Goal: Task Accomplishment & Management: Contribute content

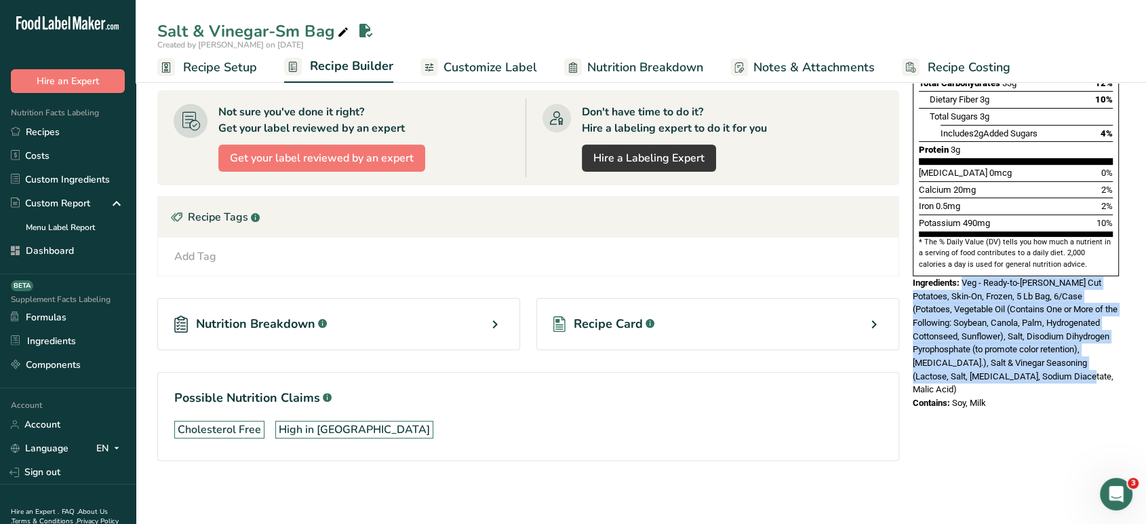
drag, startPoint x: 962, startPoint y: 248, endPoint x: 1104, endPoint y: 342, distance: 169.9
click at [1104, 342] on div "Ingredients: Veg - Ready-to-Fry Chip Cut Potatoes, Skin-On, Frozen, 5 Lb Bag, 6…" at bounding box center [1016, 336] width 206 height 120
copy span "Veg - Ready-to-Fry Chip Cut Potatoes, Skin-On, Frozen, 5 Lb Bag, 6/Case (Potato…"
click at [66, 247] on link "Dashboard" at bounding box center [68, 251] width 136 height 24
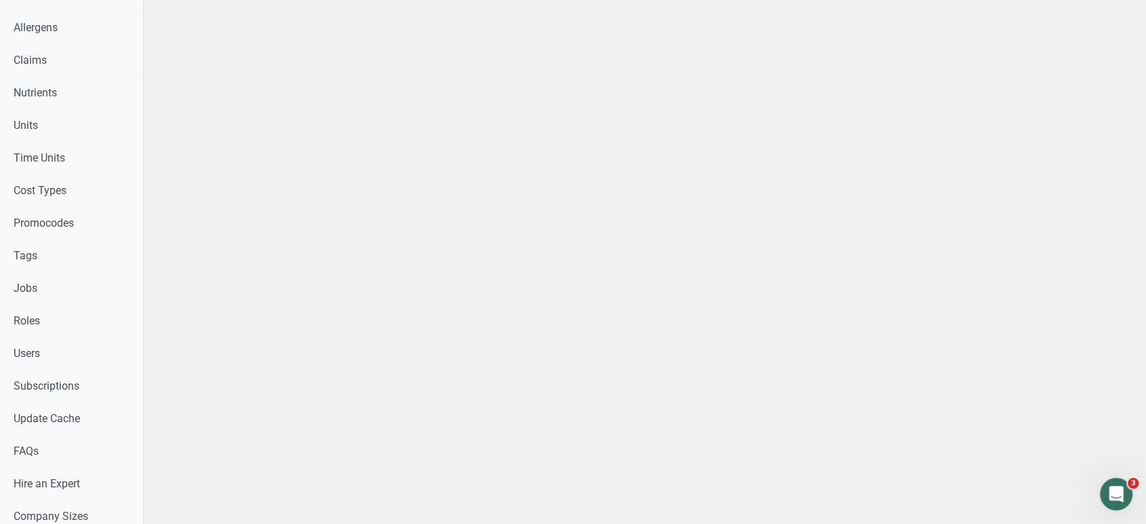
scroll to position [613, 0]
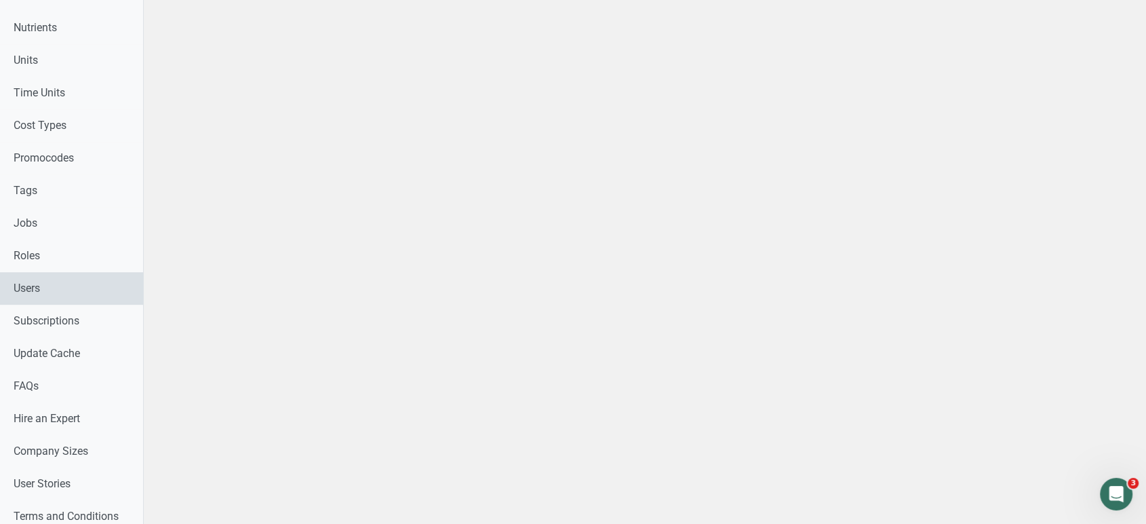
click at [81, 298] on link "Users" at bounding box center [71, 288] width 143 height 33
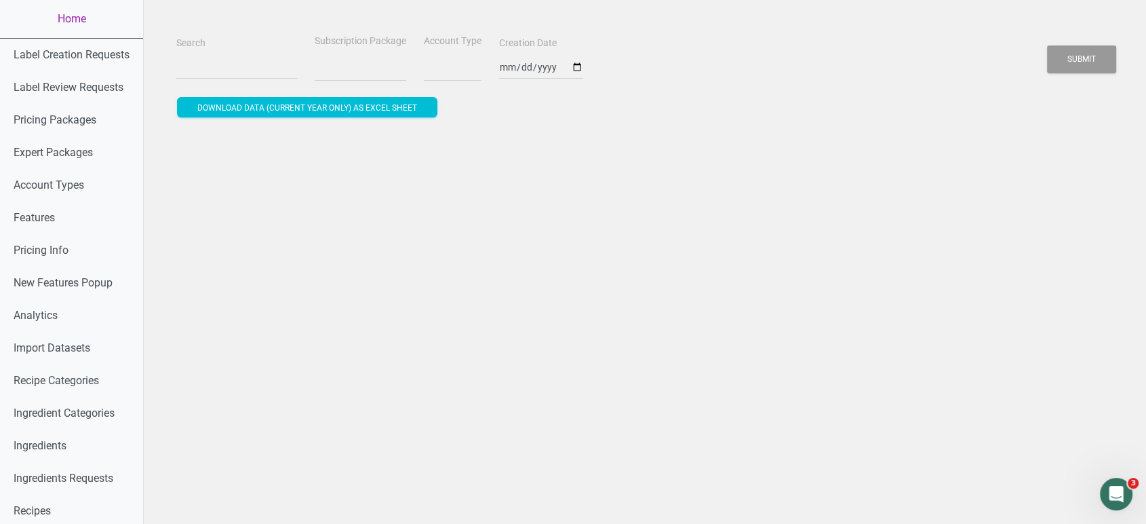
select select
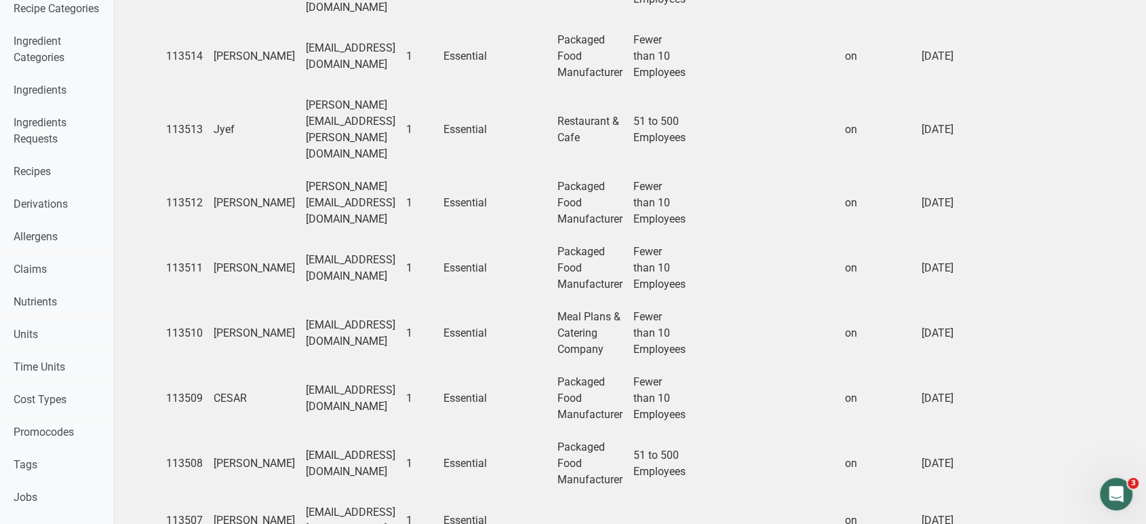
scroll to position [407, 0]
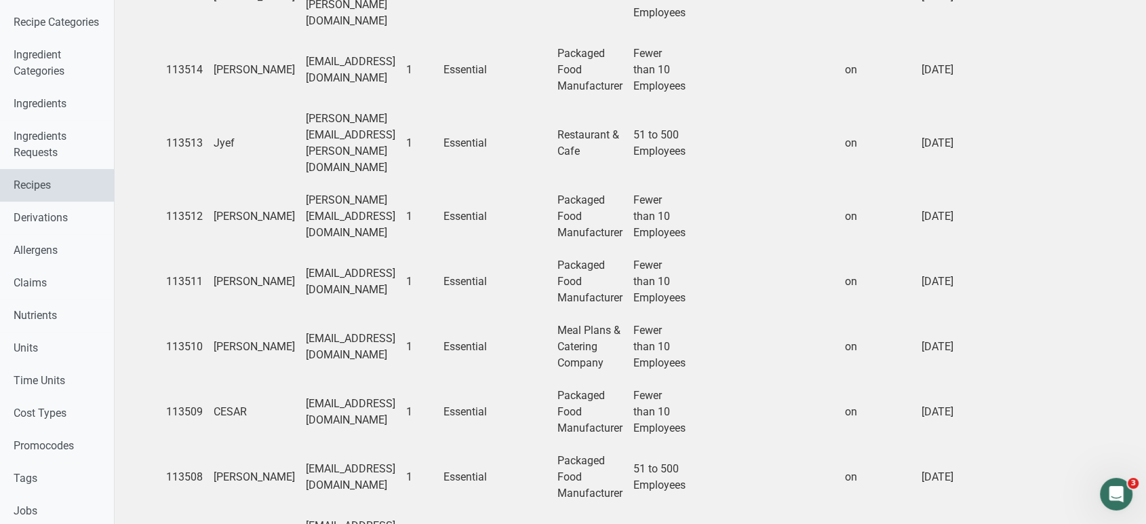
click at [37, 201] on link "Recipes" at bounding box center [57, 185] width 114 height 33
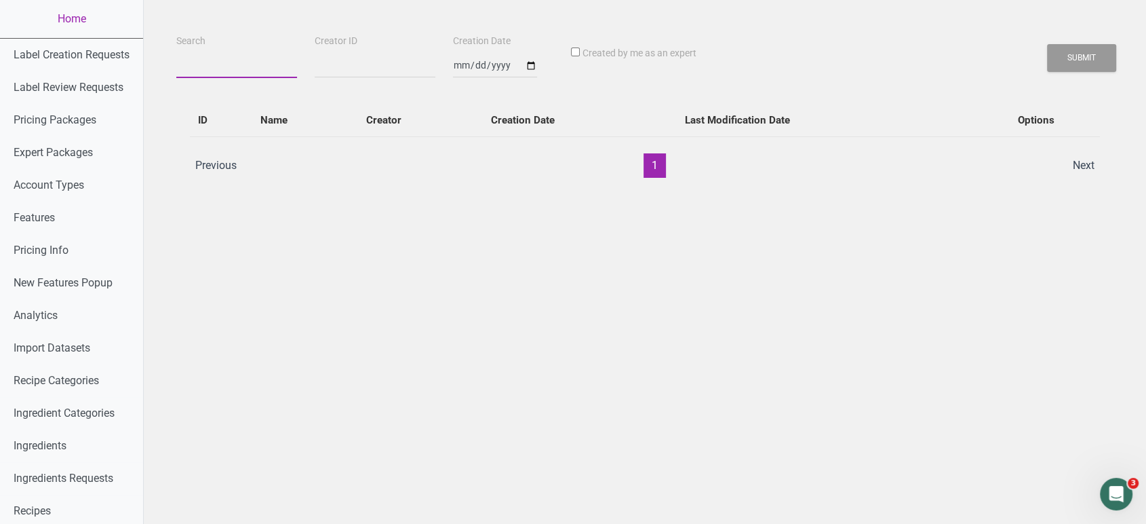
click at [231, 68] on input "Search" at bounding box center [236, 66] width 121 height 24
paste input "Garlic & Rosemary – Small Bag"
click at [1047, 44] on button "Submit" at bounding box center [1081, 58] width 69 height 28
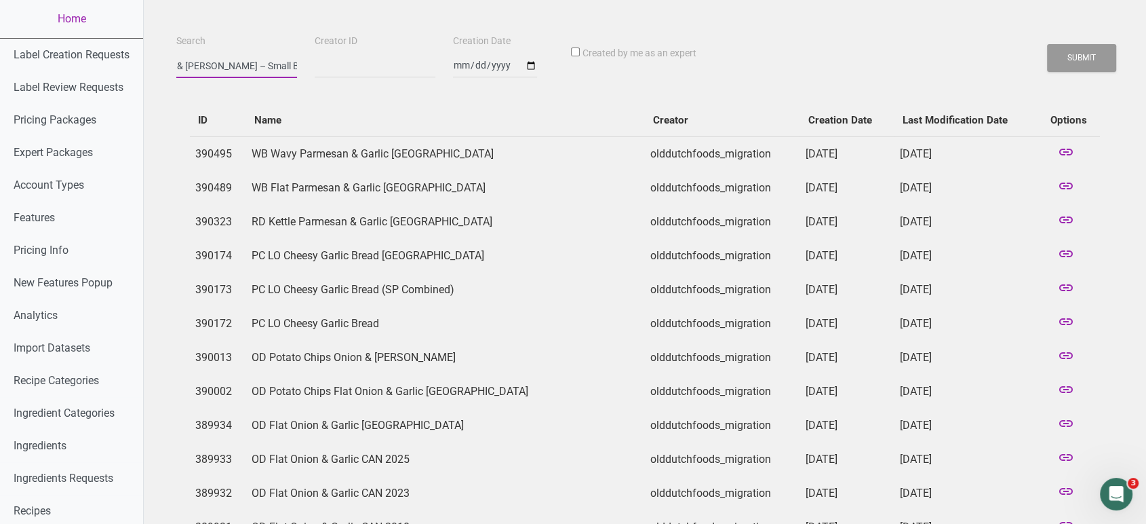
click at [1047, 44] on button "Submit" at bounding box center [1081, 58] width 69 height 28
type input "G"
type input "stacey wood"
click at [1047, 44] on button "Submit" at bounding box center [1081, 58] width 69 height 28
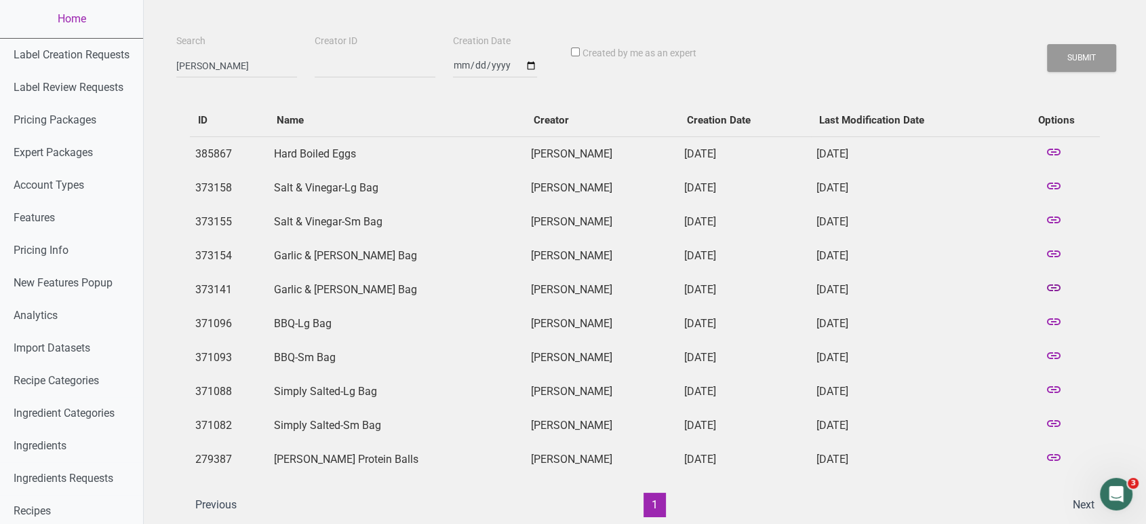
click at [1053, 290] on icon at bounding box center [1053, 288] width 16 height 19
click at [1054, 355] on icon at bounding box center [1053, 356] width 16 height 19
click at [1047, 421] on icon at bounding box center [1053, 424] width 16 height 19
drag, startPoint x: 401, startPoint y: 429, endPoint x: 270, endPoint y: 434, distance: 131.0
click at [270, 434] on tr "371082 Simply Salted-Sm Bag Stacey Wood Fri Jun 27 2025 Fri Jun 27 2025" at bounding box center [645, 425] width 910 height 34
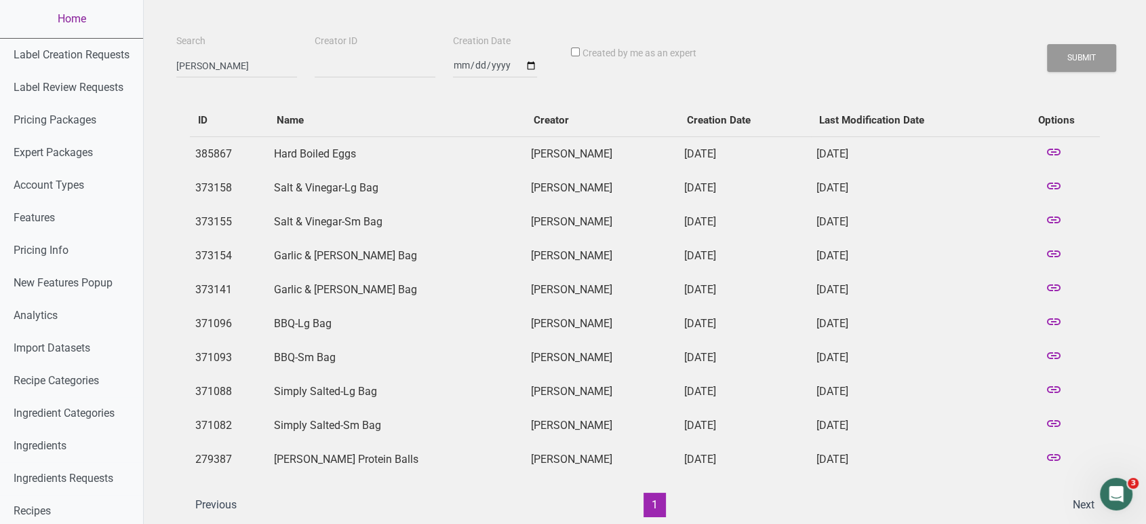
click at [39, 20] on link "Home" at bounding box center [71, 19] width 143 height 38
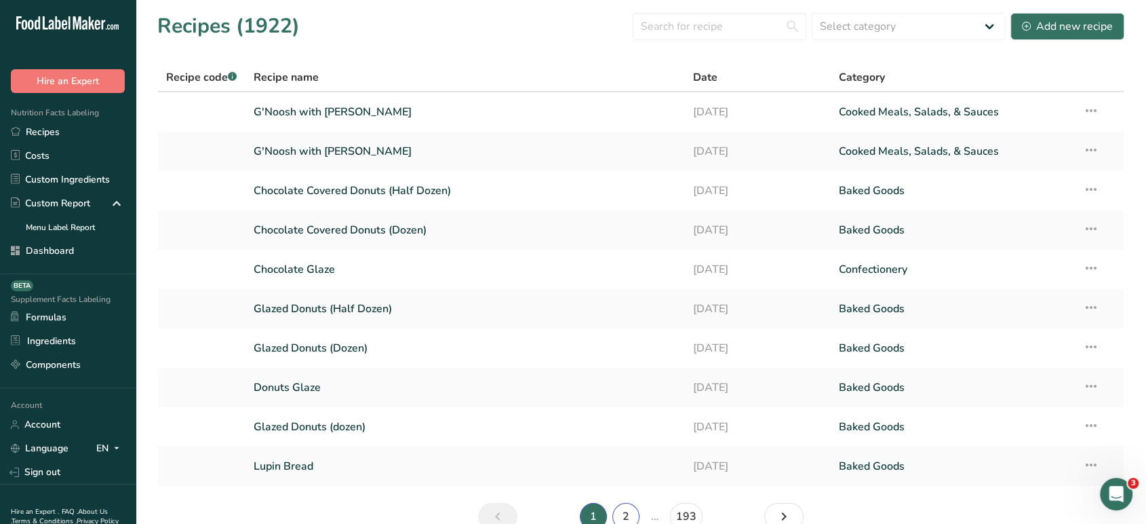
click at [625, 507] on link "2" at bounding box center [626, 516] width 27 height 27
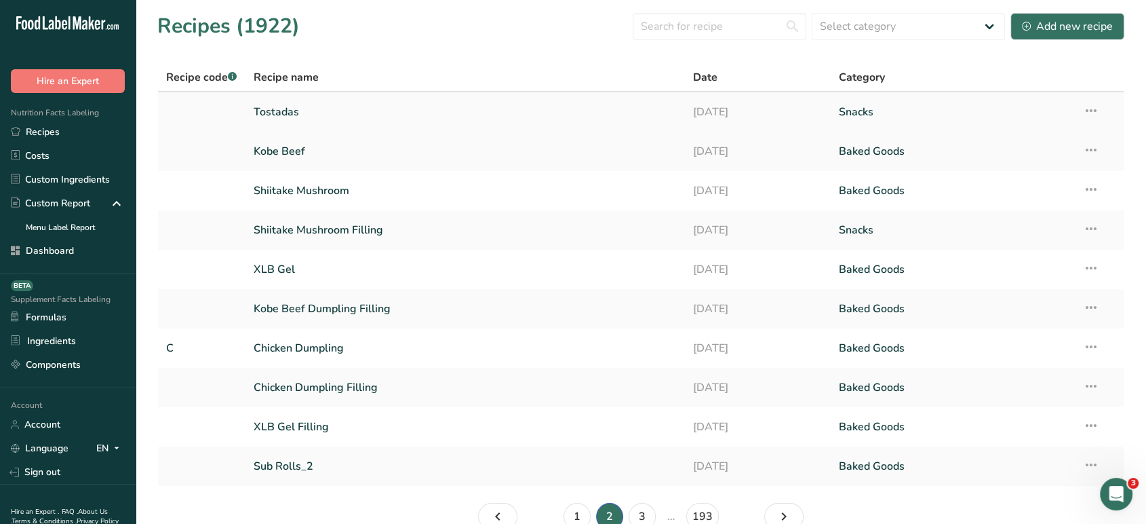
click at [309, 101] on link "Tostadas" at bounding box center [465, 112] width 423 height 28
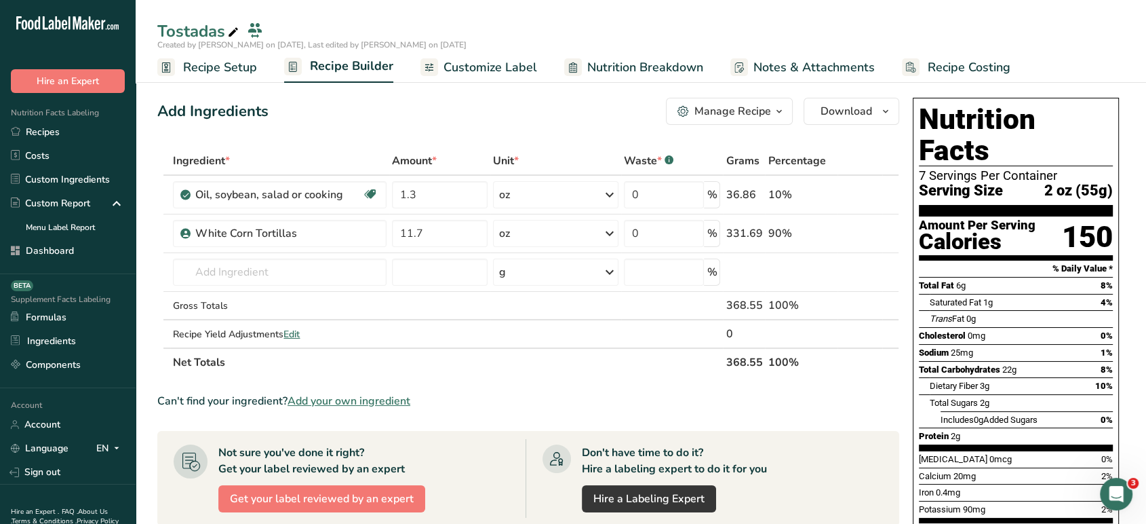
click at [783, 114] on icon "button" at bounding box center [779, 111] width 11 height 17
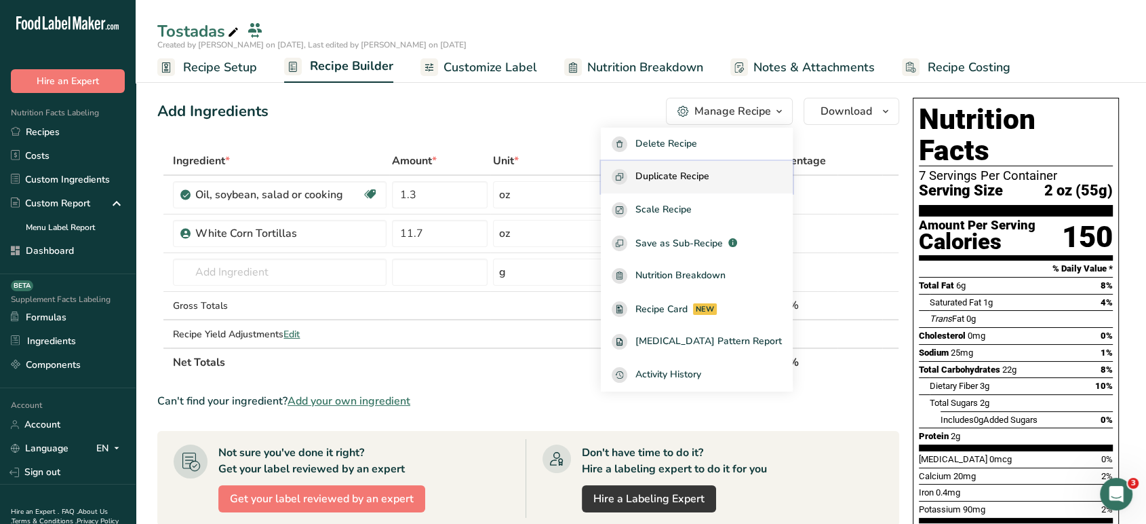
click at [710, 178] on span "Duplicate Recipe" at bounding box center [673, 177] width 74 height 16
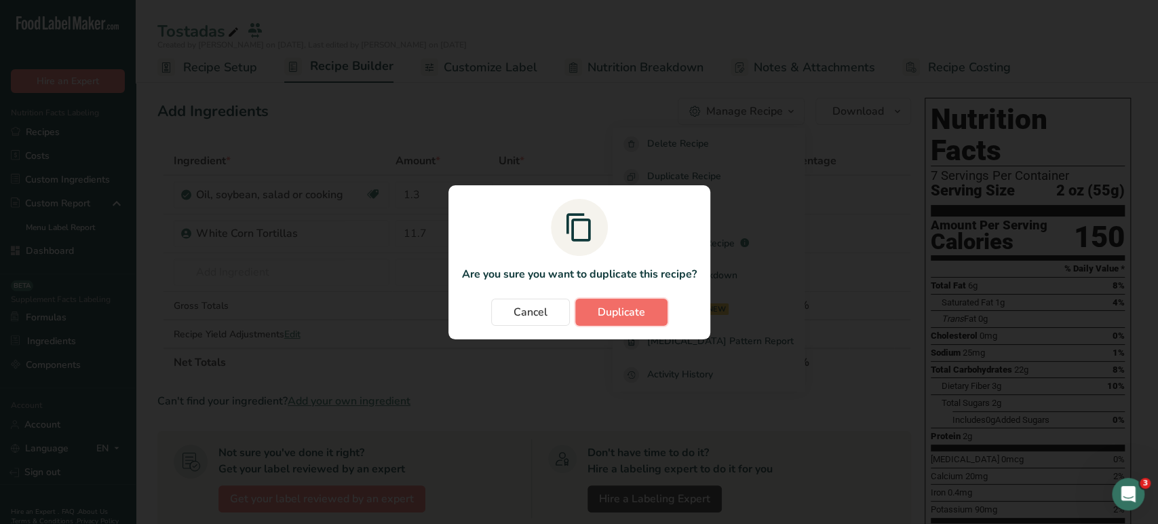
click at [621, 308] on span "Duplicate" at bounding box center [621, 312] width 47 height 16
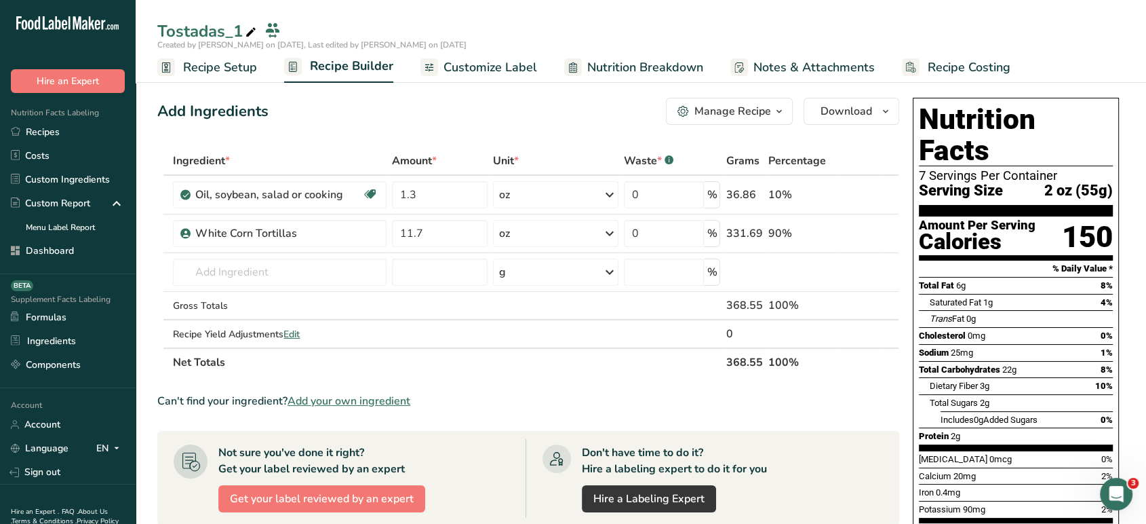
click at [240, 39] on span "Created by Aya Jamal on 2025-08-12, Last edited by Aya Jamal on 2025-08-12" at bounding box center [311, 44] width 309 height 11
click at [245, 32] on icon at bounding box center [251, 32] width 12 height 19
type input "T"
type input "Chilaquiles 8OZ"
click at [381, 126] on div "Add Ingredients Manage Recipe Delete Recipe Duplicate Recipe Scale Recipe Save …" at bounding box center [532, 468] width 750 height 752
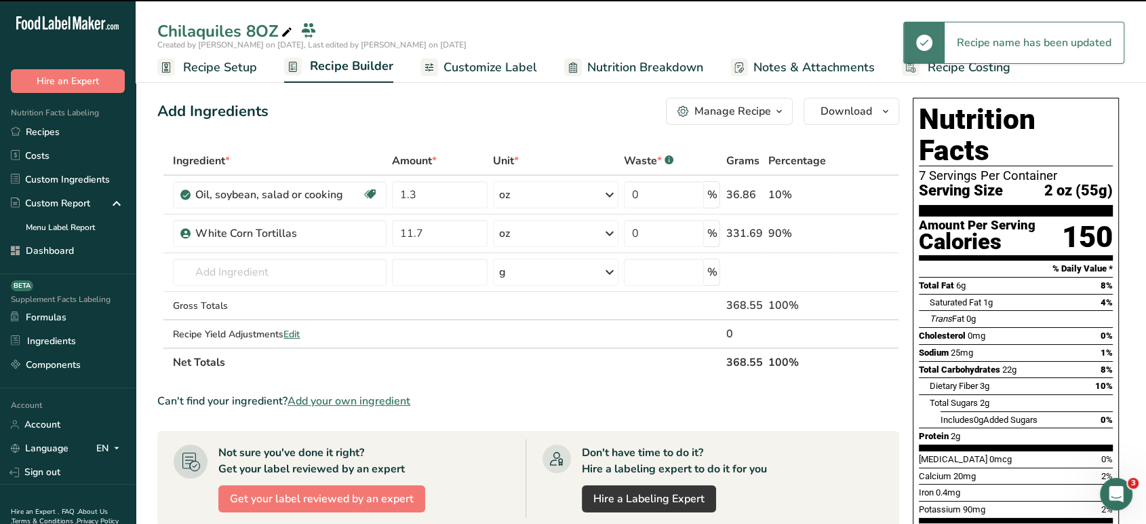
click at [268, 35] on div "Chilaquiles 8OZ" at bounding box center [226, 31] width 138 height 24
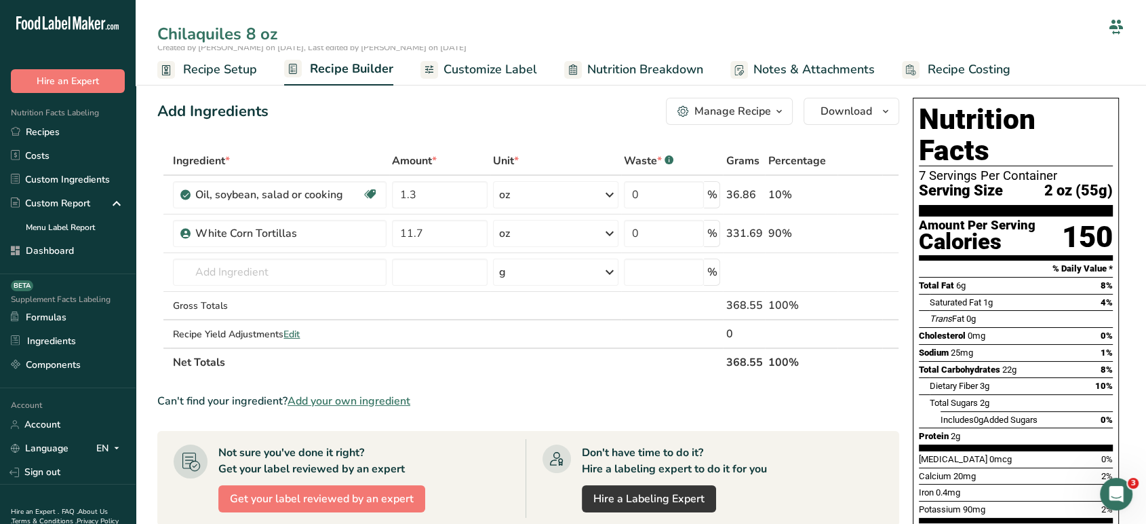
type input "Chilaquiles 8 oz"
click at [309, 96] on div "Add Ingredients Manage Recipe Delete Recipe Duplicate Recipe Scale Recipe Save …" at bounding box center [532, 468] width 750 height 752
click at [241, 66] on span "Recipe Setup" at bounding box center [220, 67] width 74 height 18
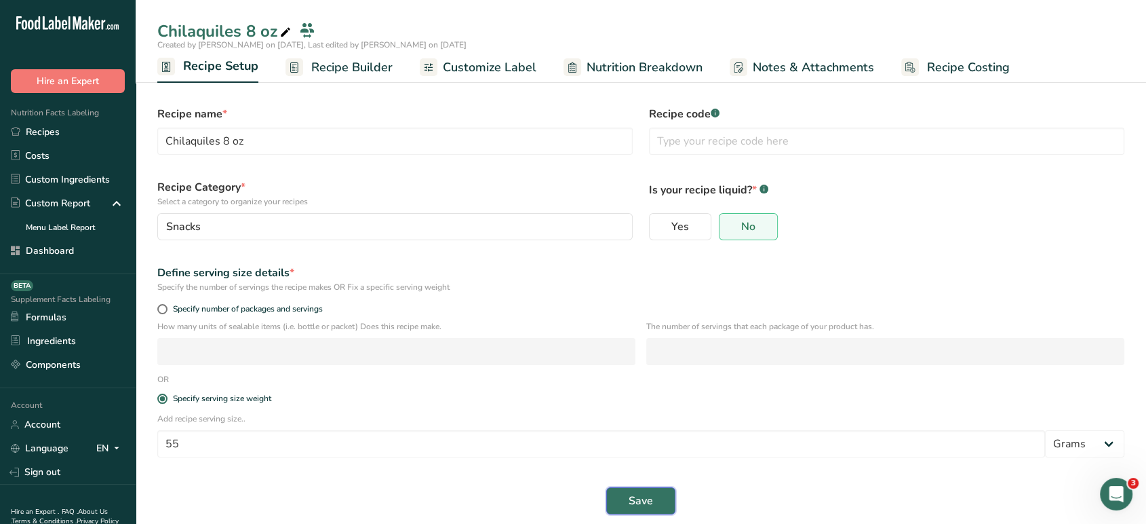
click at [653, 510] on button "Save" at bounding box center [640, 500] width 69 height 27
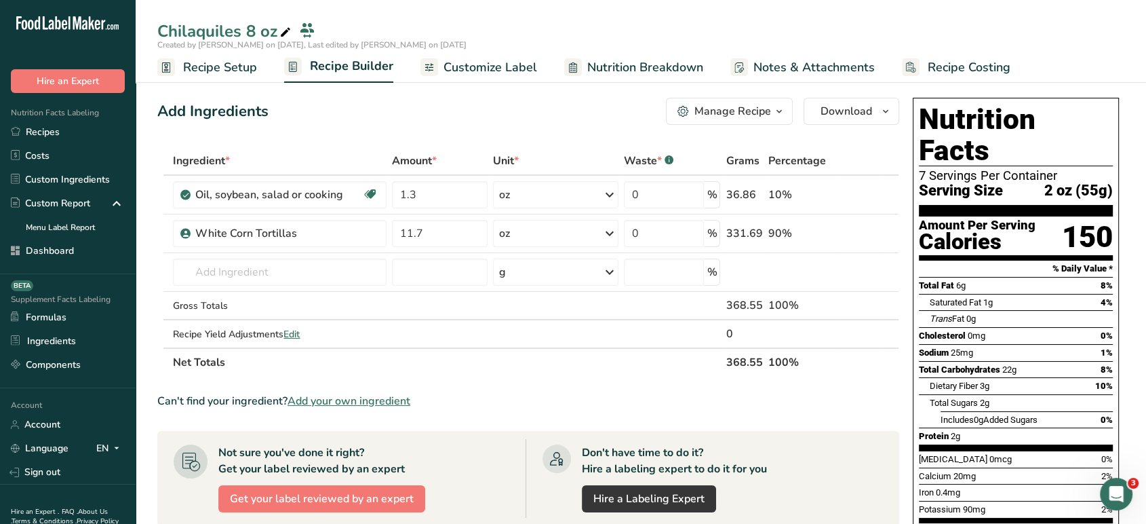
click at [488, 64] on span "Customize Label" at bounding box center [491, 67] width 94 height 18
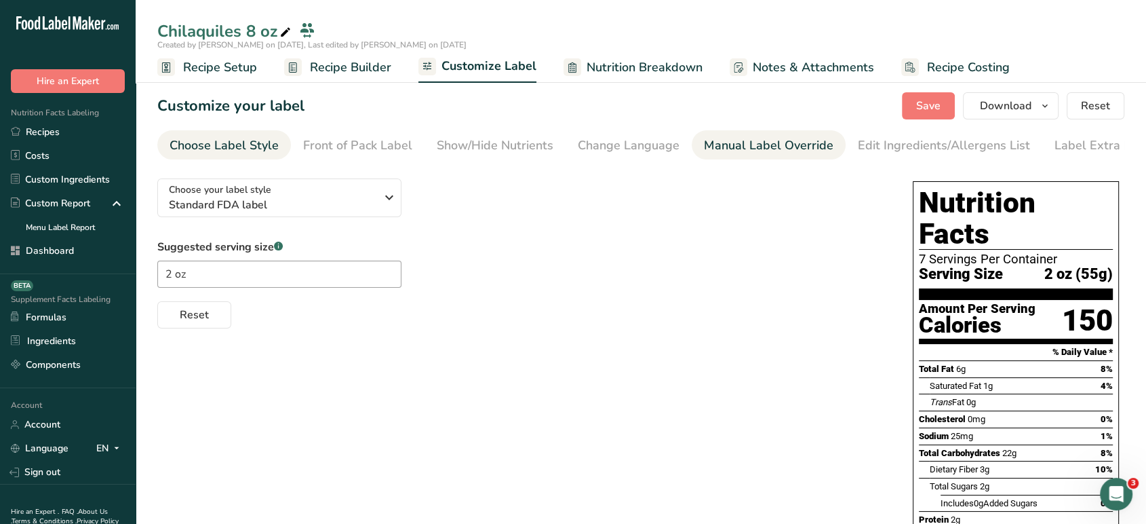
click at [773, 156] on link "Manual Label Override" at bounding box center [769, 145] width 130 height 31
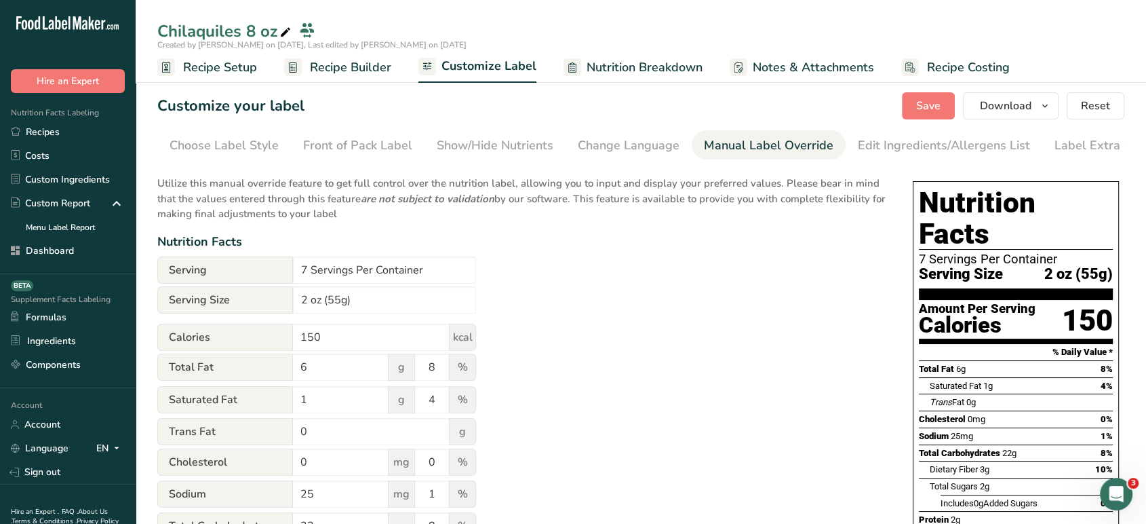
scroll to position [0, 18]
drag, startPoint x: 308, startPoint y: 277, endPoint x: 288, endPoint y: 275, distance: 19.9
click at [288, 275] on div "Serving 7 Servings Per Container" at bounding box center [316, 269] width 319 height 27
type input "4 Servings Per Container"
click at [934, 118] on button "Save" at bounding box center [928, 105] width 53 height 27
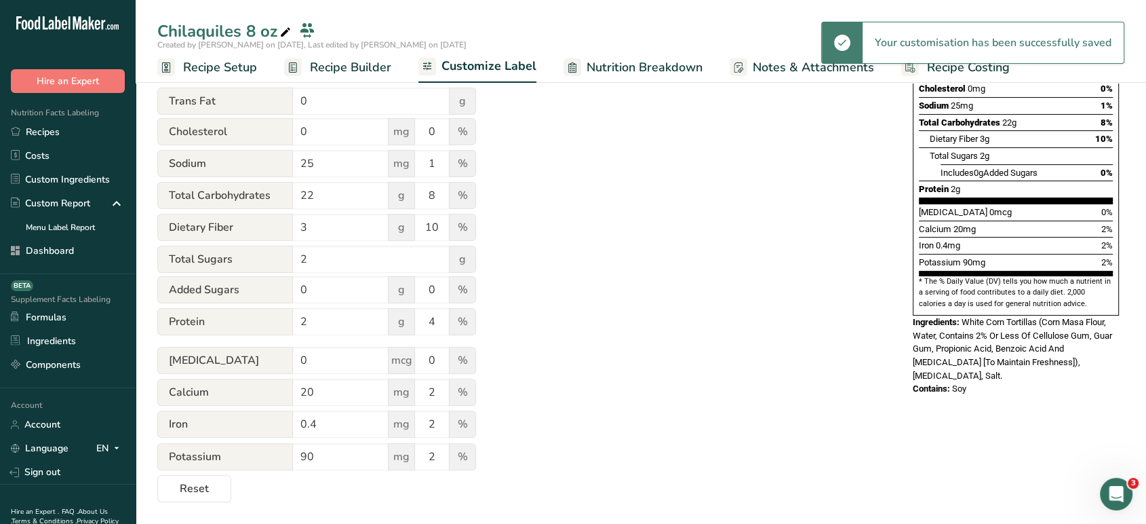
scroll to position [0, 0]
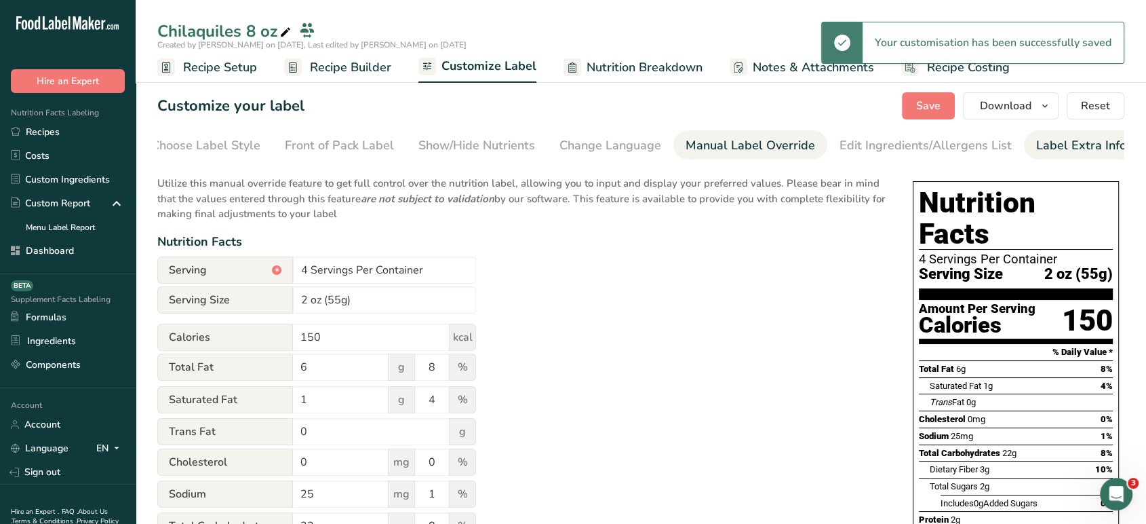
click at [1064, 142] on div "Label Extra Info" at bounding box center [1081, 145] width 90 height 18
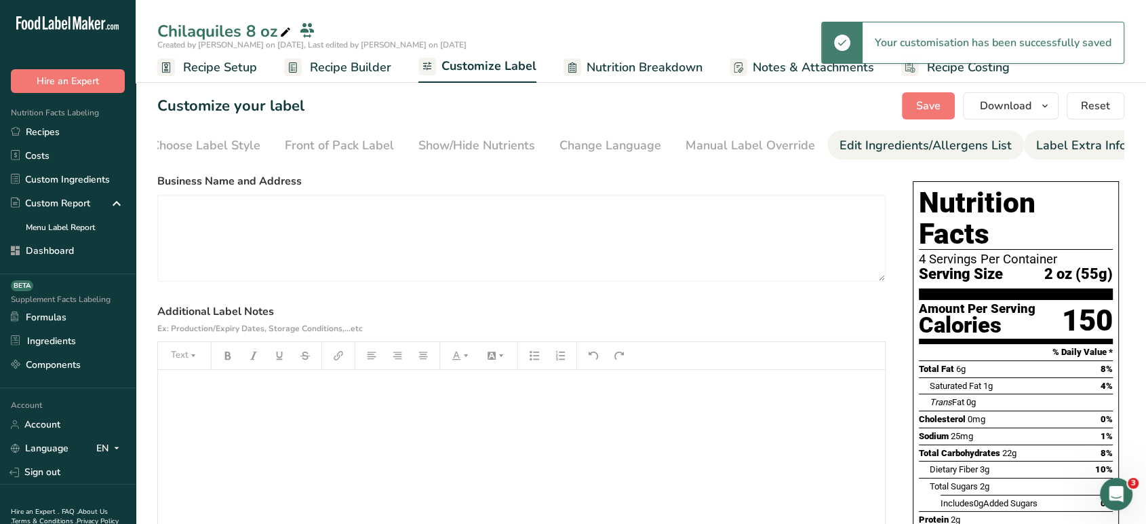
click at [924, 148] on div "Edit Ingredients/Allergens List" at bounding box center [926, 145] width 172 height 18
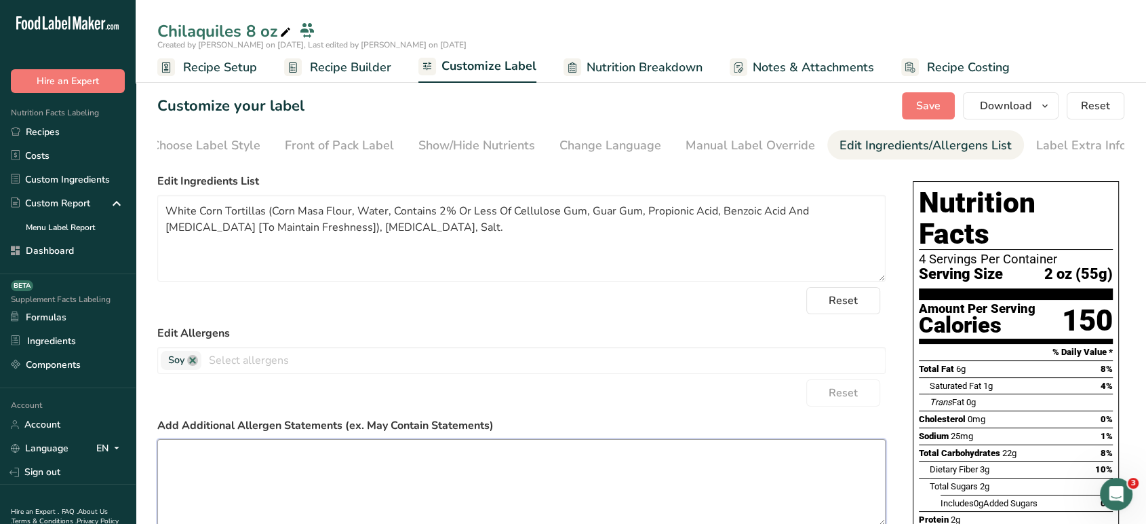
click at [351, 454] on textarea at bounding box center [521, 482] width 729 height 87
click at [253, 450] on textarea "Packaged in a faciility that handles Peanuts, Nuts, Milk, Soy, Sesame, Wheat, E…" at bounding box center [521, 482] width 729 height 87
click at [927, 113] on span "Save" at bounding box center [928, 106] width 24 height 16
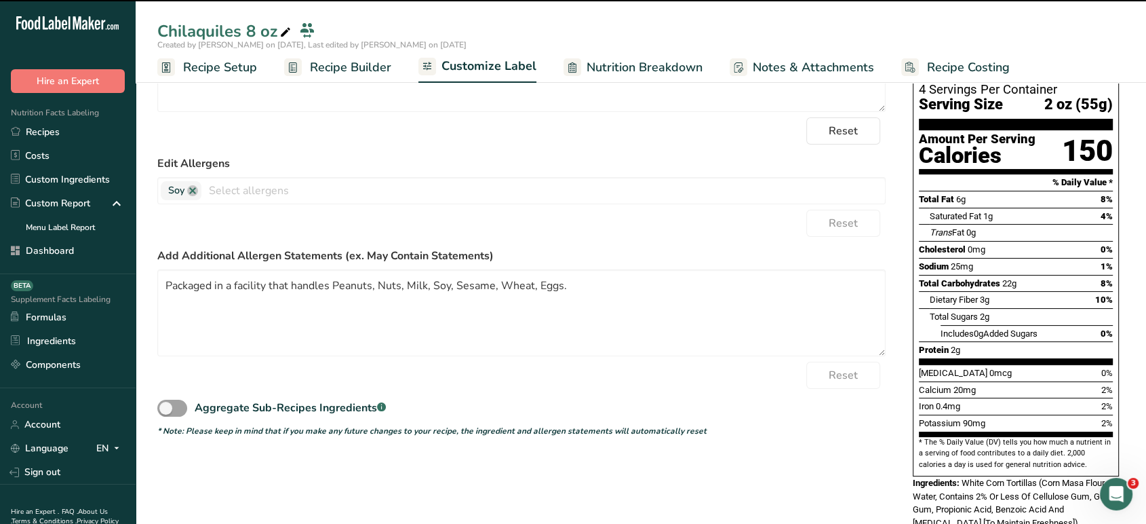
scroll to position [194, 0]
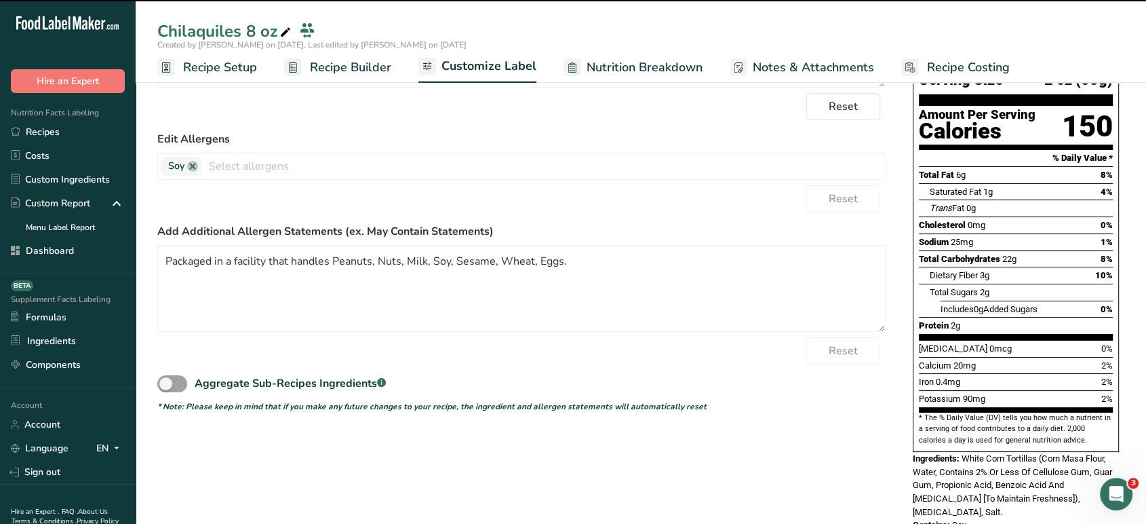
type textarea "Packaged in a facility that handles Peanuts, Nuts, Milk, Soy, Sesame, Wheat, Eg…"
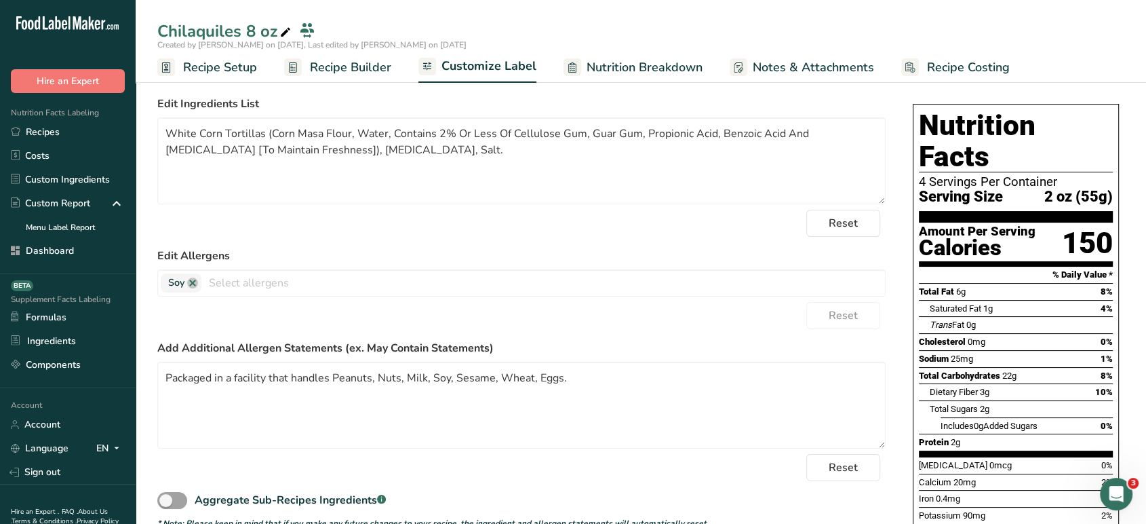
scroll to position [0, 0]
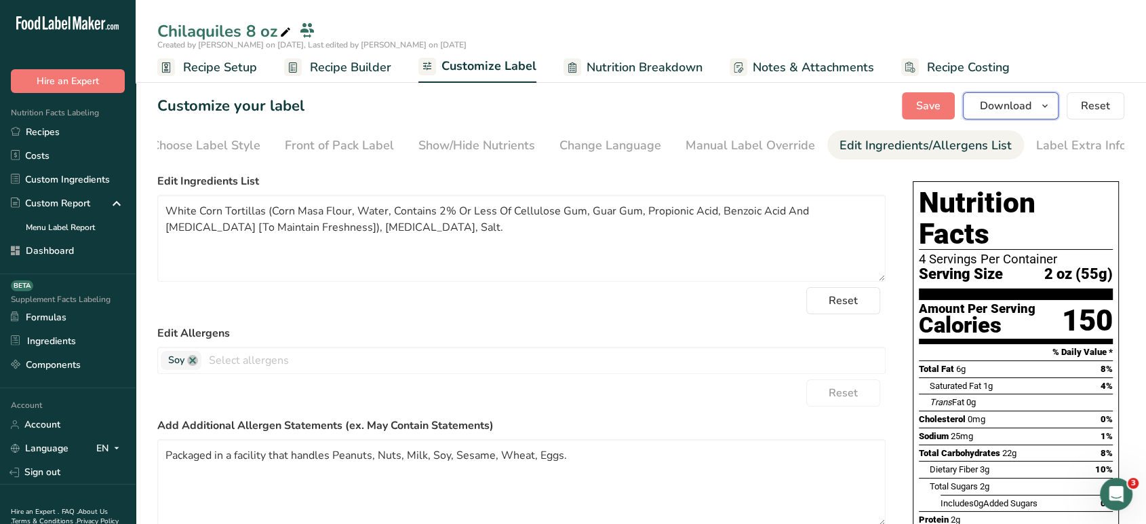
click at [1018, 109] on span "Download" at bounding box center [1006, 106] width 52 height 16
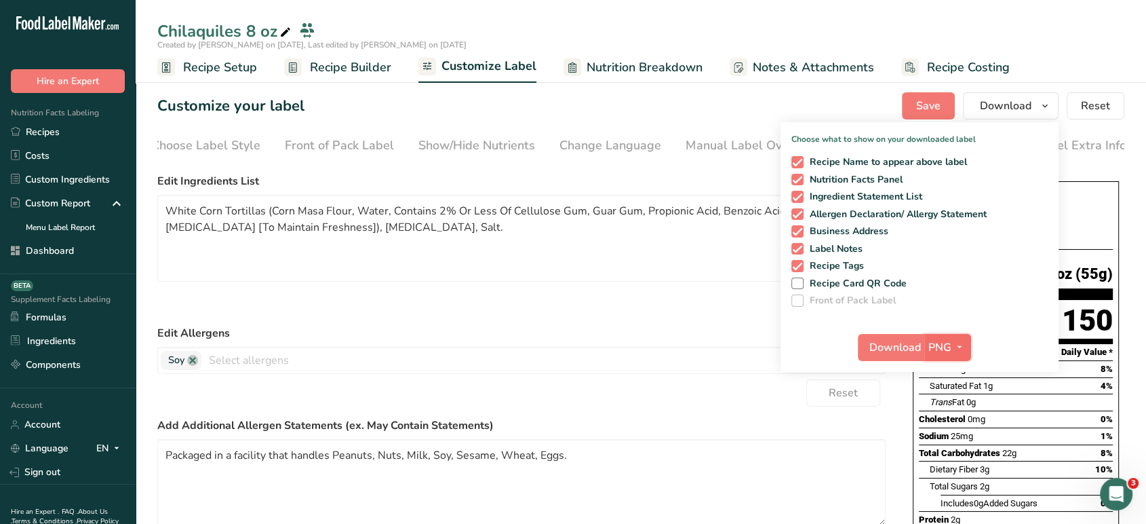
click at [964, 346] on icon "button" at bounding box center [959, 346] width 11 height 17
click at [962, 438] on link "PDF" at bounding box center [949, 442] width 43 height 22
click at [797, 265] on span at bounding box center [798, 266] width 12 height 12
click at [797, 265] on input "Recipe Tags" at bounding box center [796, 265] width 9 height 9
checkbox input "false"
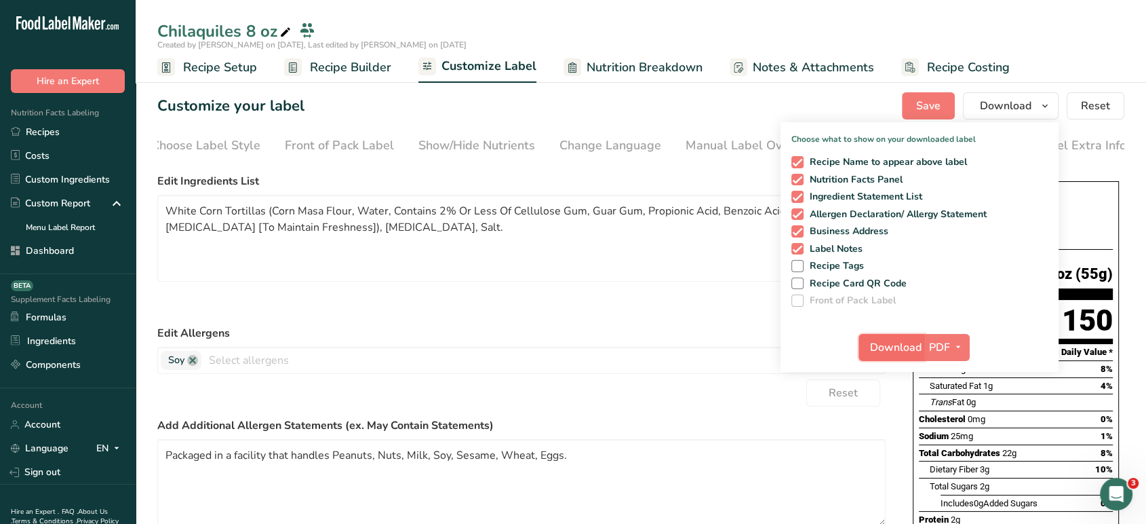
click at [904, 352] on span "Download" at bounding box center [896, 347] width 52 height 16
click at [336, 69] on span "Recipe Builder" at bounding box center [350, 67] width 81 height 18
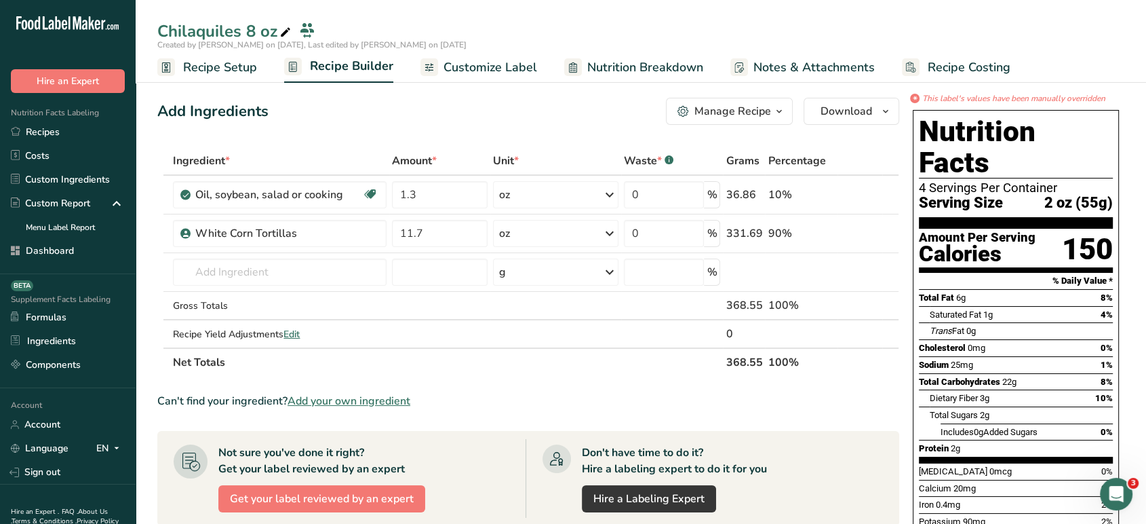
click at [271, 33] on div "Chilaquiles 8 oz" at bounding box center [225, 31] width 136 height 24
type input "C"
type input "Cevecheria (10 oz)"
click at [335, 130] on div "Add Ingredients Manage Recipe Delete Recipe Duplicate Recipe Scale Recipe Save …" at bounding box center [532, 468] width 750 height 752
click at [506, 66] on span "Customize Label" at bounding box center [491, 67] width 94 height 18
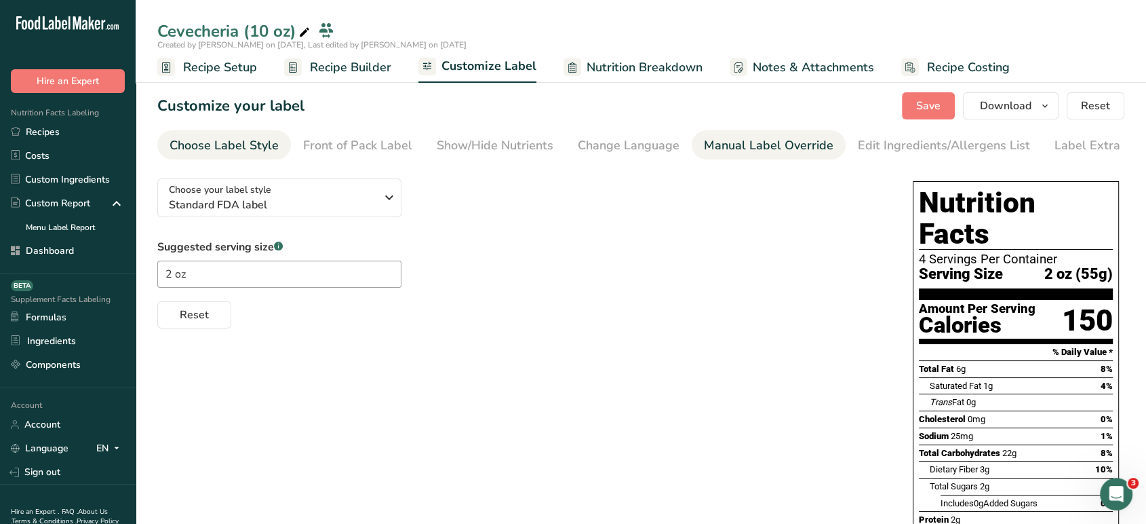
click at [765, 156] on link "Manual Label Override" at bounding box center [769, 145] width 130 height 31
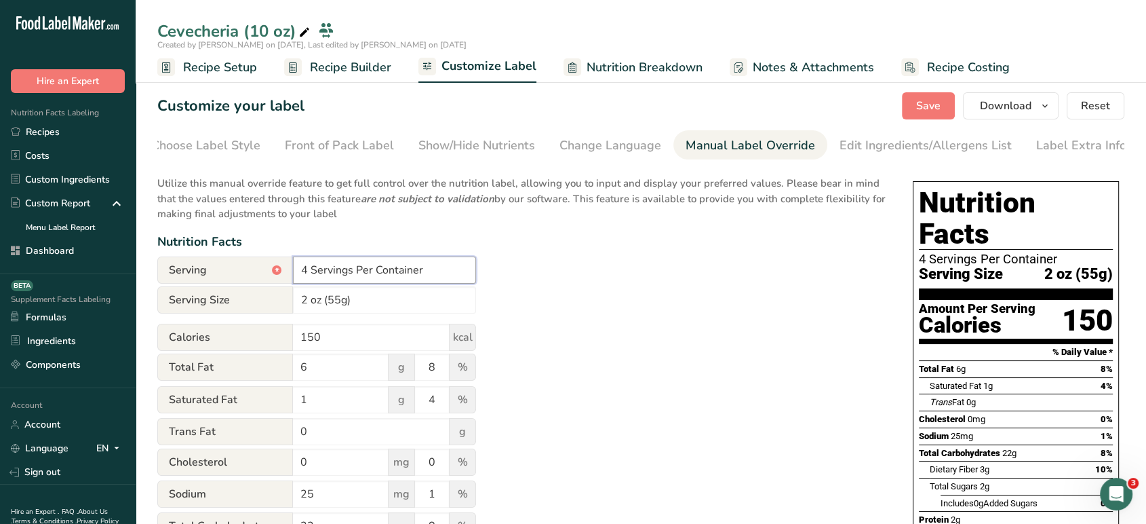
click at [306, 273] on input "4 Servings Per Container" at bounding box center [384, 269] width 183 height 27
type input "About 6 Servings Per Container"
click at [933, 110] on span "Save" at bounding box center [928, 106] width 24 height 16
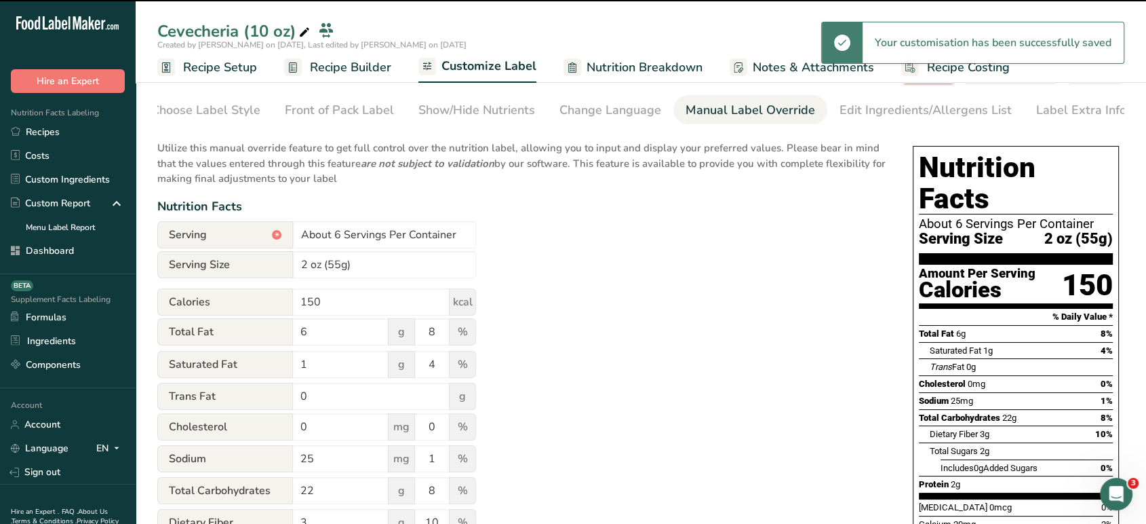
scroll to position [0, 0]
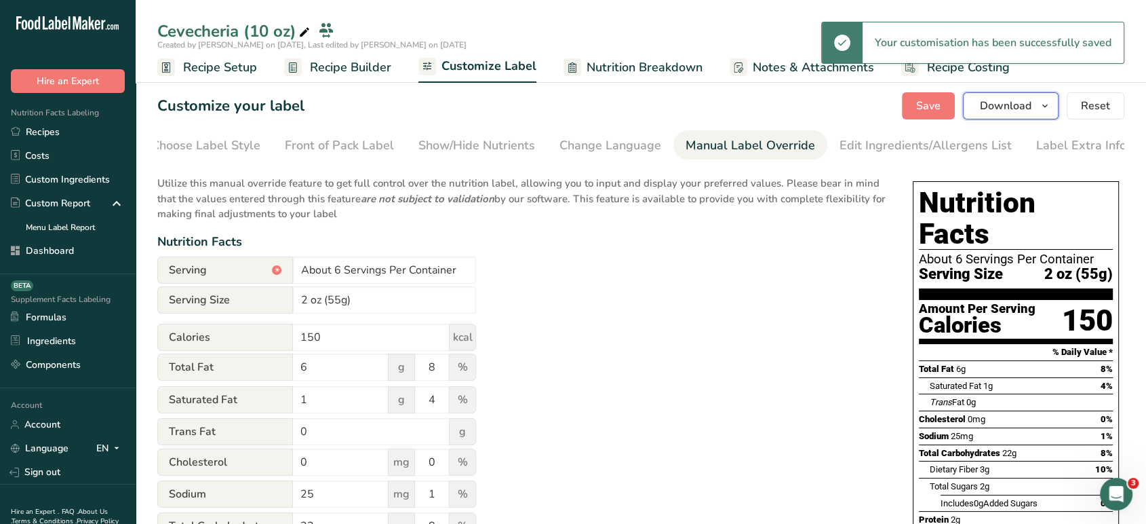
click at [1024, 106] on span "Download" at bounding box center [1006, 106] width 52 height 16
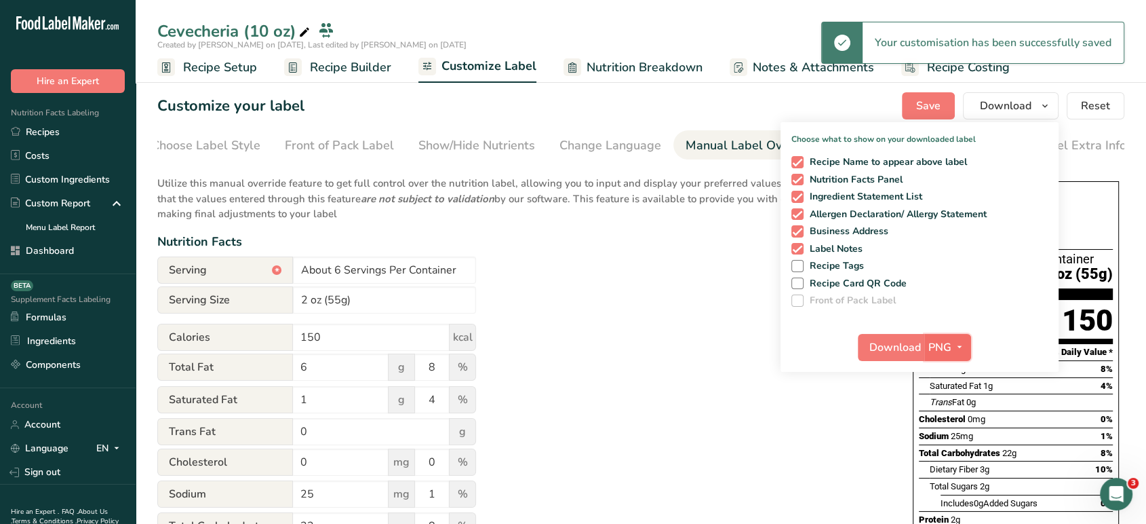
click at [966, 346] on span "button" at bounding box center [960, 347] width 16 height 16
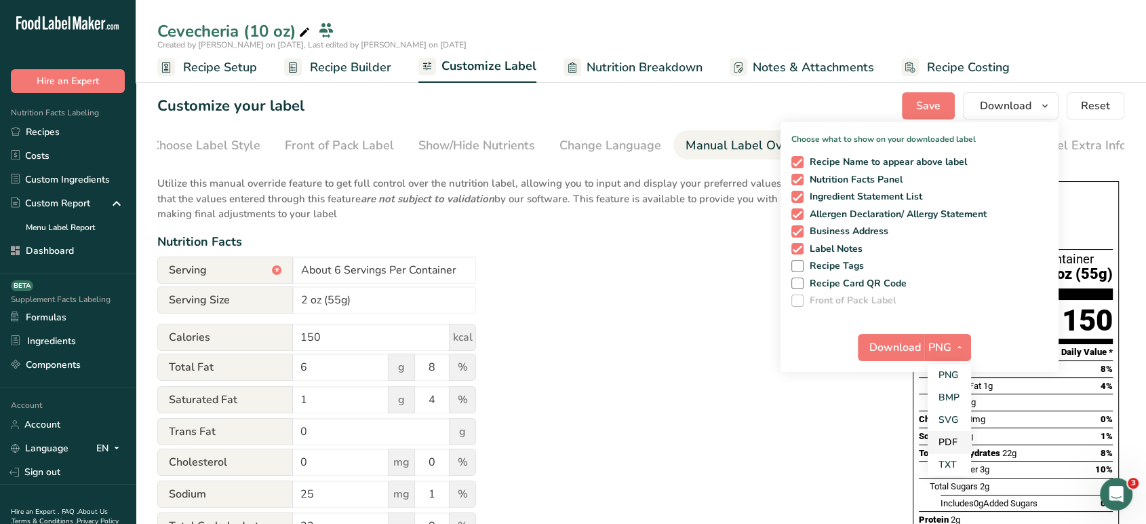
click at [955, 433] on link "PDF" at bounding box center [949, 442] width 43 height 22
click at [895, 346] on span "Download" at bounding box center [896, 347] width 52 height 16
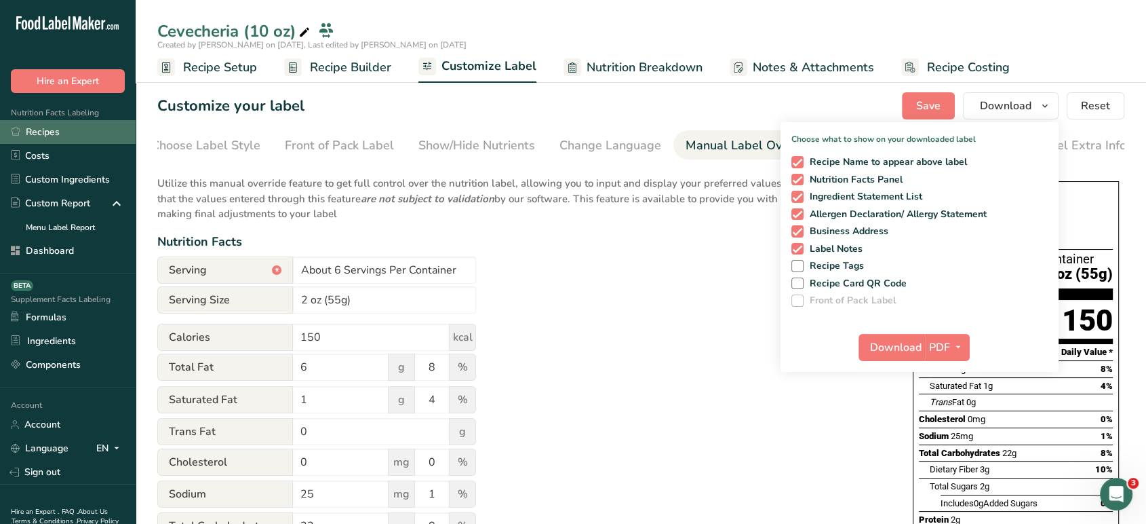
click at [83, 134] on link "Recipes" at bounding box center [68, 132] width 136 height 24
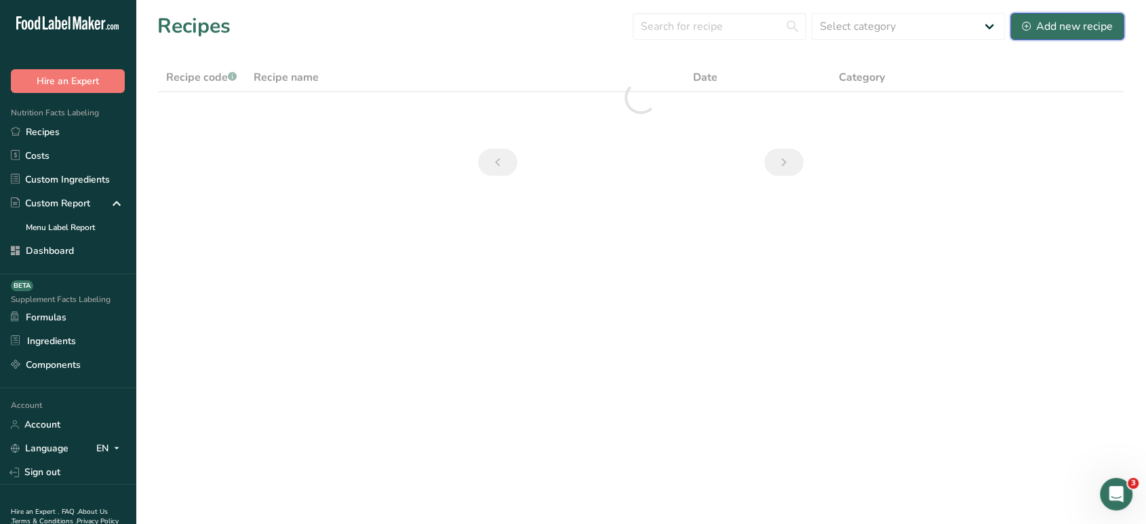
click at [1067, 27] on div "Add new recipe" at bounding box center [1067, 26] width 91 height 16
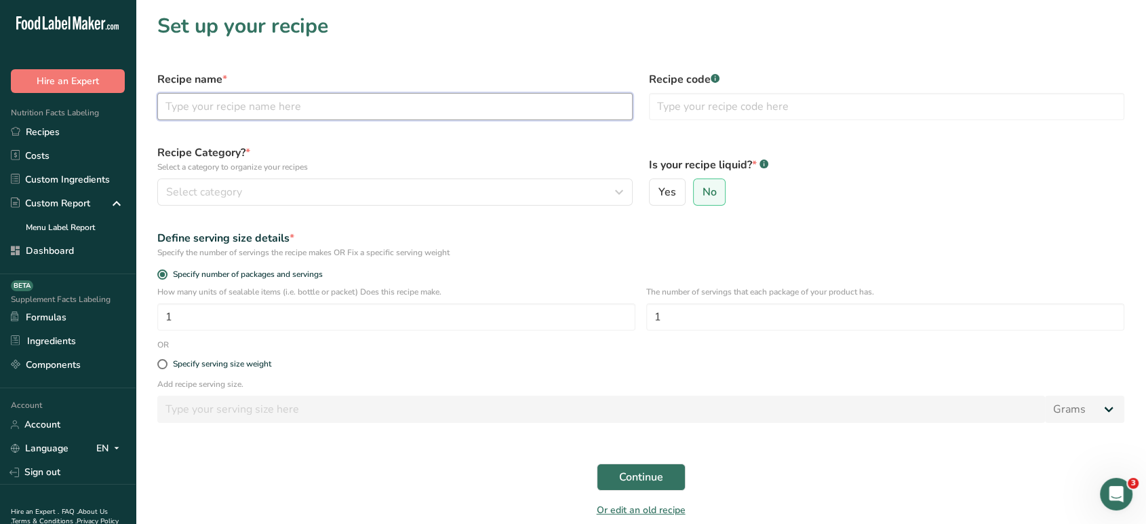
click at [505, 106] on input "text" at bounding box center [395, 106] width 476 height 27
type input "Black Garlic / Honey"
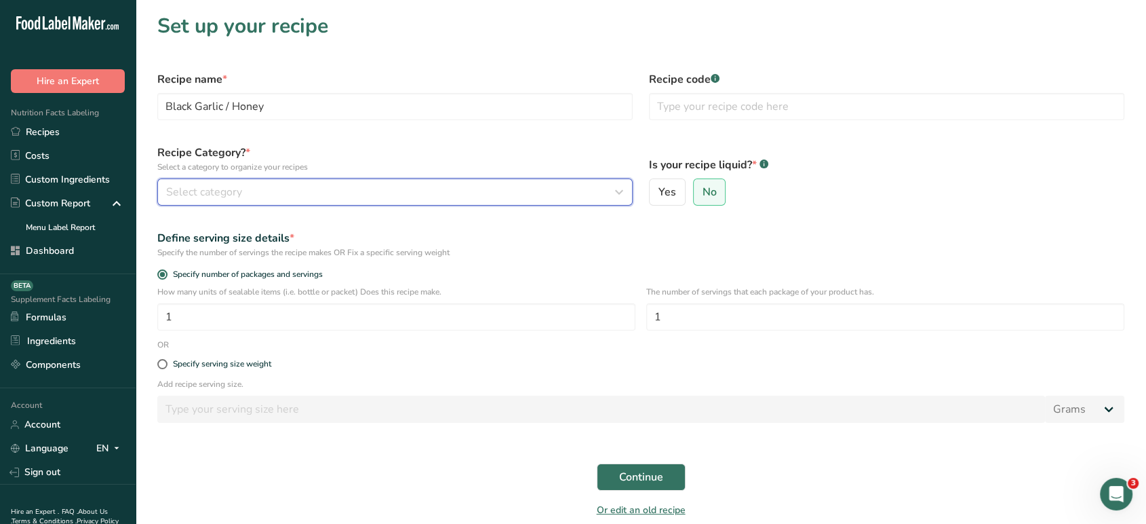
click at [496, 193] on div "Select category" at bounding box center [391, 192] width 450 height 16
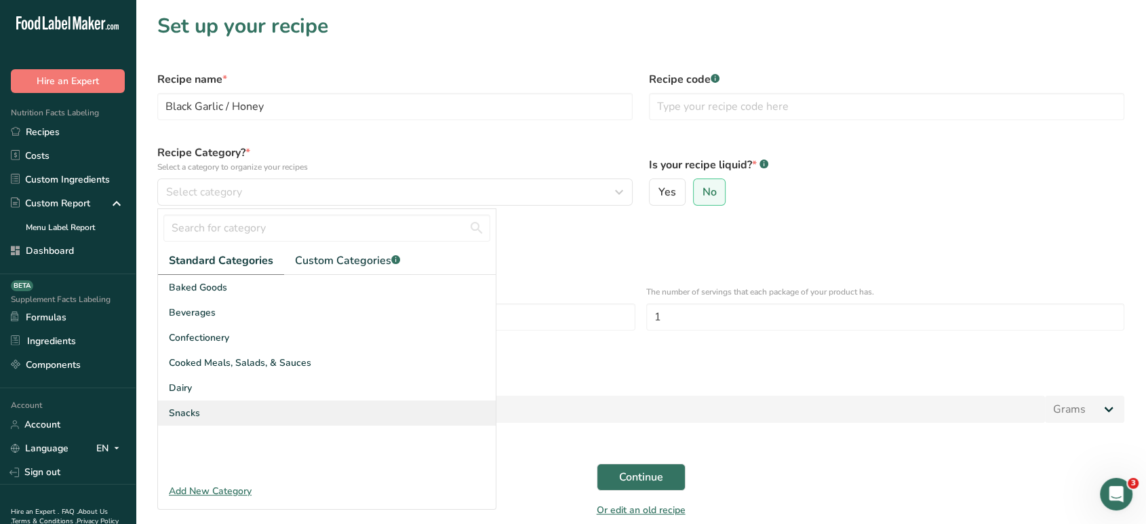
click at [319, 413] on div "Snacks" at bounding box center [327, 412] width 338 height 25
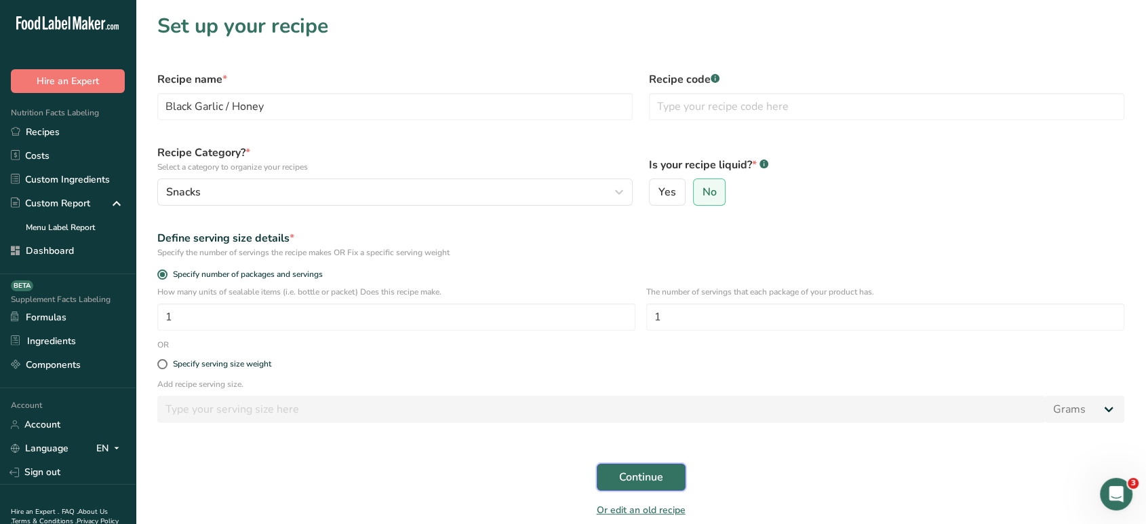
click at [662, 485] on span "Continue" at bounding box center [641, 477] width 44 height 16
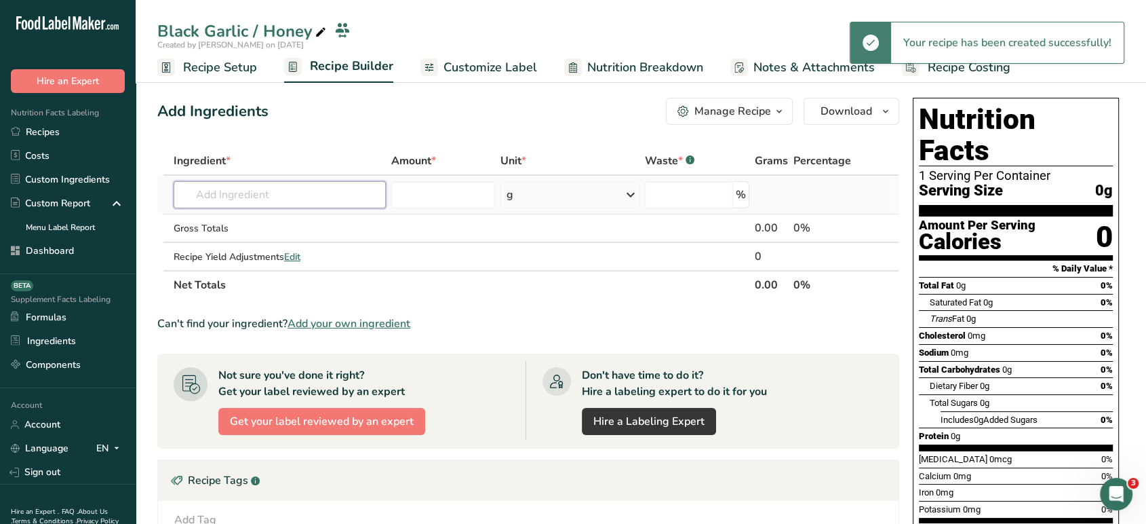
click at [364, 203] on input "text" at bounding box center [280, 194] width 212 height 27
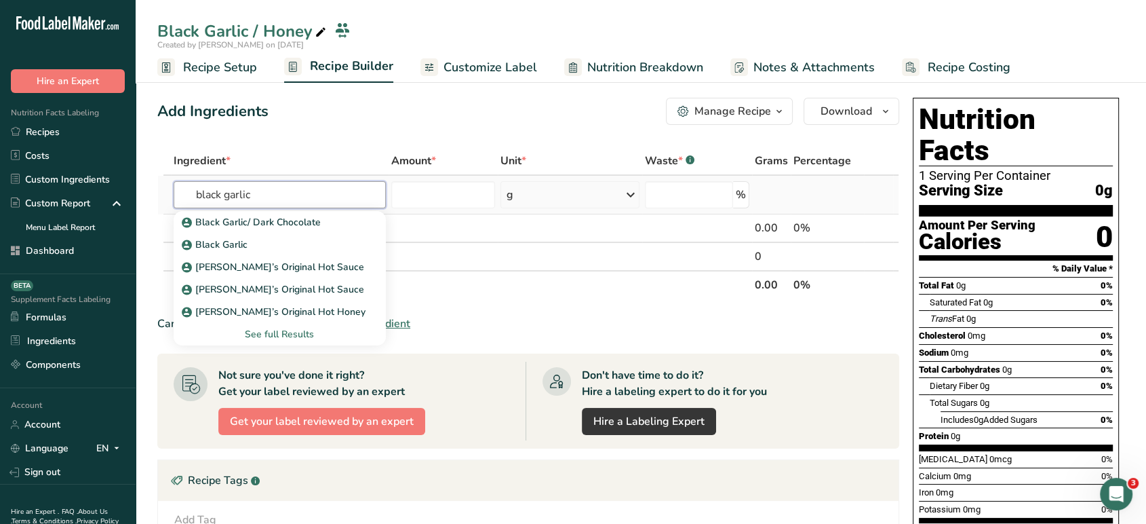
type input "black garlic"
click at [284, 338] on div "See full Results" at bounding box center [280, 334] width 191 height 14
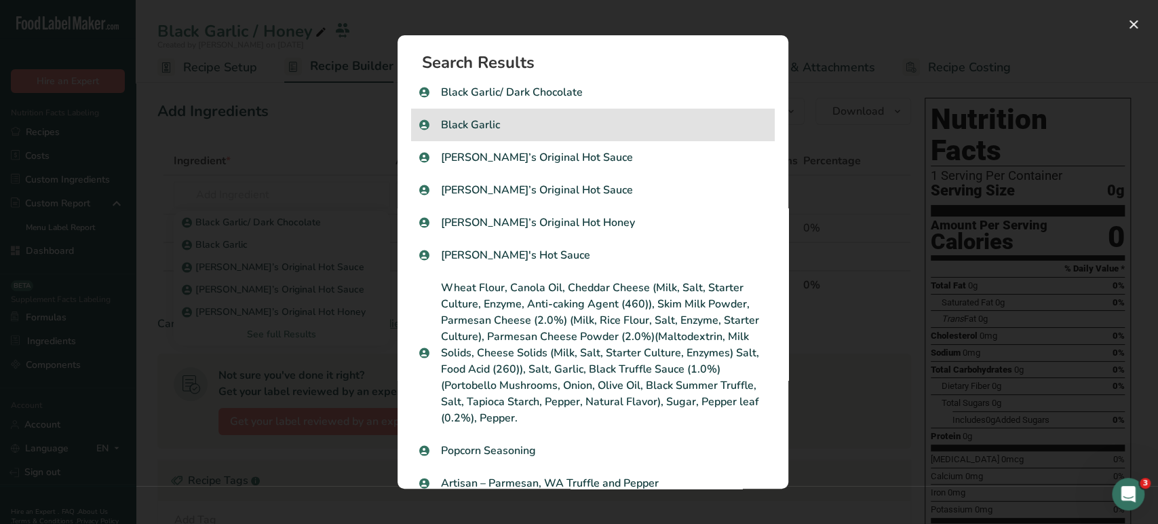
click at [564, 122] on p "Black Garlic" at bounding box center [592, 125] width 347 height 16
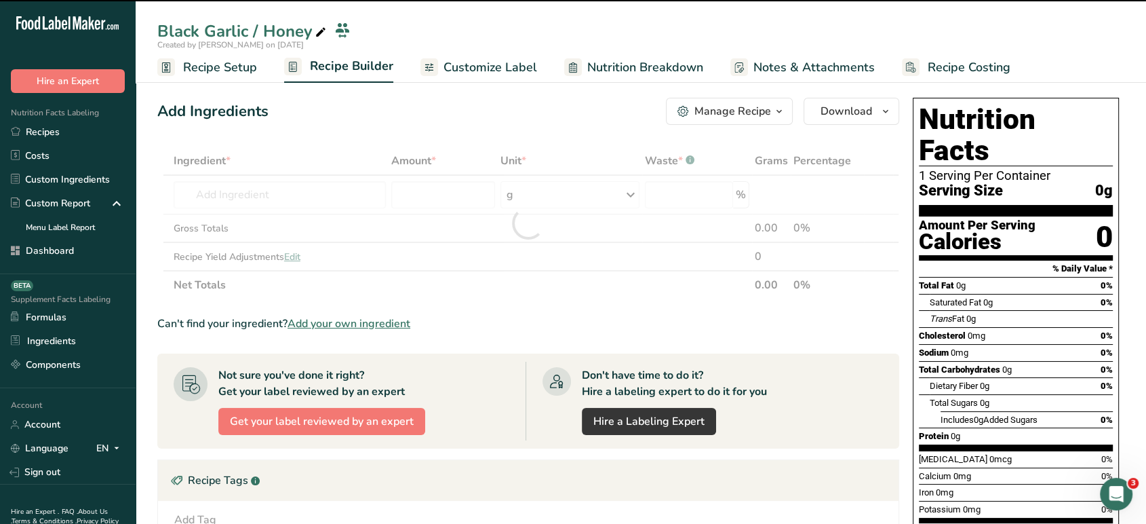
type input "0"
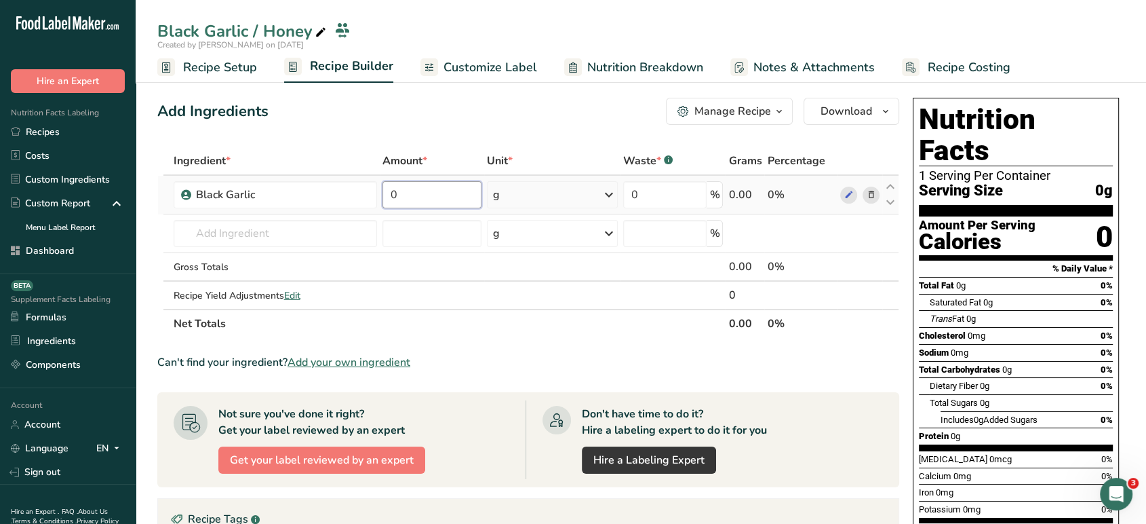
click at [452, 183] on input "0" at bounding box center [432, 194] width 99 height 27
type input "3.5"
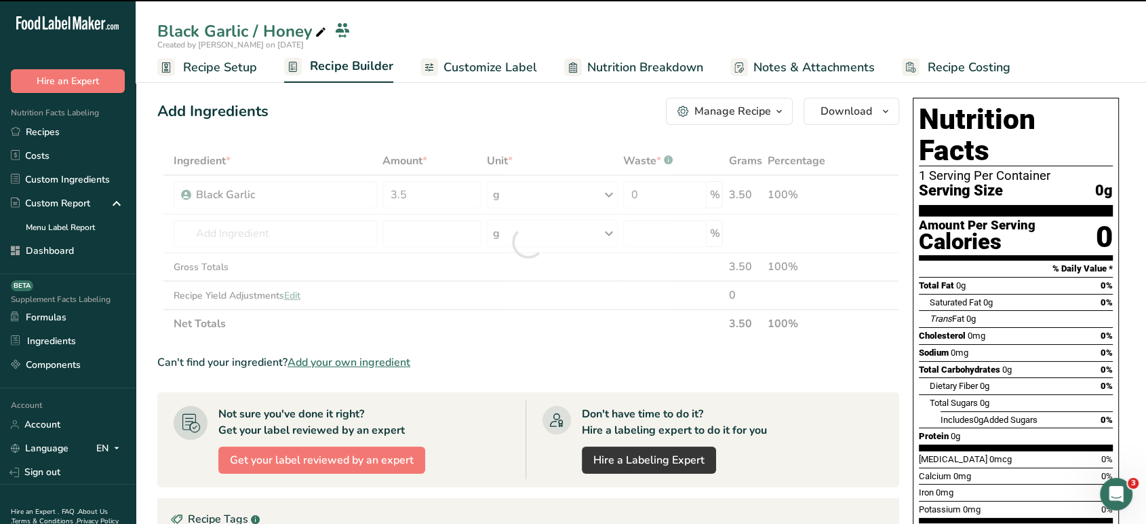
drag, startPoint x: 450, startPoint y: 109, endPoint x: 539, endPoint y: 206, distance: 131.5
click at [539, 206] on div "Add Ingredients Manage Recipe Delete Recipe Duplicate Recipe Scale Recipe Save …" at bounding box center [532, 449] width 750 height 714
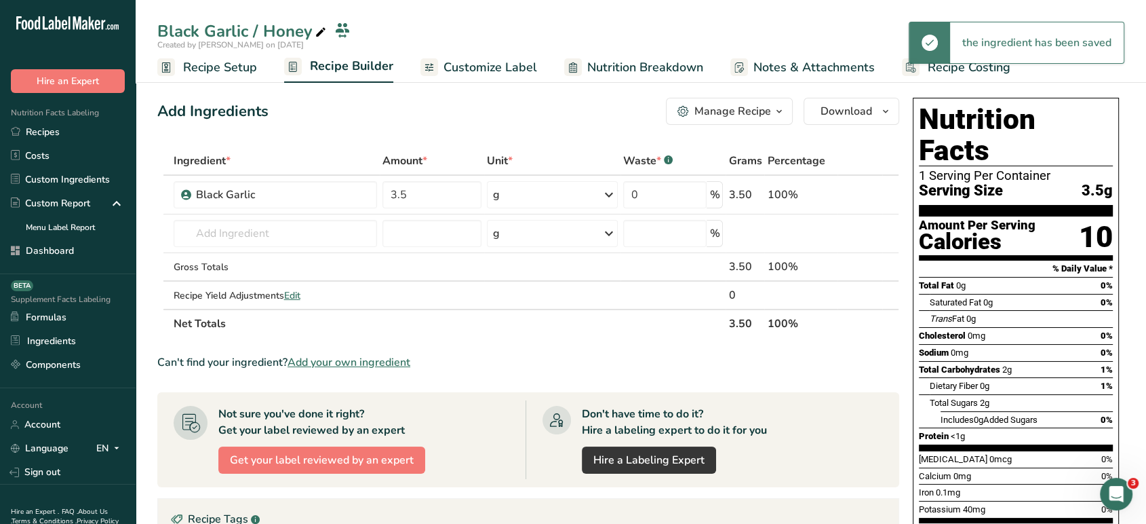
click at [539, 206] on div "g" at bounding box center [552, 194] width 131 height 27
click at [526, 300] on div "See more" at bounding box center [552, 302] width 114 height 14
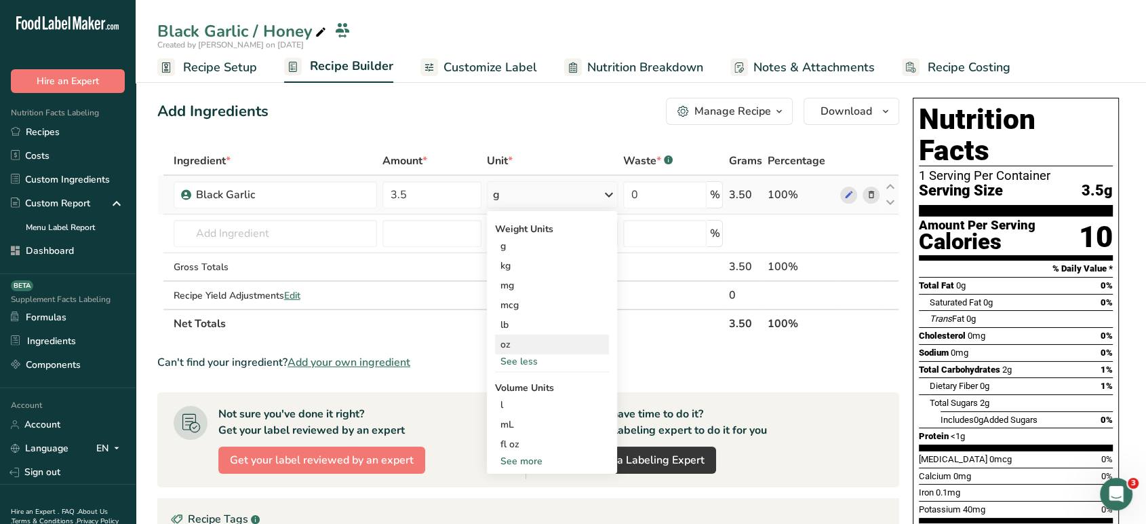
click at [516, 341] on div "oz" at bounding box center [552, 344] width 114 height 20
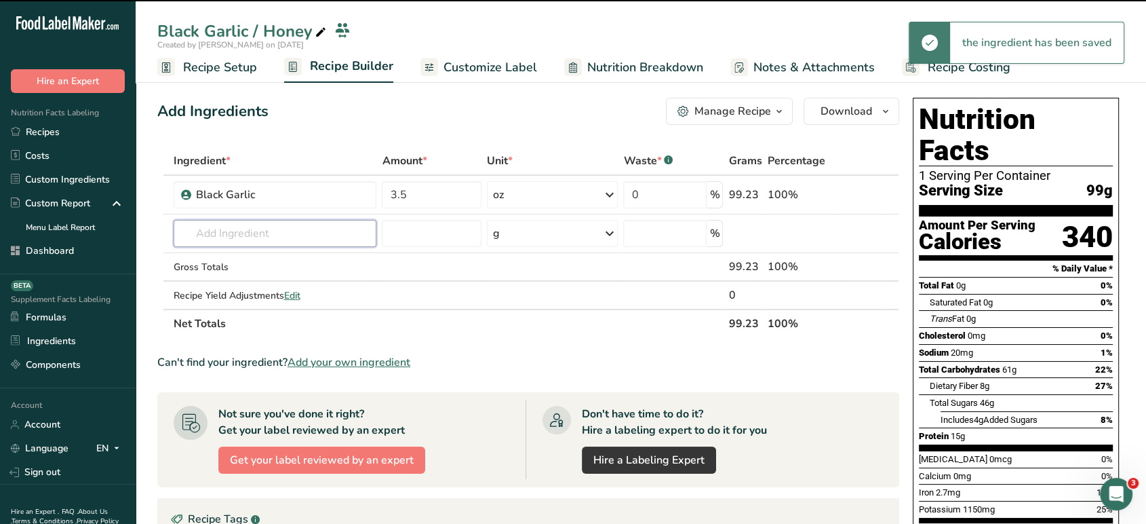
click at [326, 227] on input "text" at bounding box center [275, 233] width 203 height 27
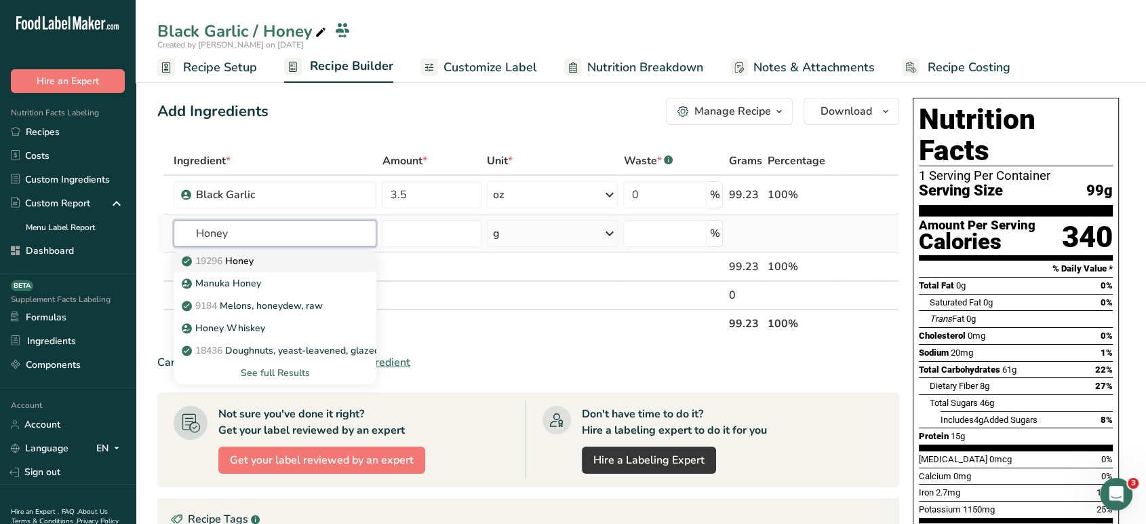
type input "Honey"
click at [318, 267] on div "19296 Honey" at bounding box center [265, 261] width 160 height 14
type input "Honey"
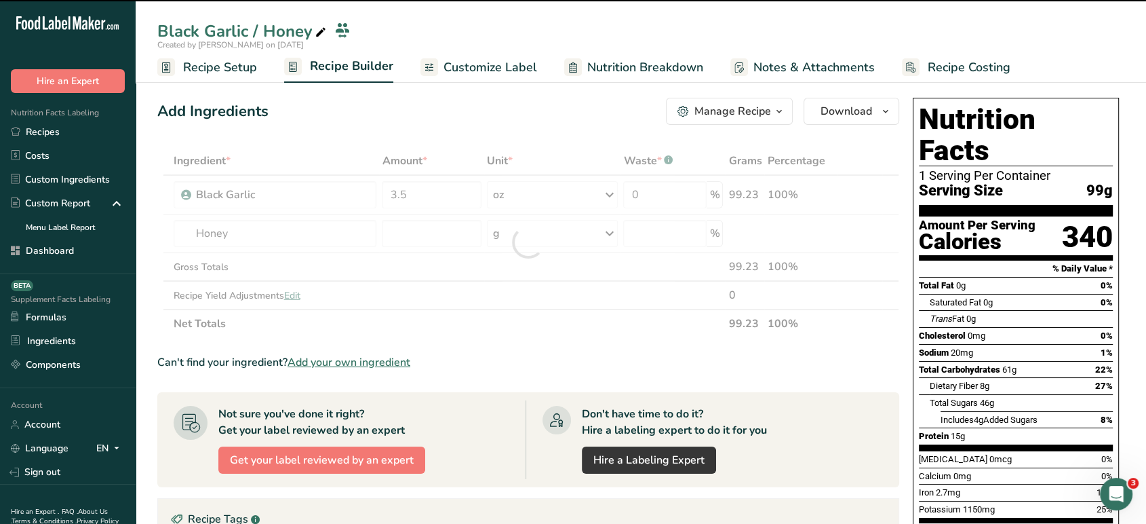
type input "0"
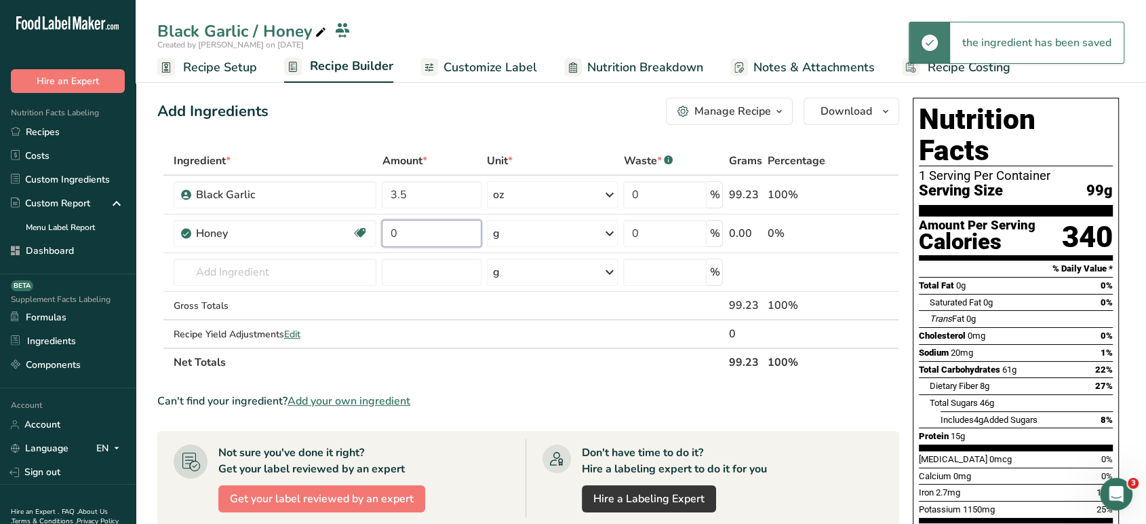
click at [455, 234] on input "0" at bounding box center [431, 233] width 99 height 27
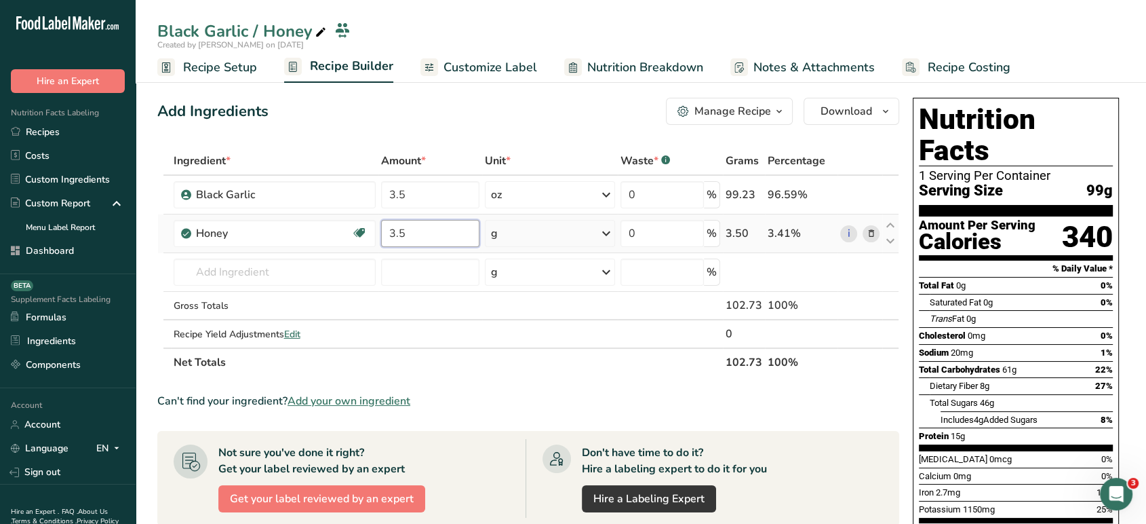
type input "3.5"
click at [543, 232] on div "Ingredient * Amount * Unit * Waste * .a-a{fill:#347362;}.b-a{fill:#fff;} Grams …" at bounding box center [528, 262] width 742 height 230
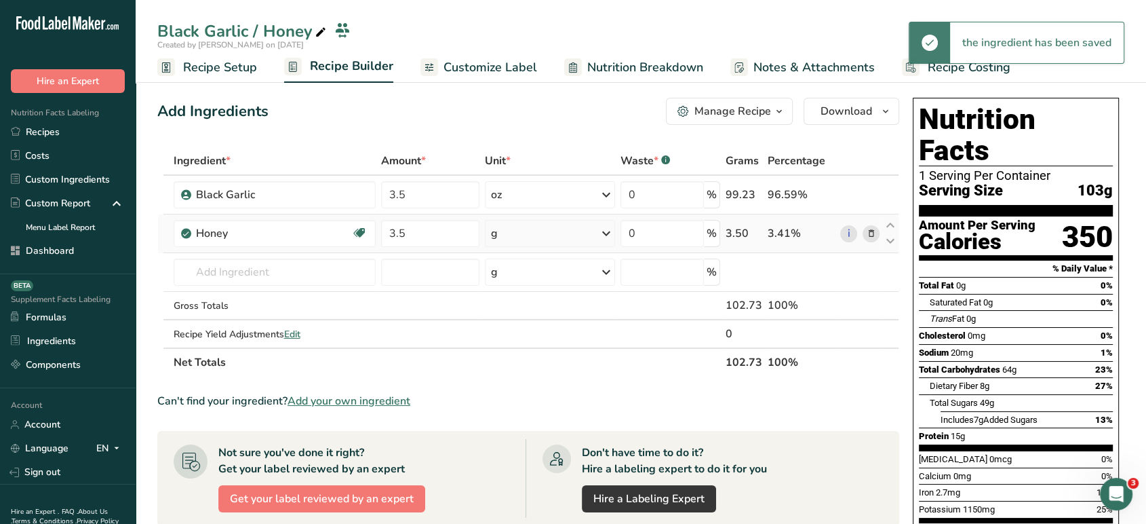
click at [543, 232] on div "g" at bounding box center [550, 233] width 130 height 27
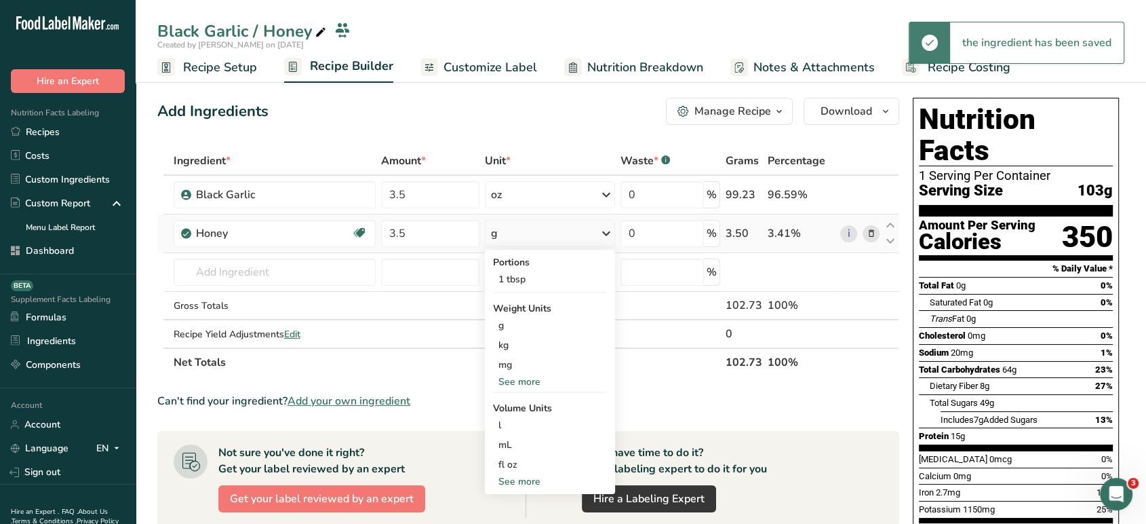
click at [532, 385] on div "See more" at bounding box center [550, 381] width 114 height 14
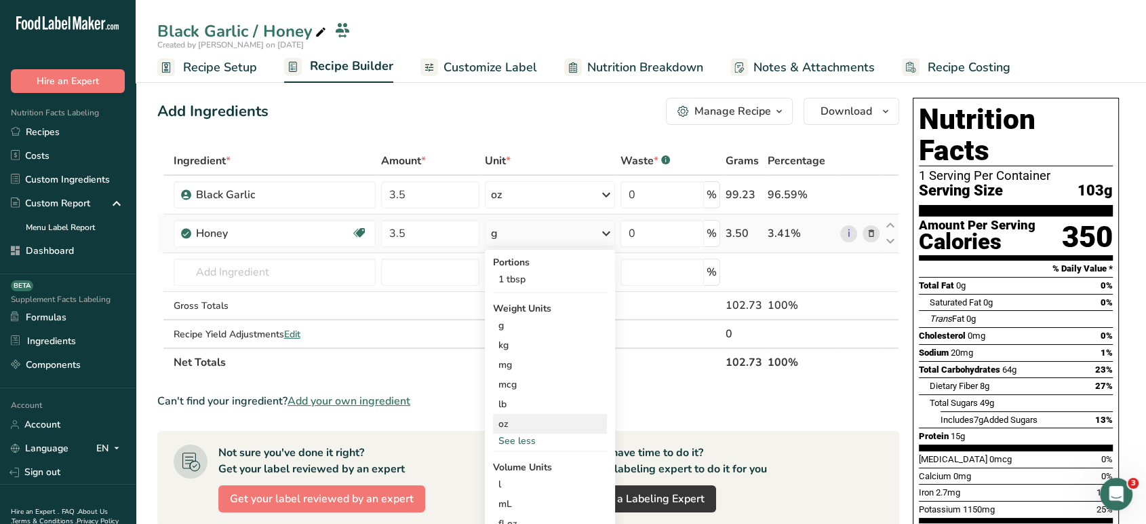
click at [523, 423] on div "oz" at bounding box center [550, 424] width 114 height 20
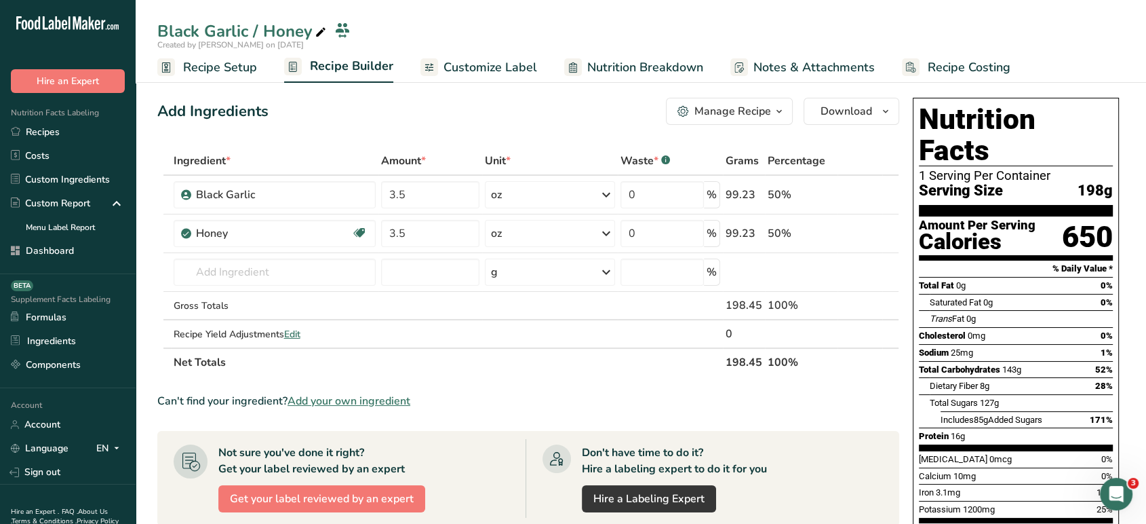
click at [220, 72] on span "Recipe Setup" at bounding box center [220, 67] width 74 height 18
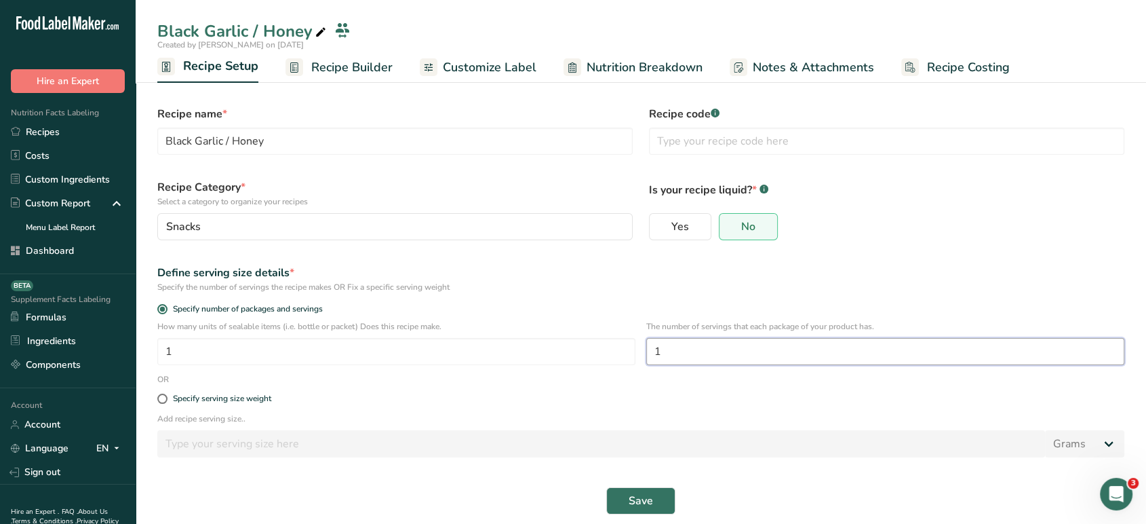
click at [705, 357] on input "1" at bounding box center [885, 351] width 478 height 27
type input "10"
click at [667, 494] on button "Save" at bounding box center [640, 500] width 69 height 27
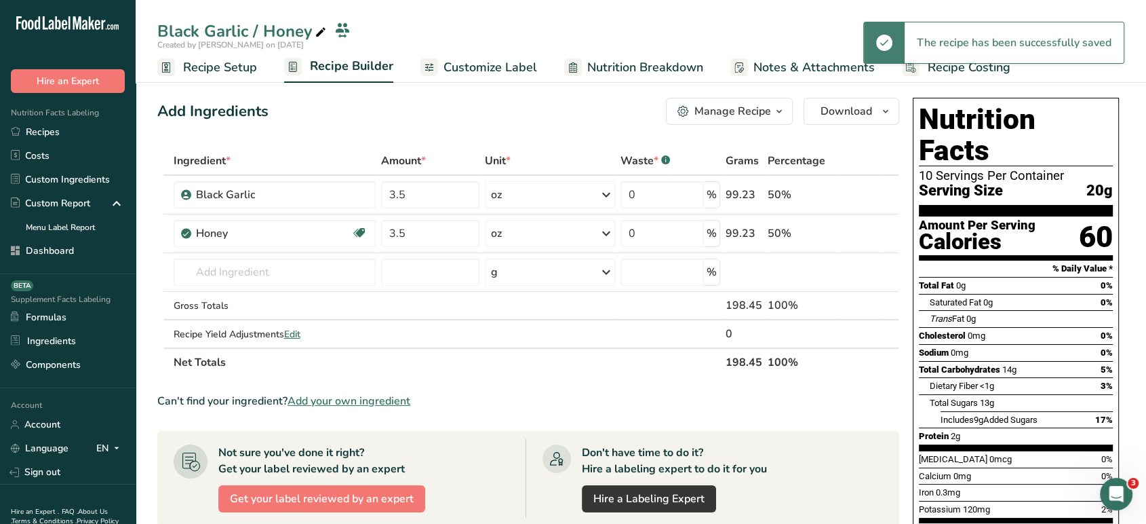
click at [453, 71] on span "Customize Label" at bounding box center [491, 67] width 94 height 18
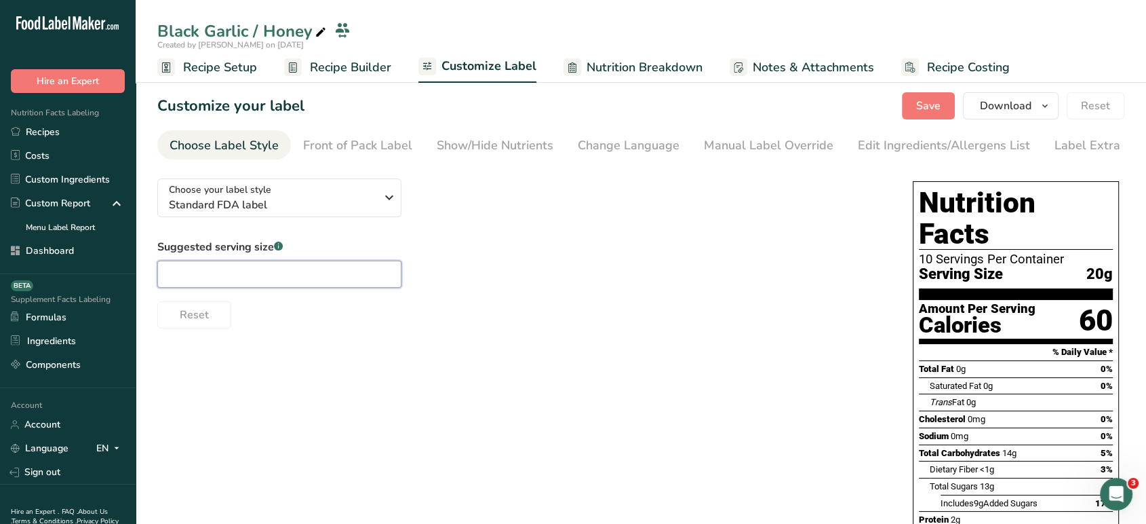
click at [336, 282] on input "text" at bounding box center [279, 273] width 244 height 27
type input "2 Tbsp"
click at [923, 132] on link "Edit Ingredients/Allergens List" at bounding box center [944, 145] width 172 height 31
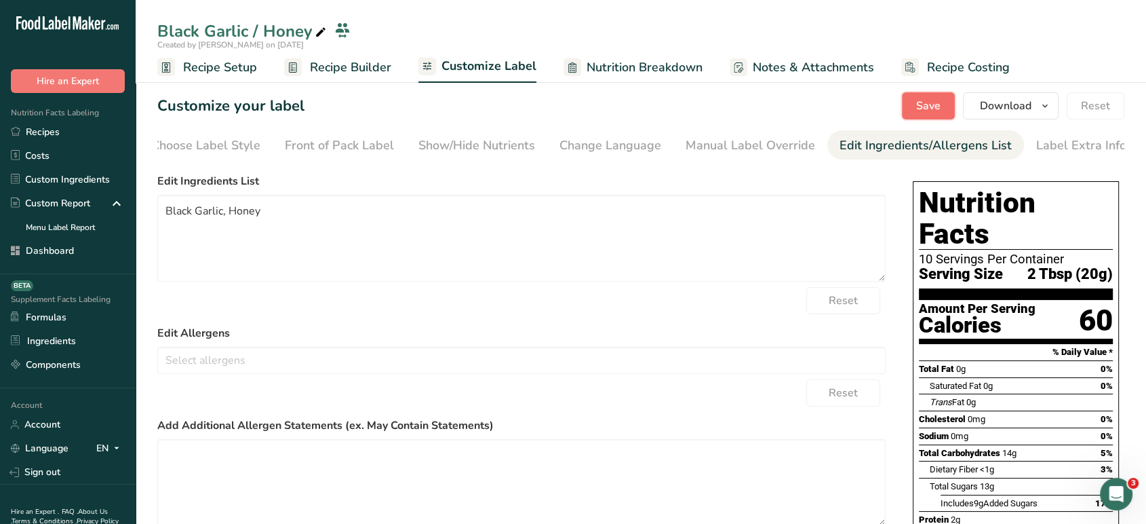
click at [923, 96] on button "Save" at bounding box center [928, 105] width 53 height 27
click at [372, 69] on span "Recipe Builder" at bounding box center [350, 67] width 81 height 18
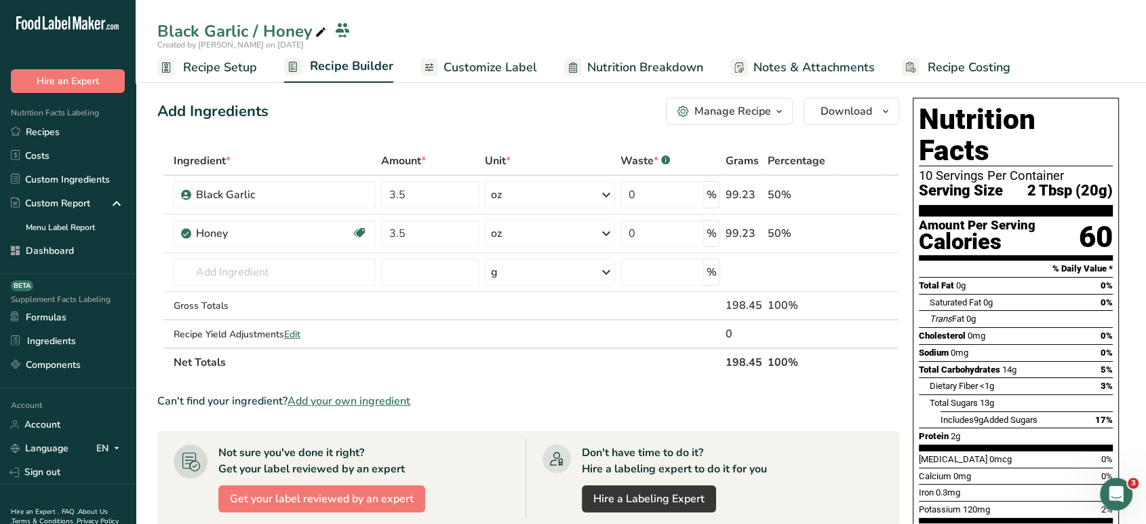
click at [531, 77] on link "Customize Label" at bounding box center [479, 67] width 117 height 31
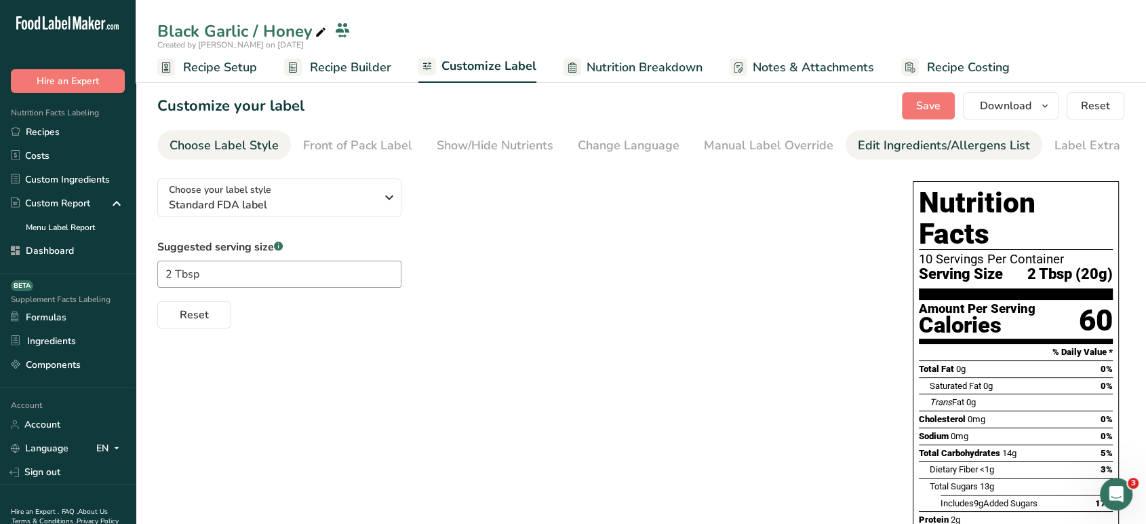
click at [917, 141] on div "Edit Ingredients/Allergens List" at bounding box center [944, 145] width 172 height 18
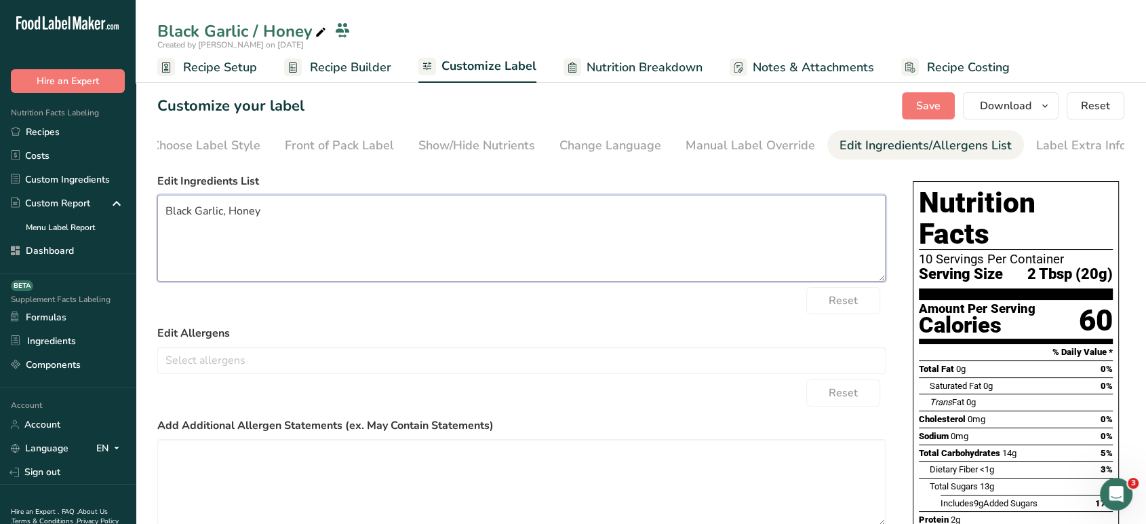
click at [352, 222] on textarea "Black Garlic, Honey" at bounding box center [521, 238] width 729 height 87
type textarea "Black Garlic, Honey."
click at [923, 109] on span "Save" at bounding box center [928, 106] width 24 height 16
click at [714, 146] on div "Manual Label Override" at bounding box center [751, 145] width 130 height 18
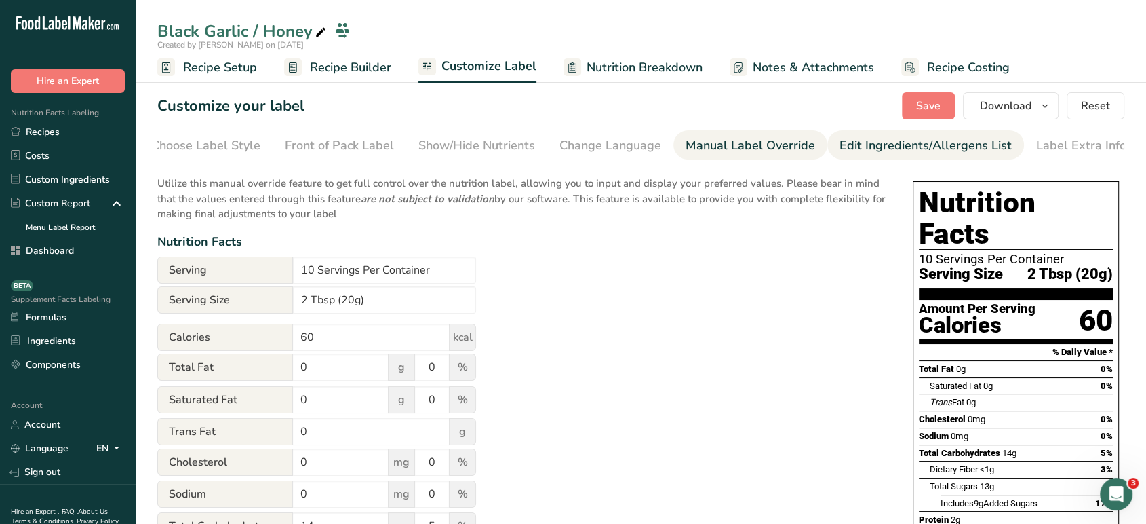
click at [884, 147] on div "Edit Ingredients/Allergens List" at bounding box center [926, 145] width 172 height 18
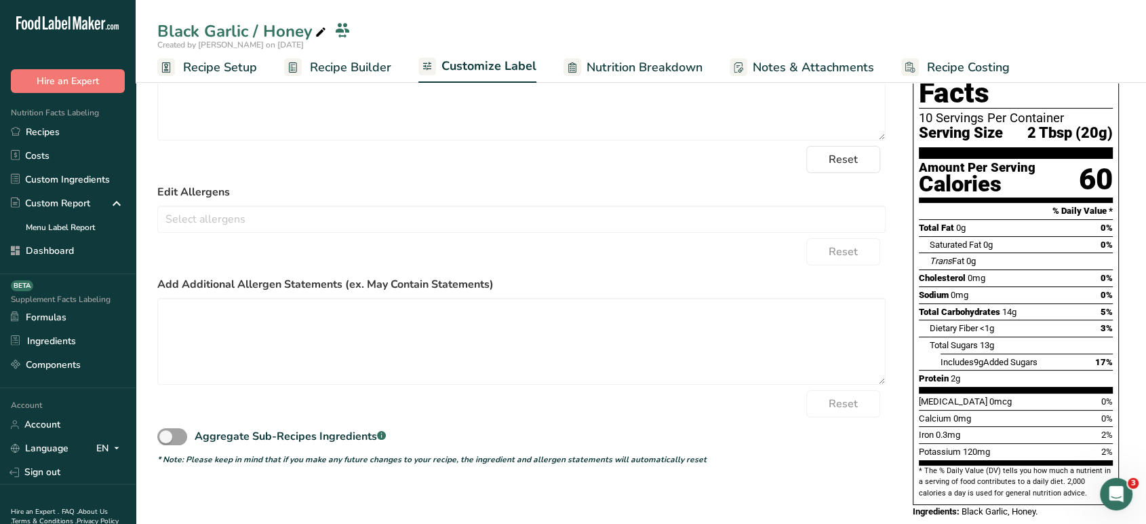
scroll to position [0, 0]
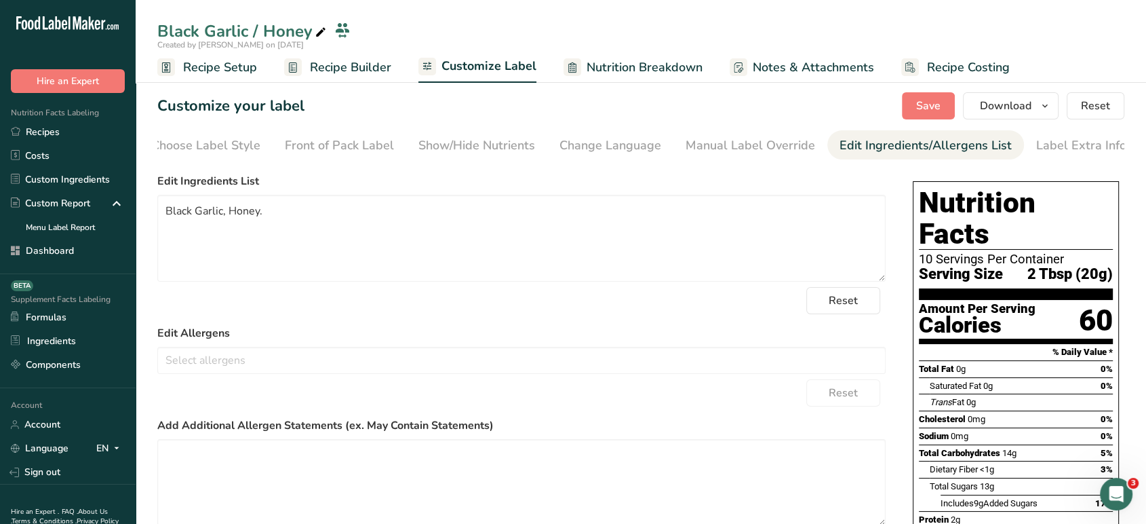
click at [360, 73] on span "Recipe Builder" at bounding box center [350, 67] width 81 height 18
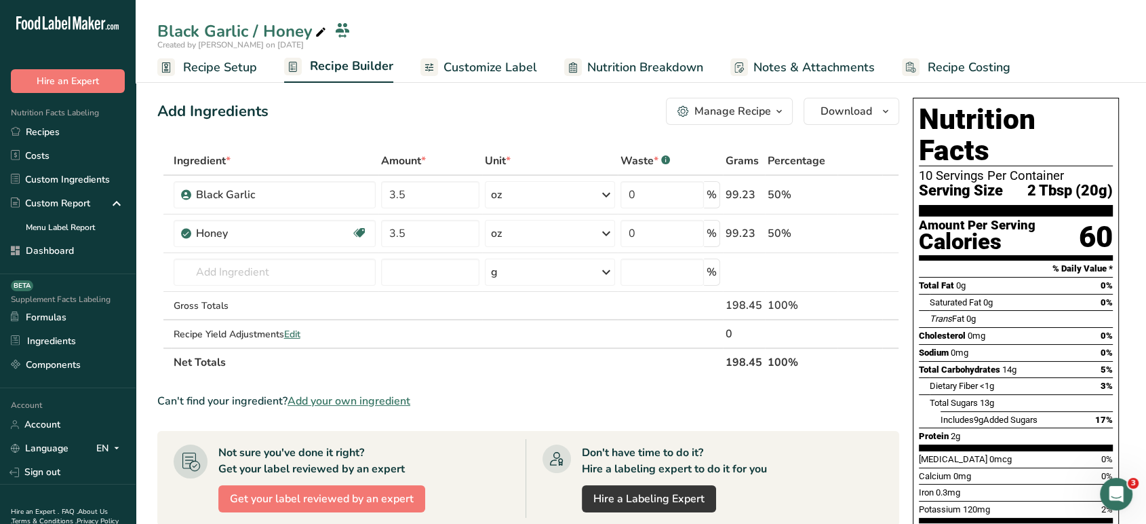
click at [743, 98] on button "Manage Recipe" at bounding box center [729, 111] width 127 height 27
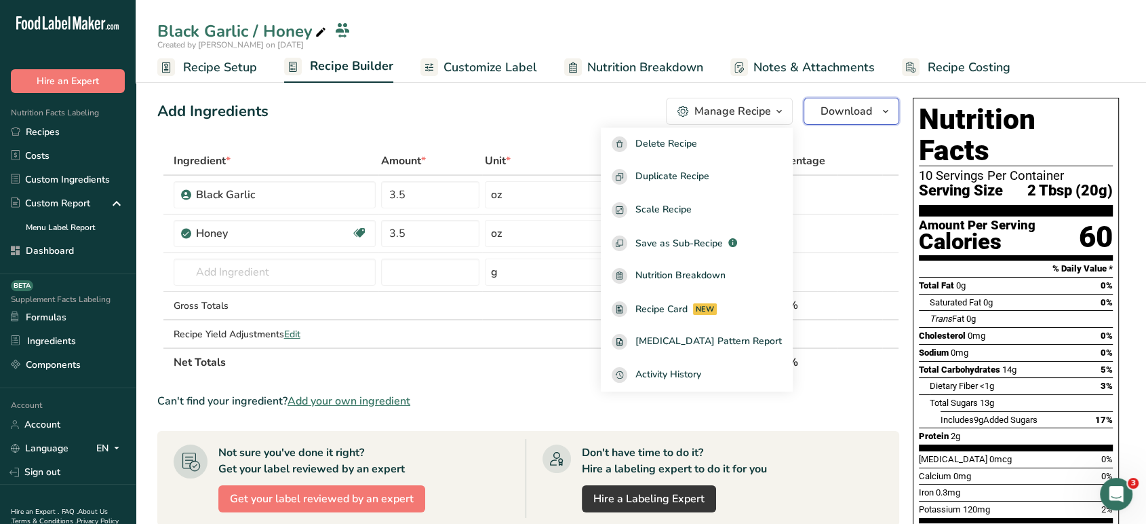
click at [842, 118] on span "Download" at bounding box center [847, 111] width 52 height 16
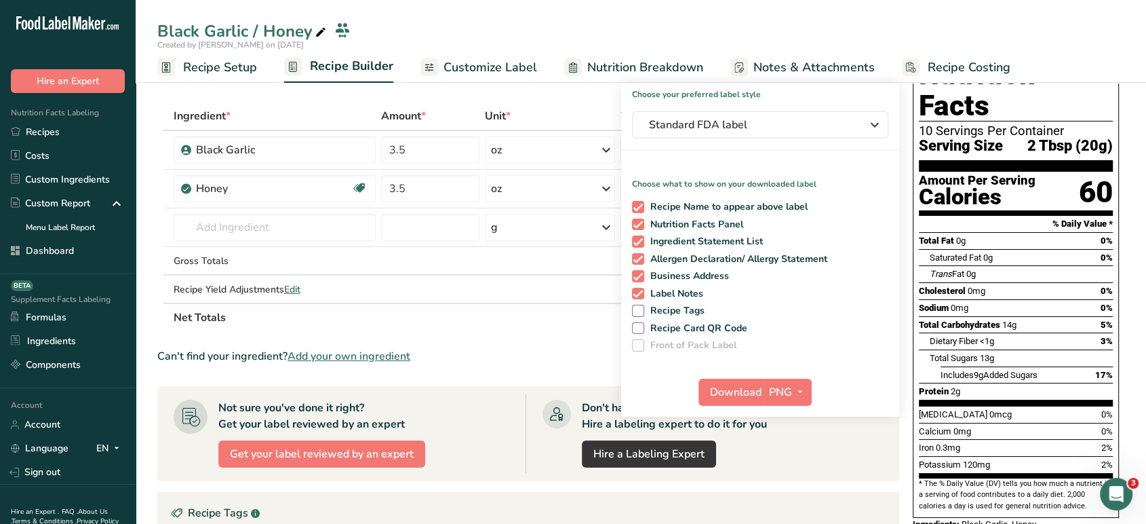
scroll to position [59, 0]
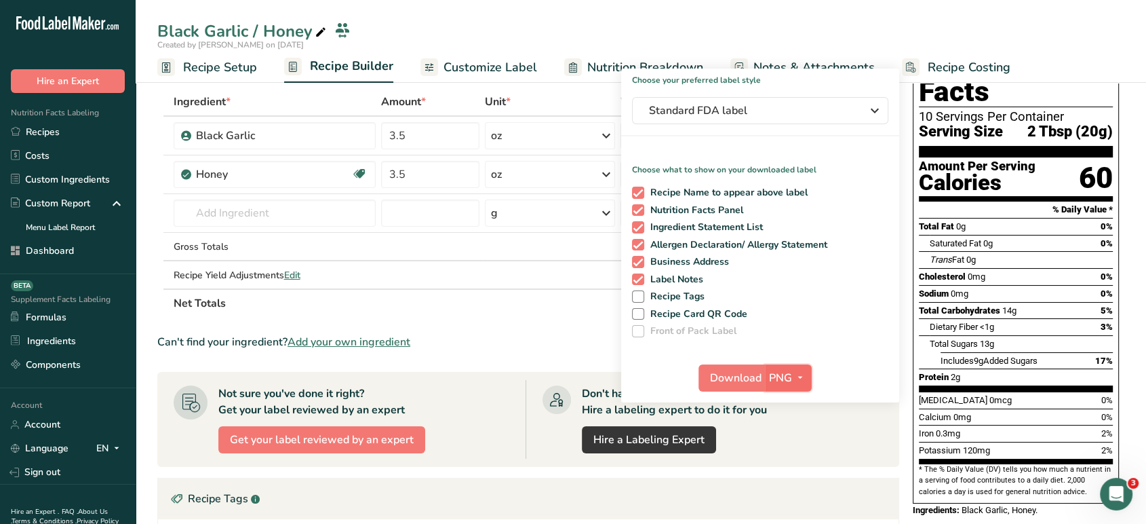
click at [785, 376] on span "PNG" at bounding box center [780, 378] width 23 height 16
click at [793, 473] on link "PDF" at bounding box center [790, 472] width 43 height 22
click at [732, 371] on span "Download" at bounding box center [737, 378] width 52 height 16
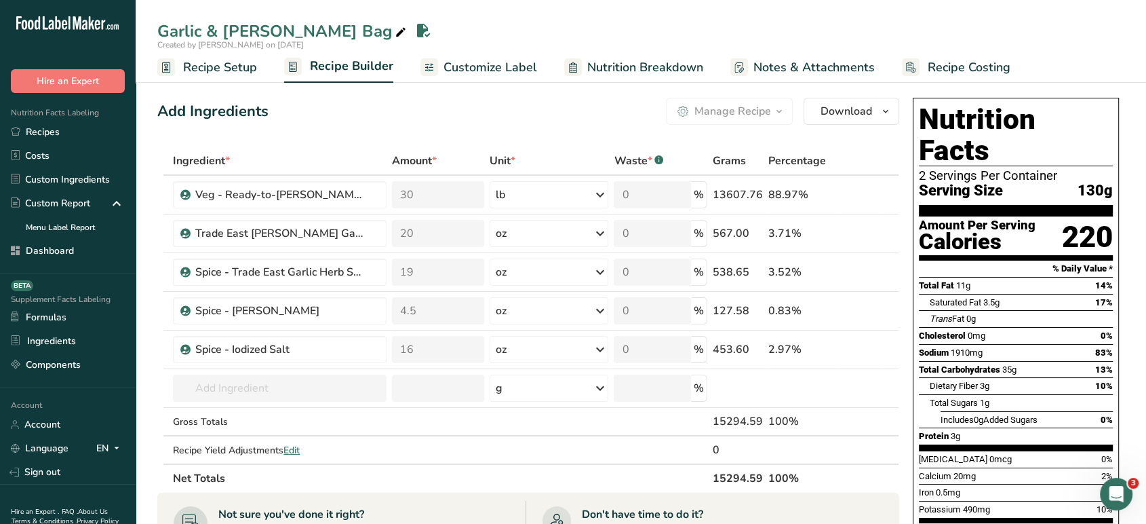
drag, startPoint x: 161, startPoint y: 31, endPoint x: 361, endPoint y: 37, distance: 200.2
click at [361, 37] on div "Garlic & [PERSON_NAME] Bag" at bounding box center [283, 31] width 252 height 24
drag, startPoint x: 387, startPoint y: 35, endPoint x: 157, endPoint y: 25, distance: 230.9
click at [157, 25] on div "Garlic & [PERSON_NAME] Bag" at bounding box center [641, 32] width 1011 height 27
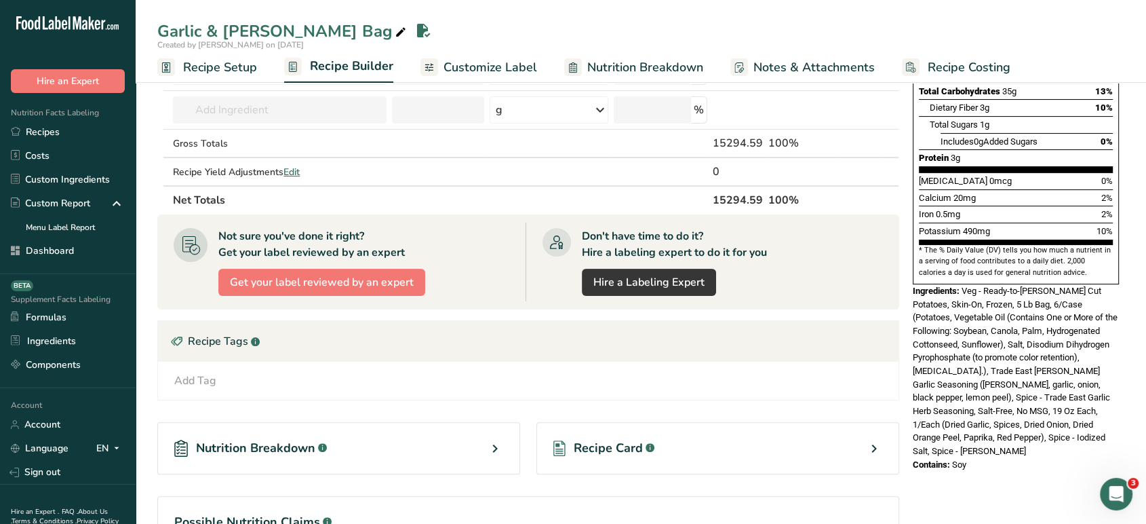
scroll to position [275, 0]
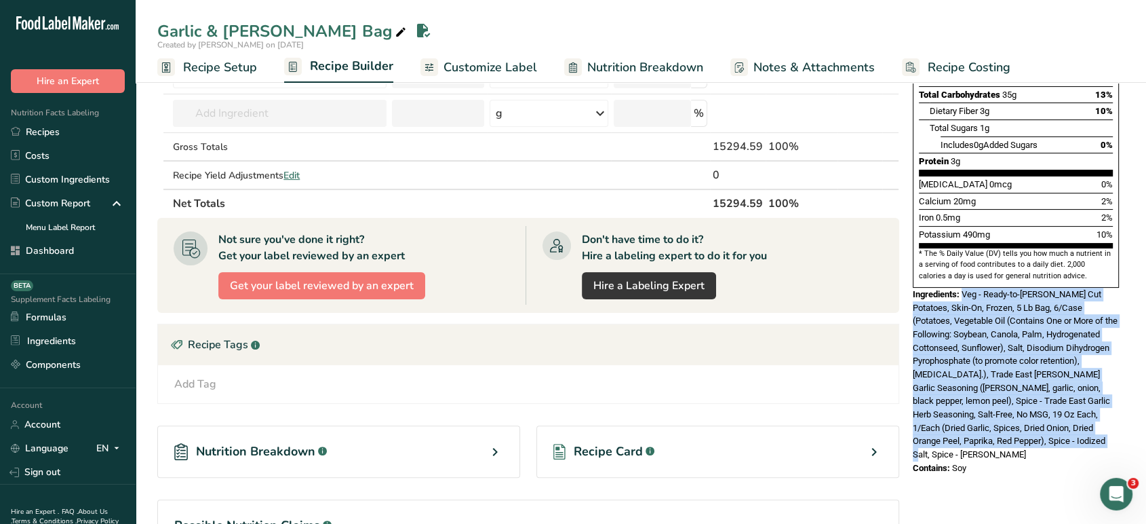
drag, startPoint x: 963, startPoint y: 261, endPoint x: 1112, endPoint y: 411, distance: 211.0
click at [1112, 411] on div "Ingredients: Veg - Ready-to-Fry Chip Cut Potatoes, Skin-On, Frozen, 5 Lb Bag, 6…" at bounding box center [1016, 375] width 206 height 174
copy span "Veg - Ready-to-Fry Chip Cut Potatoes, Skin-On, Frozen, 5 Lb Bag, 6/Case (Potato…"
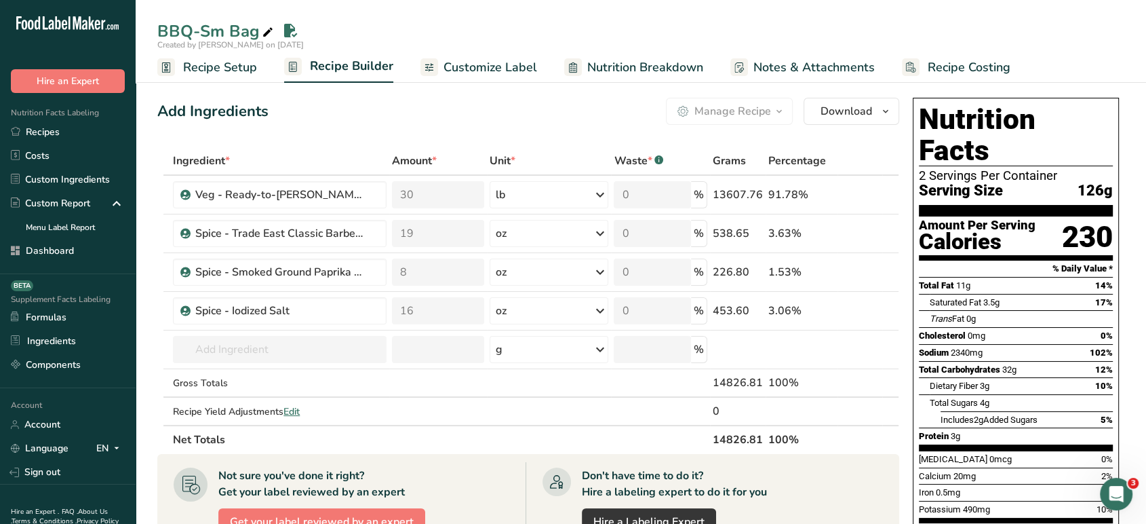
drag, startPoint x: 256, startPoint y: 36, endPoint x: 157, endPoint y: 25, distance: 99.0
click at [157, 25] on div "BBQ-Sm Bag" at bounding box center [216, 31] width 119 height 24
drag, startPoint x: 202, startPoint y: 31, endPoint x: 147, endPoint y: 32, distance: 54.9
click at [147, 32] on div "BBQ-Sm Bag" at bounding box center [641, 32] width 1011 height 27
drag, startPoint x: 147, startPoint y: 32, endPoint x: 253, endPoint y: 28, distance: 105.9
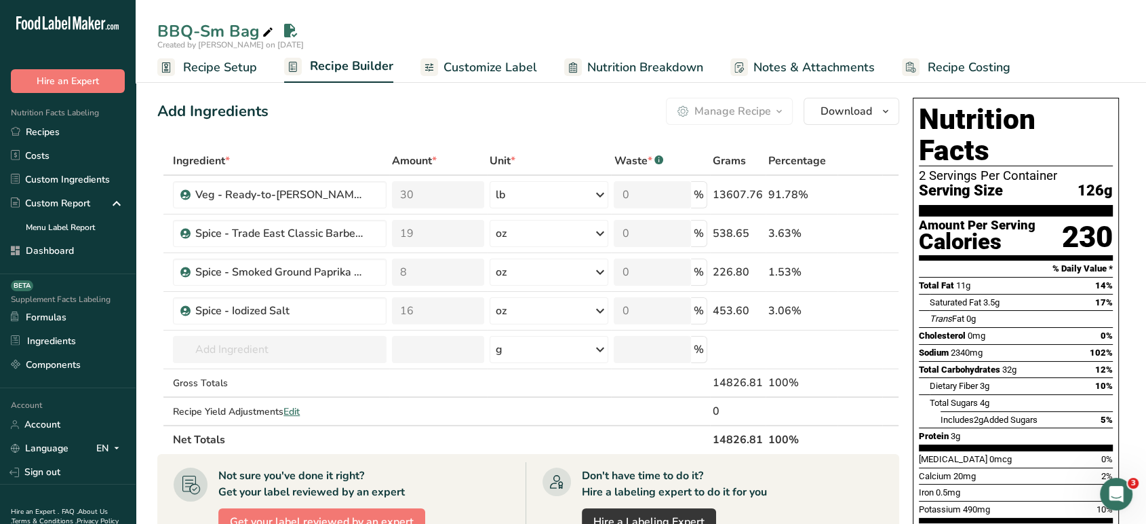
click at [253, 28] on div "BBQ-Sm Bag" at bounding box center [641, 31] width 1011 height 24
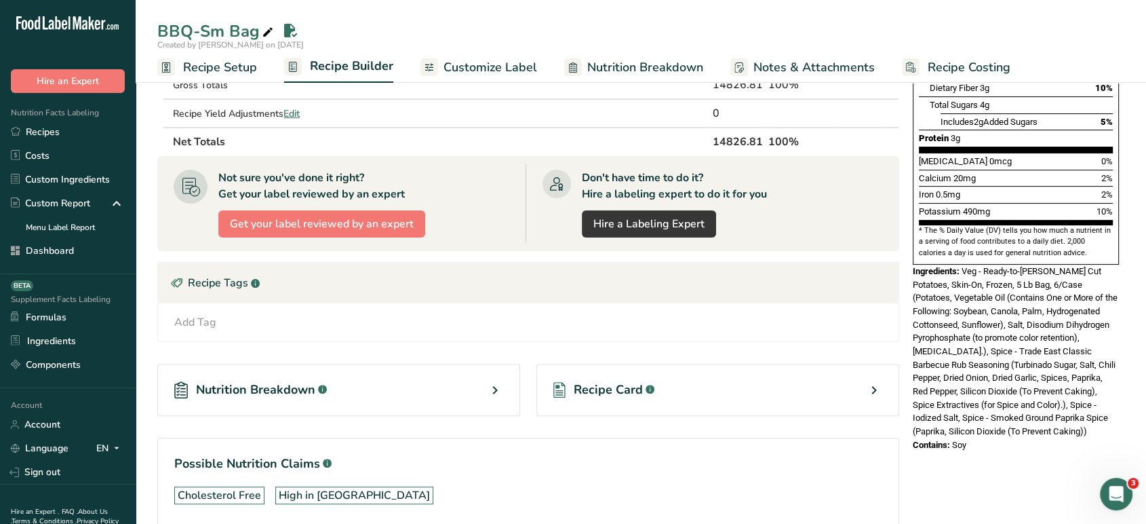
scroll to position [301, 0]
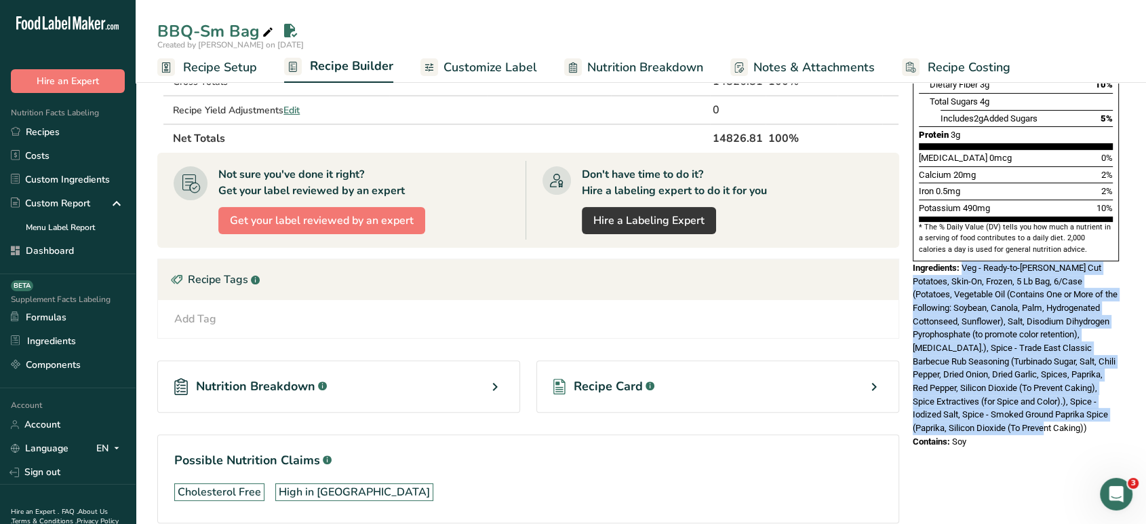
drag, startPoint x: 965, startPoint y: 233, endPoint x: 1100, endPoint y: 393, distance: 209.8
click at [1100, 393] on div "Ingredients: Veg - Ready-to-Fry Chip Cut Potatoes, Skin-On, Frozen, 5 Lb Bag, 6…" at bounding box center [1016, 348] width 206 height 174
copy span "Veg - Ready-to-Fry Chip Cut Potatoes, Skin-On, Frozen, 5 Lb Bag, 6/Case (Potato…"
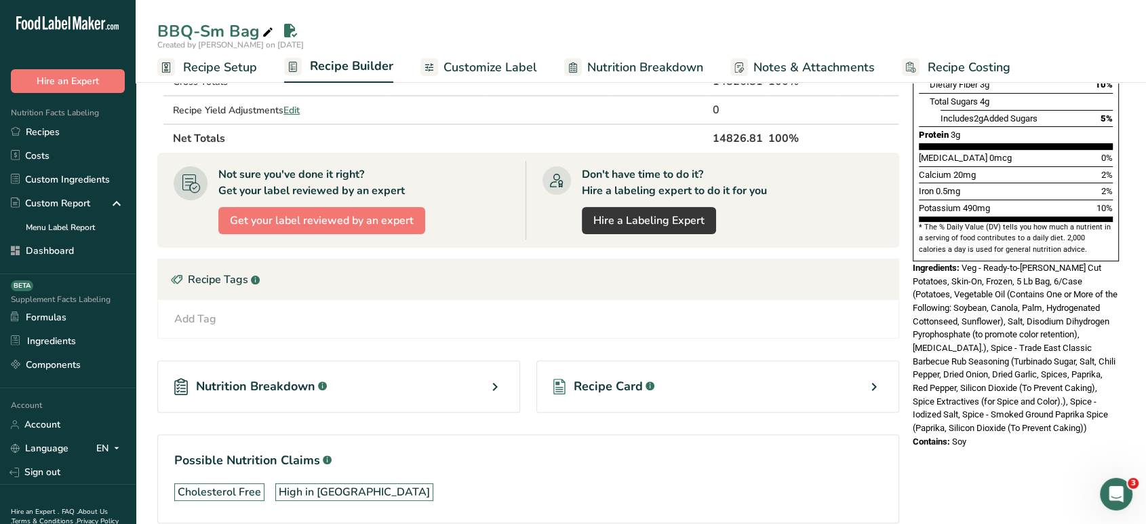
click at [1064, 429] on div "Nutrition Facts 2 Servings Per Container Serving Size 126g Amount Per Serving C…" at bounding box center [1016, 178] width 217 height 775
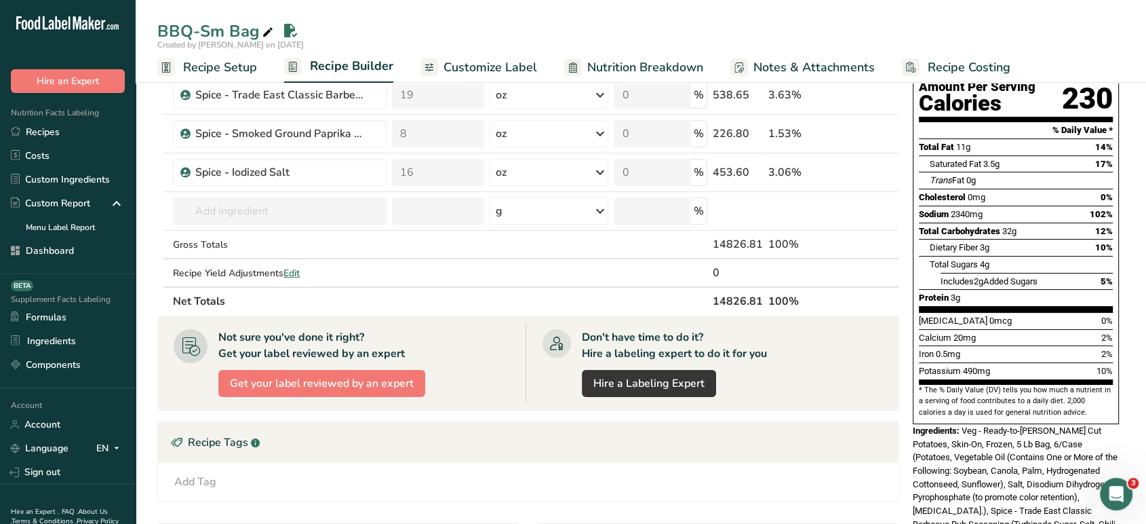
scroll to position [153, 0]
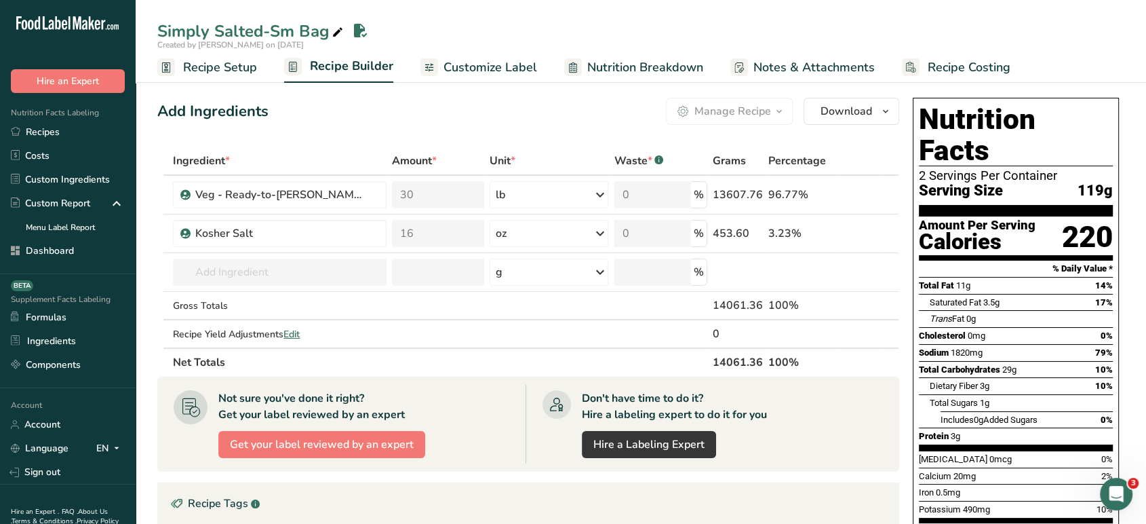
drag, startPoint x: 327, startPoint y: 33, endPoint x: 154, endPoint y: 36, distance: 173.0
click at [154, 36] on div "Simply Salted-Sm Bag" at bounding box center [641, 31] width 1011 height 24
drag, startPoint x: 193, startPoint y: 41, endPoint x: 336, endPoint y: 31, distance: 144.1
click at [336, 31] on div "Simply Salted-Sm Bag" at bounding box center [641, 31] width 1011 height 24
copy div "Simply Salted-Sm Bag"
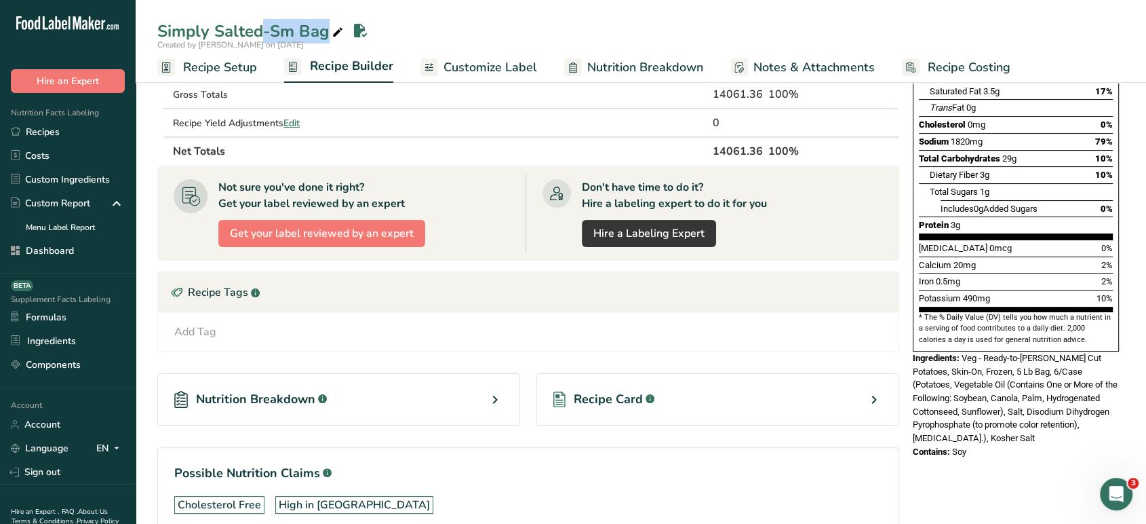
scroll to position [212, 0]
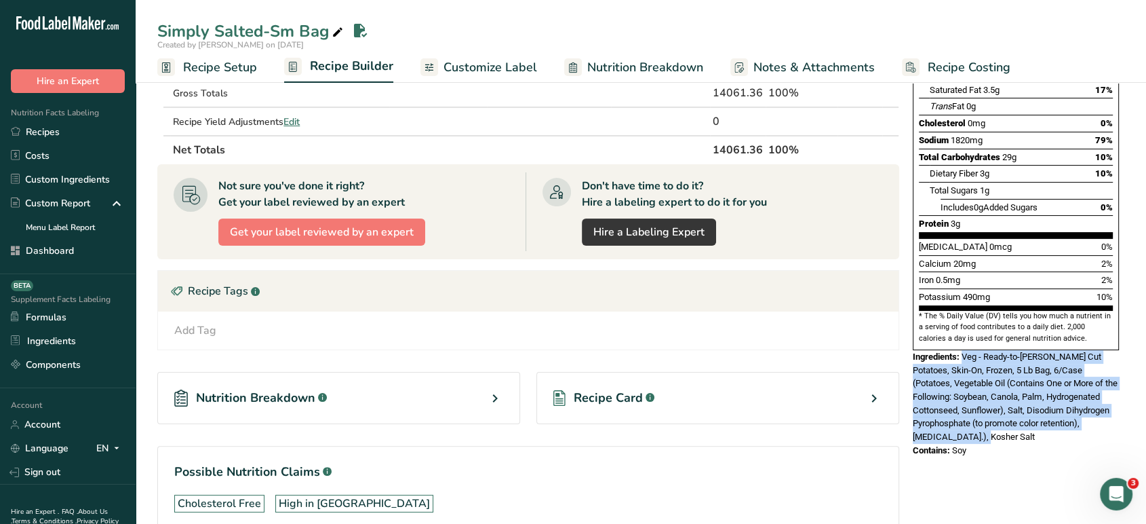
drag, startPoint x: 963, startPoint y: 322, endPoint x: 1102, endPoint y: 400, distance: 159.2
click at [1031, 400] on div "Ingredients: Veg - Ready-to-[PERSON_NAME] Cut Potatoes, Skin-On, Frozen, 5 Lb B…" at bounding box center [1016, 397] width 206 height 94
copy span "Veg - Ready-to-[PERSON_NAME] Cut Potatoes, Skin-On, Frozen, 5 Lb Bag, 6/Case (P…"
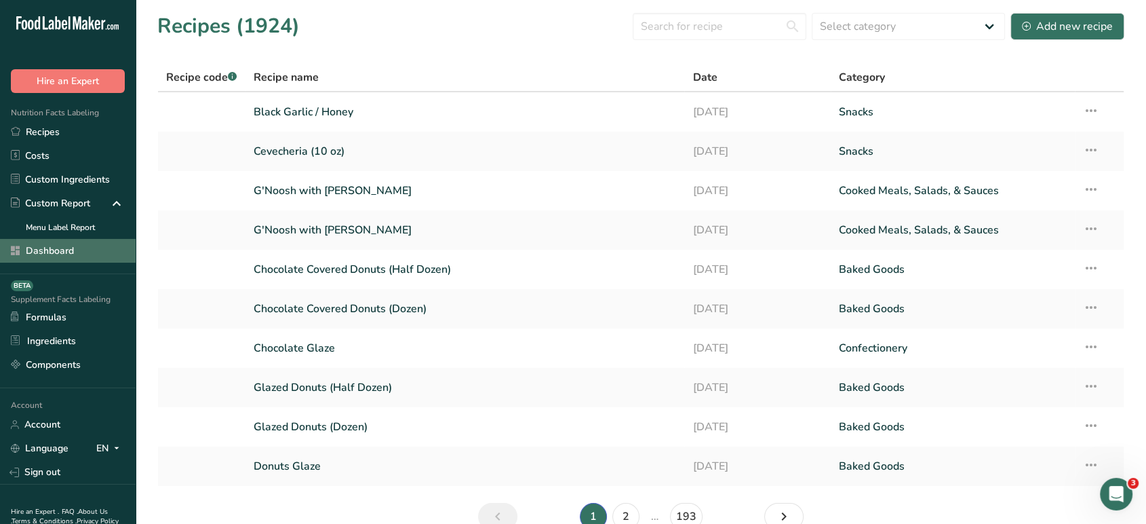
click at [79, 243] on link "Dashboard" at bounding box center [68, 251] width 136 height 24
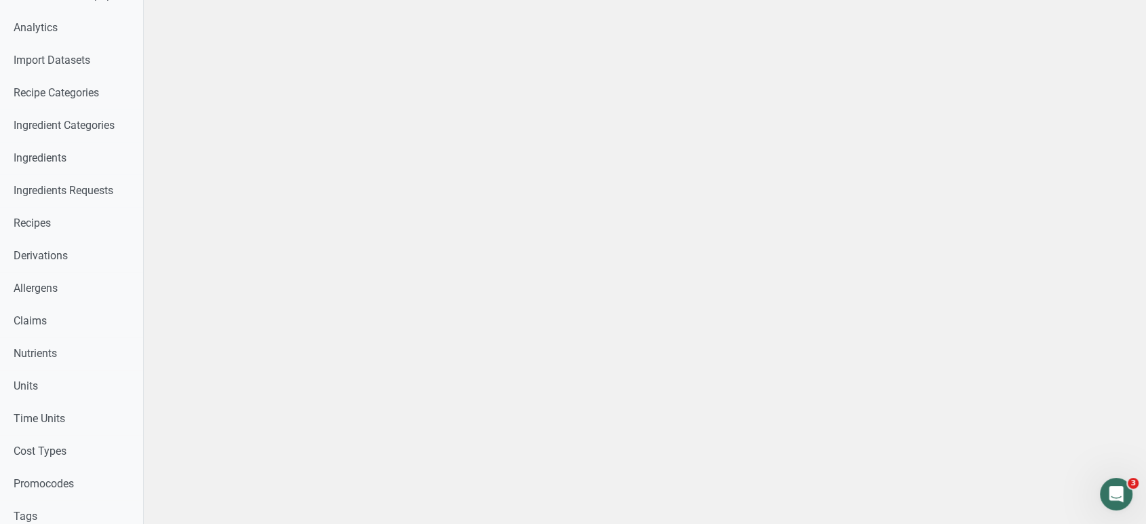
scroll to position [286, 0]
click at [27, 215] on link "Recipes" at bounding box center [71, 225] width 143 height 33
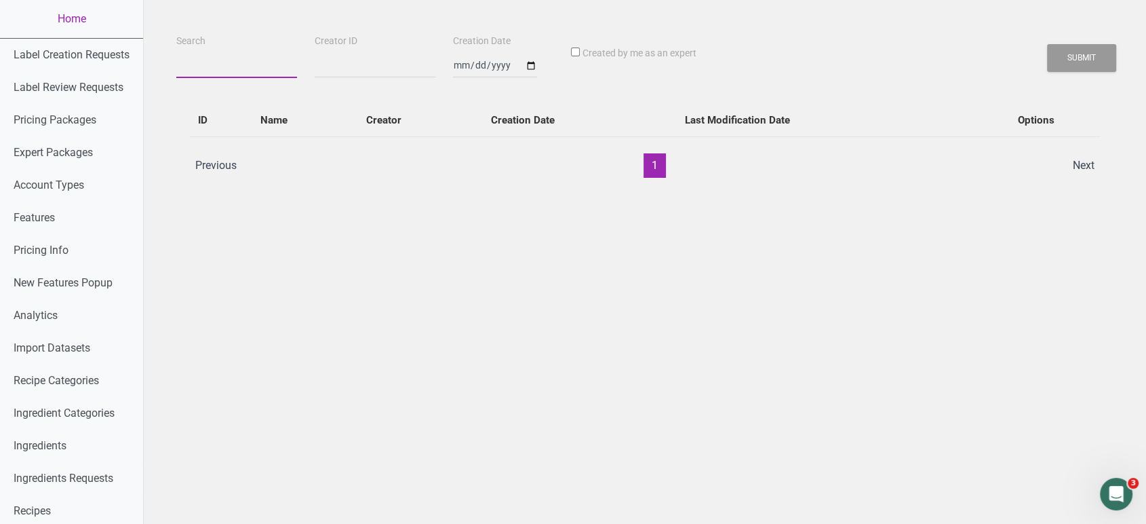
click at [229, 66] on input "Search" at bounding box center [236, 66] width 121 height 24
type input "stacey wood"
click at [1047, 44] on button "Submit" at bounding box center [1081, 58] width 69 height 28
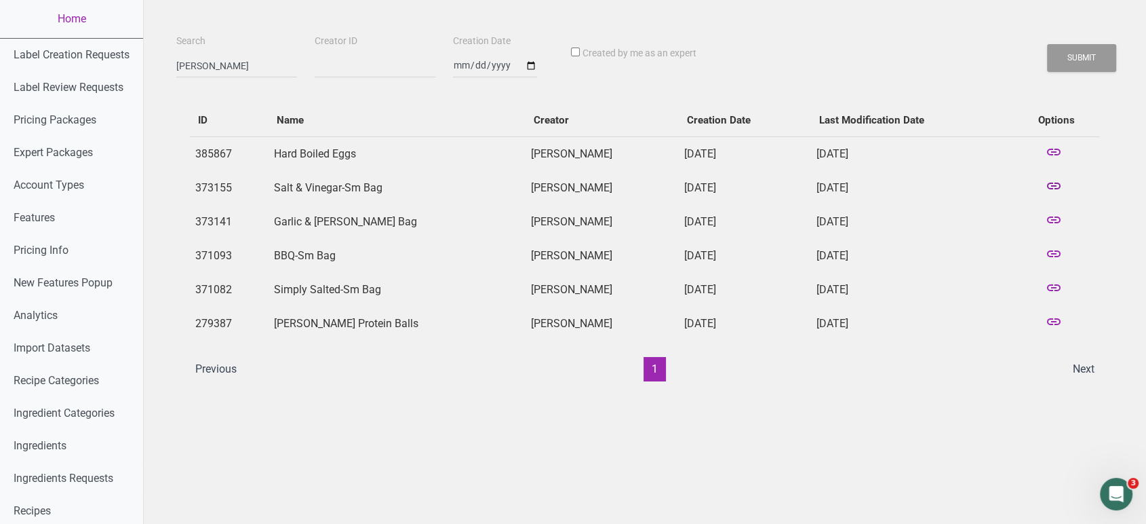
click at [1055, 184] on icon at bounding box center [1053, 187] width 16 height 19
click at [1048, 217] on icon at bounding box center [1053, 221] width 16 height 19
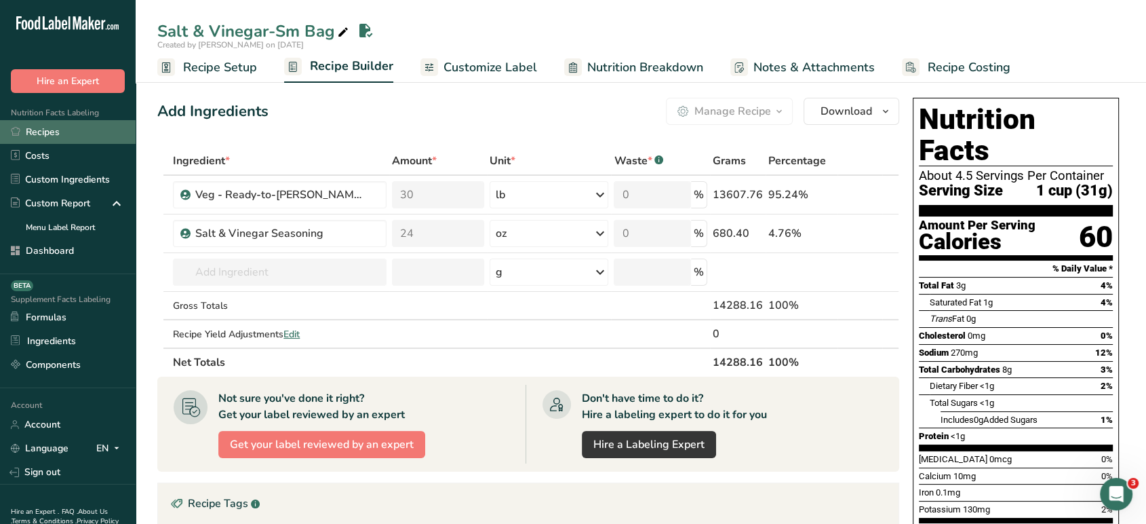
click at [92, 137] on link "Recipes" at bounding box center [68, 132] width 136 height 24
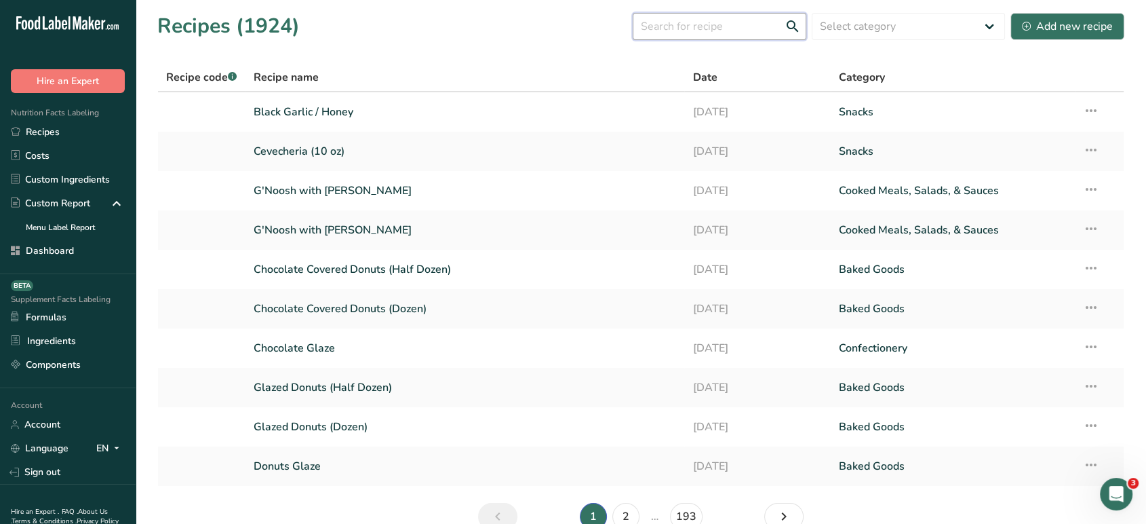
click at [707, 29] on input "text" at bounding box center [720, 26] width 174 height 27
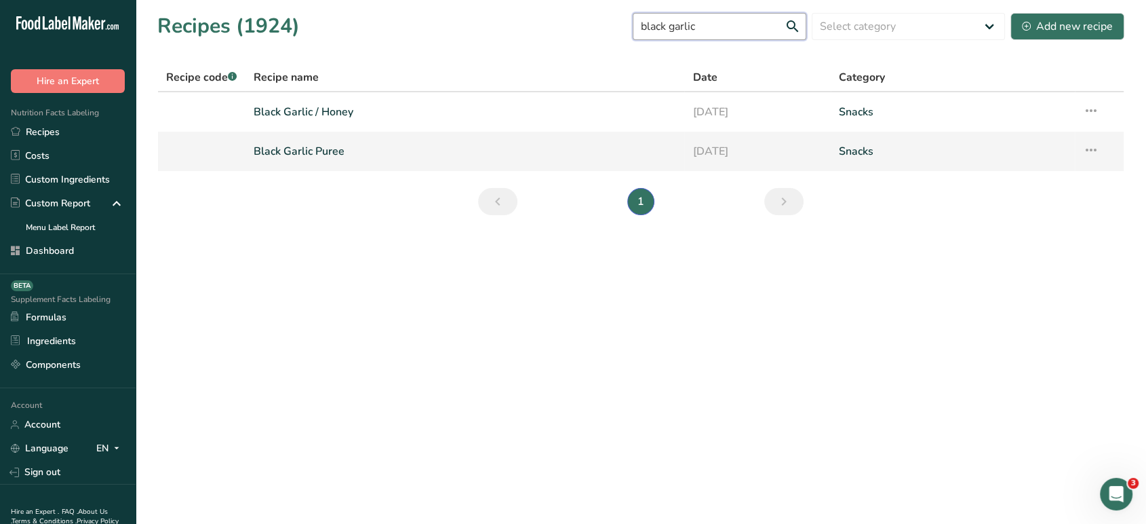
type input "black garlic"
click at [372, 150] on link "Black Garlic Puree" at bounding box center [465, 151] width 423 height 28
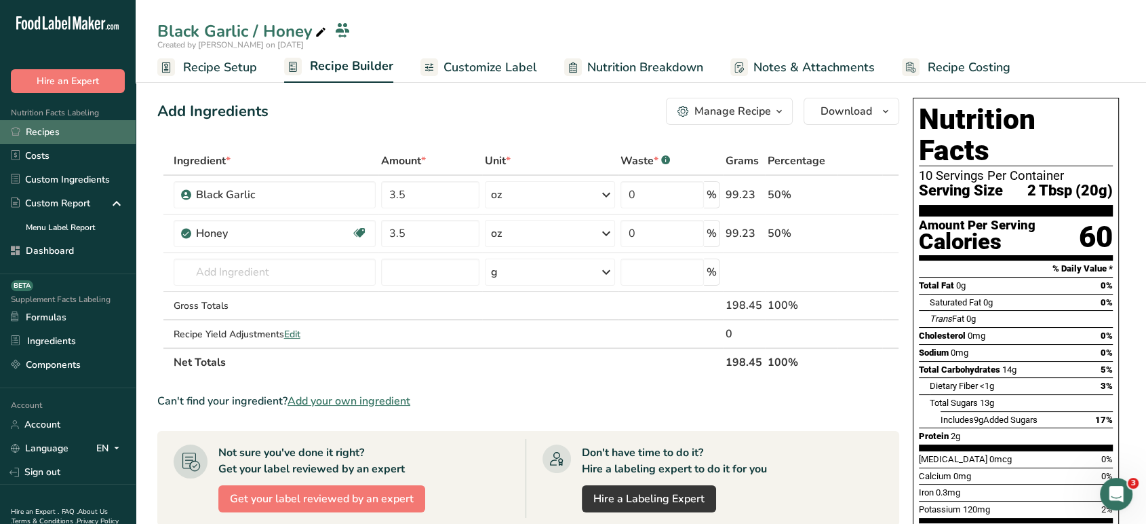
click at [54, 131] on link "Recipes" at bounding box center [68, 132] width 136 height 24
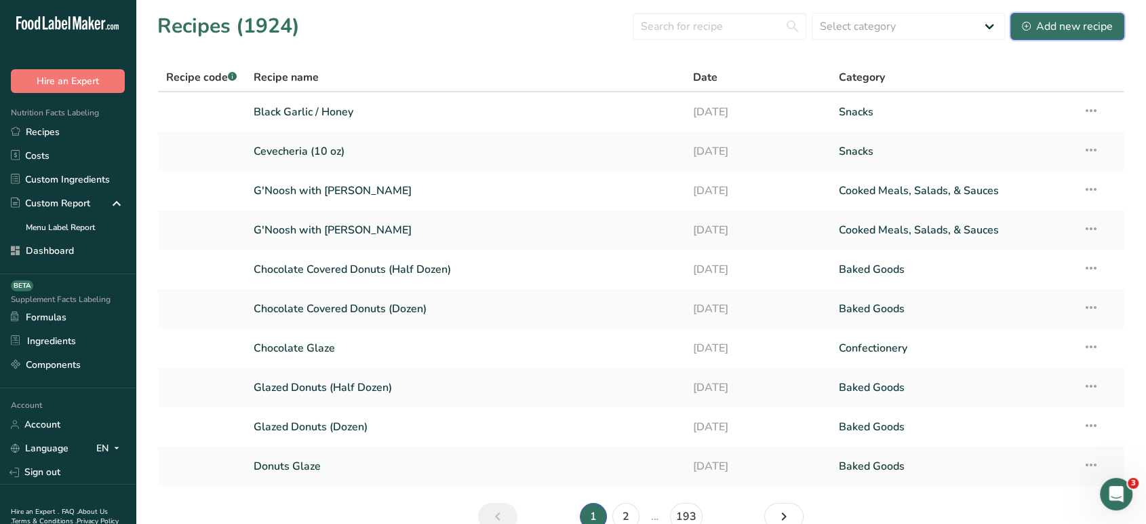
click at [1074, 18] on div "Add new recipe" at bounding box center [1067, 26] width 91 height 16
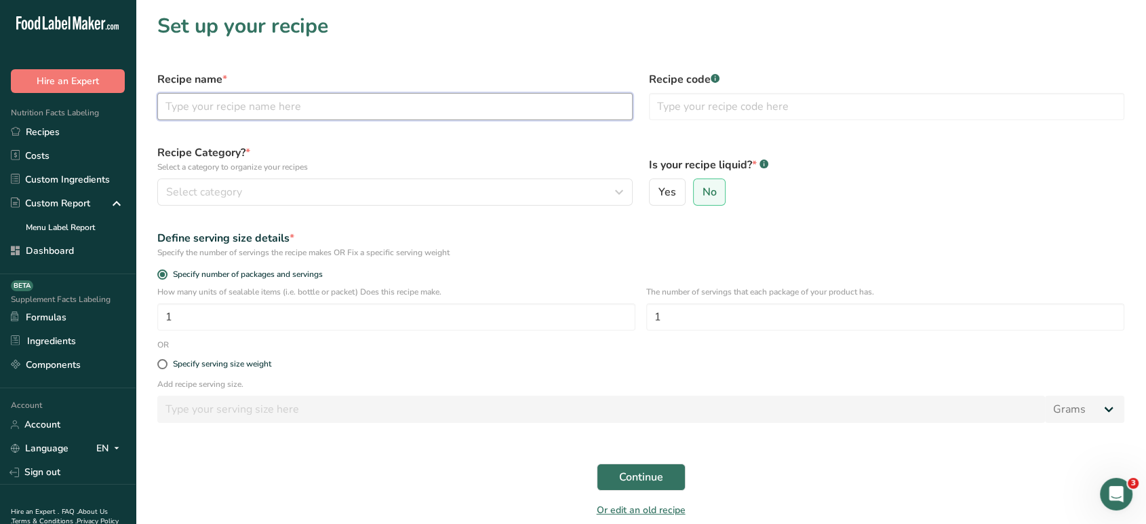
click at [580, 109] on input "text" at bounding box center [395, 106] width 476 height 27
type input "Black Garlic Dressing"
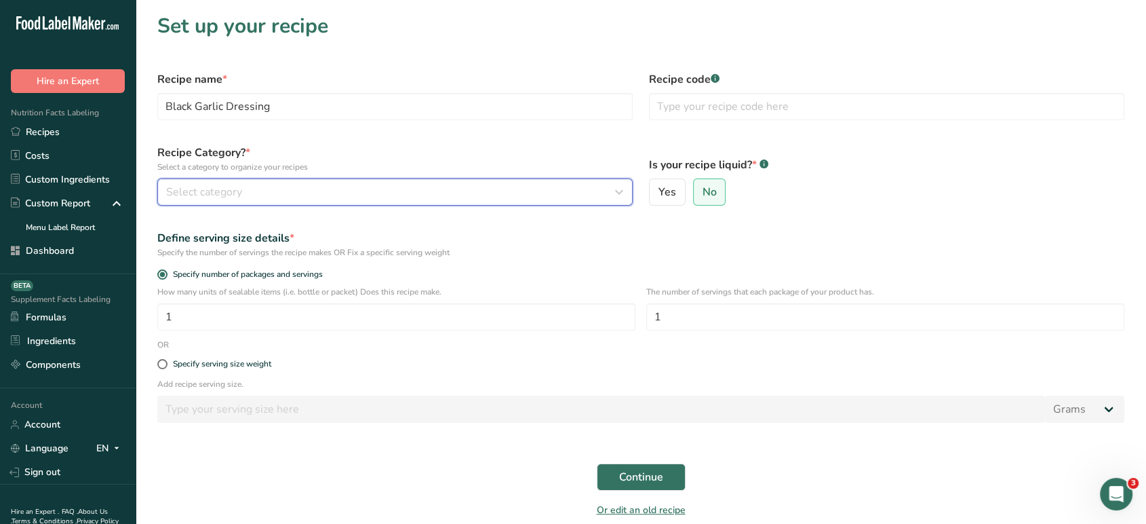
click at [440, 196] on div "Select category" at bounding box center [391, 192] width 450 height 16
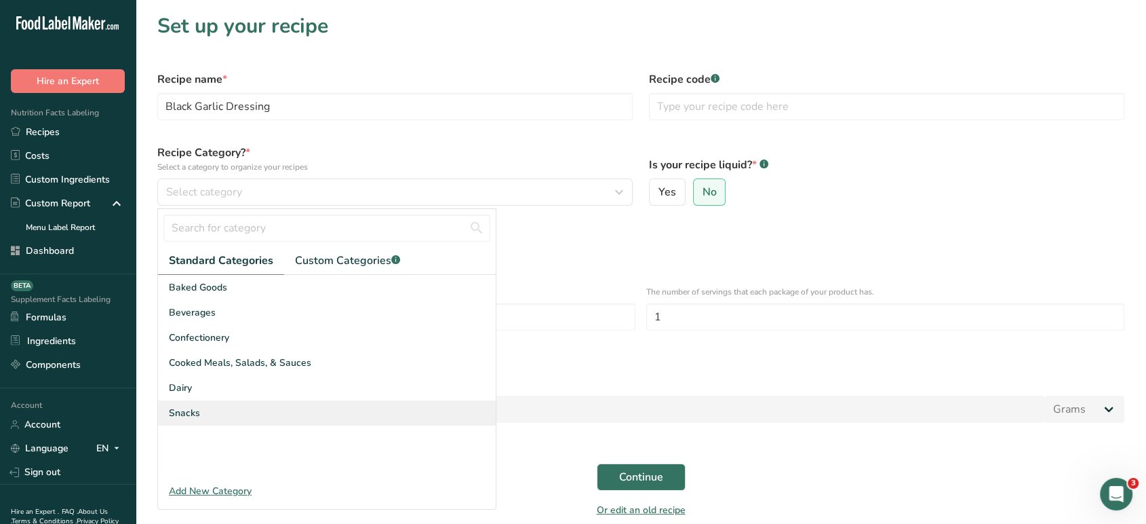
click at [321, 411] on div "Snacks" at bounding box center [327, 412] width 338 height 25
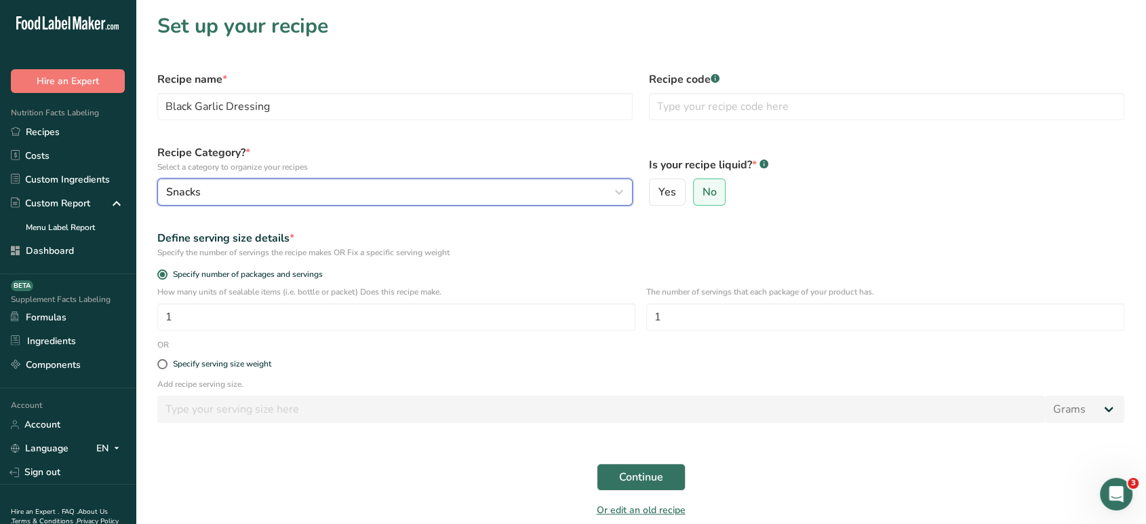
click at [472, 185] on div "Snacks" at bounding box center [391, 192] width 450 height 16
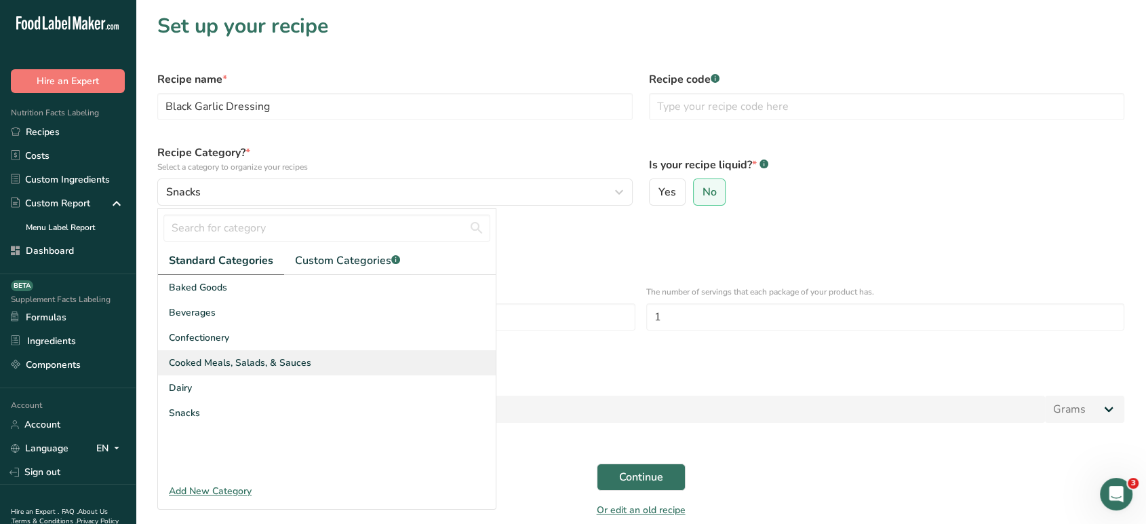
click at [321, 371] on div "Cooked Meals, Salads, & Sauces" at bounding box center [327, 362] width 338 height 25
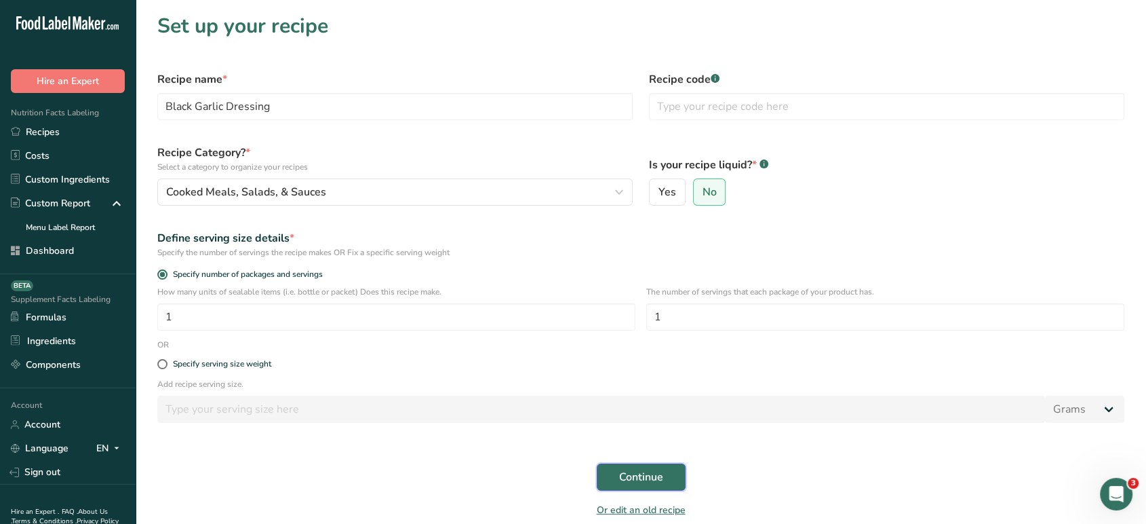
click at [646, 476] on span "Continue" at bounding box center [641, 477] width 44 height 16
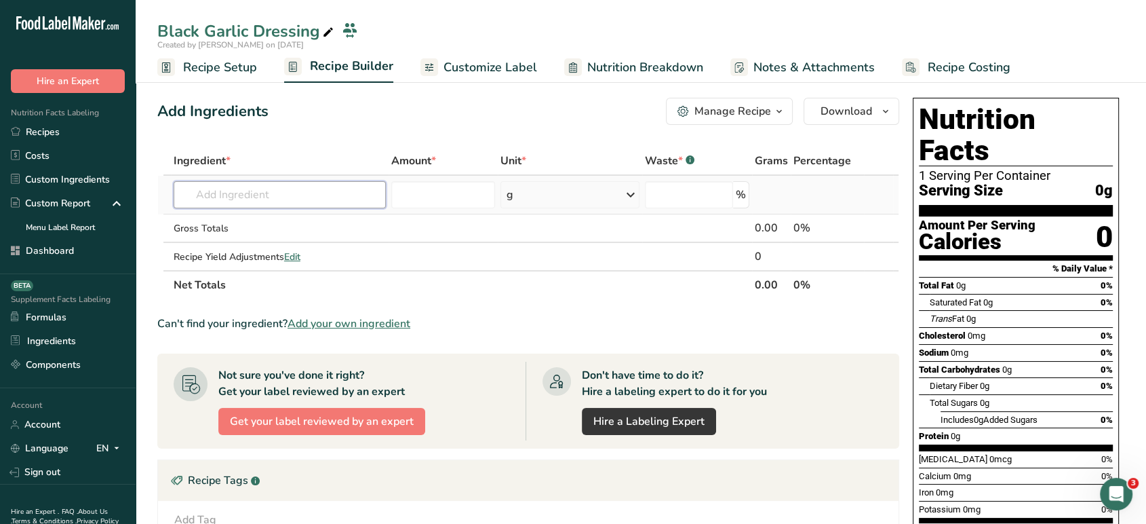
click at [353, 189] on input "text" at bounding box center [280, 194] width 212 height 27
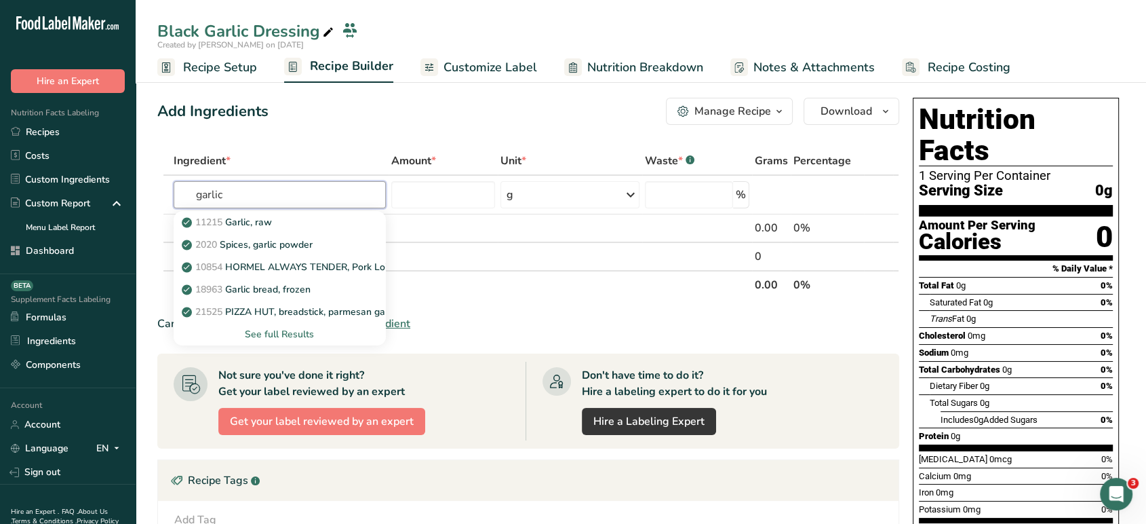
type input "garlic"
type input "black garlic"
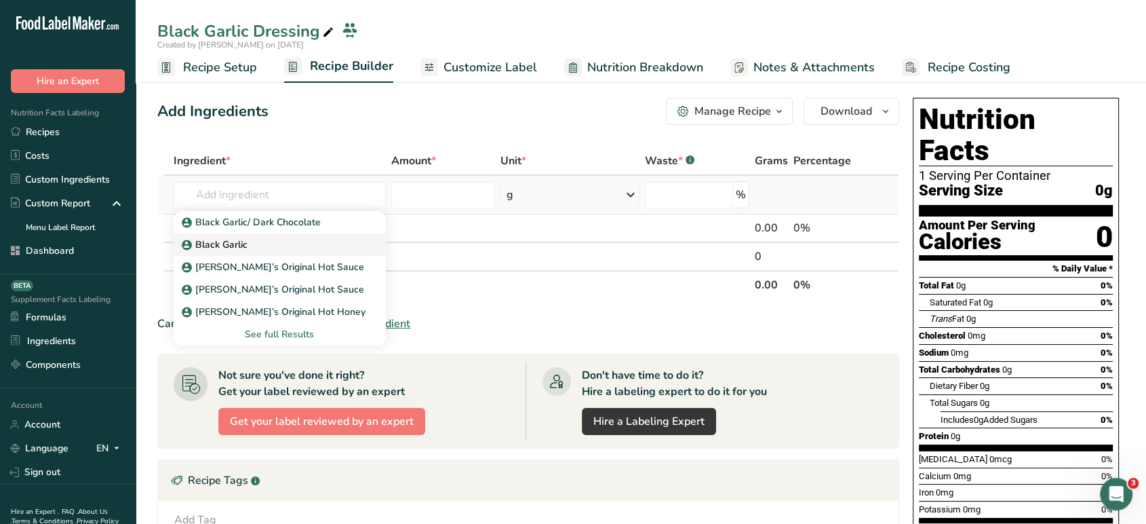
click at [288, 244] on div "Black Garlic" at bounding box center [269, 244] width 169 height 14
type input "Black Garlic"
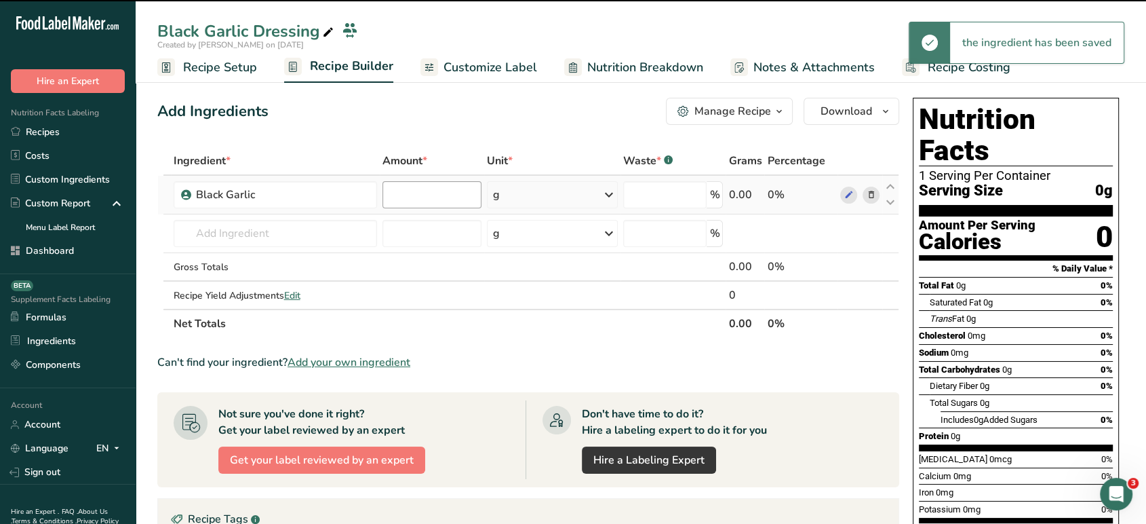
type input "0"
click at [433, 197] on input "0" at bounding box center [432, 194] width 99 height 27
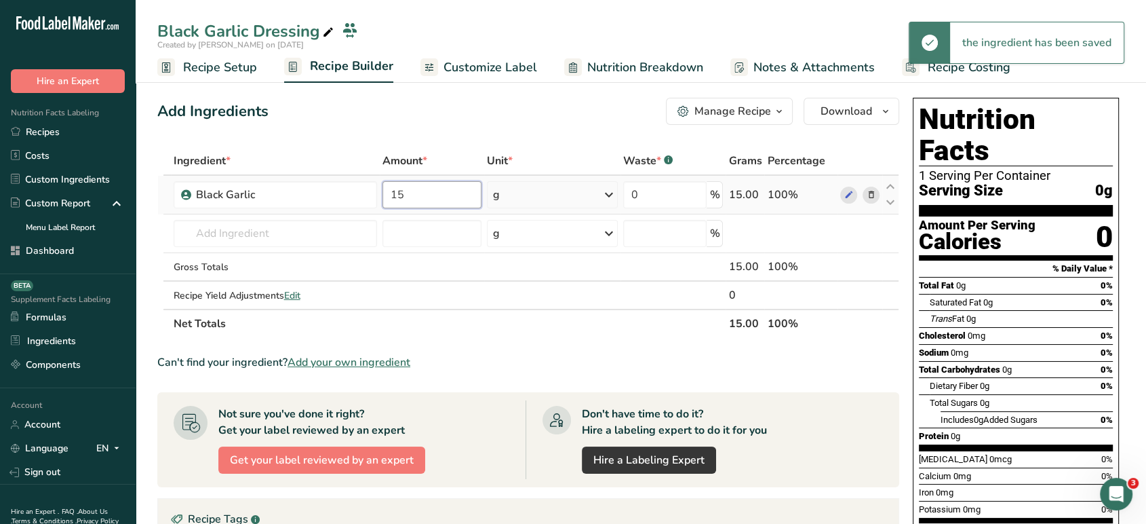
type input "15"
click at [528, 194] on div "Ingredient * Amount * Unit * Waste * .a-a{fill:#347362;}.b-a{fill:#fff;} Grams …" at bounding box center [528, 242] width 742 height 191
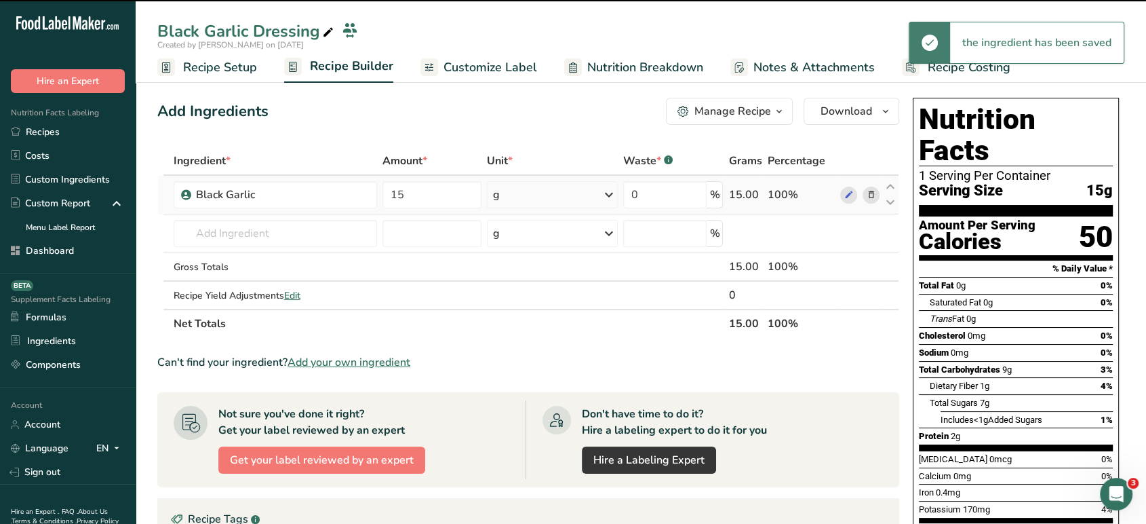
click at [528, 194] on div "g" at bounding box center [552, 194] width 131 height 27
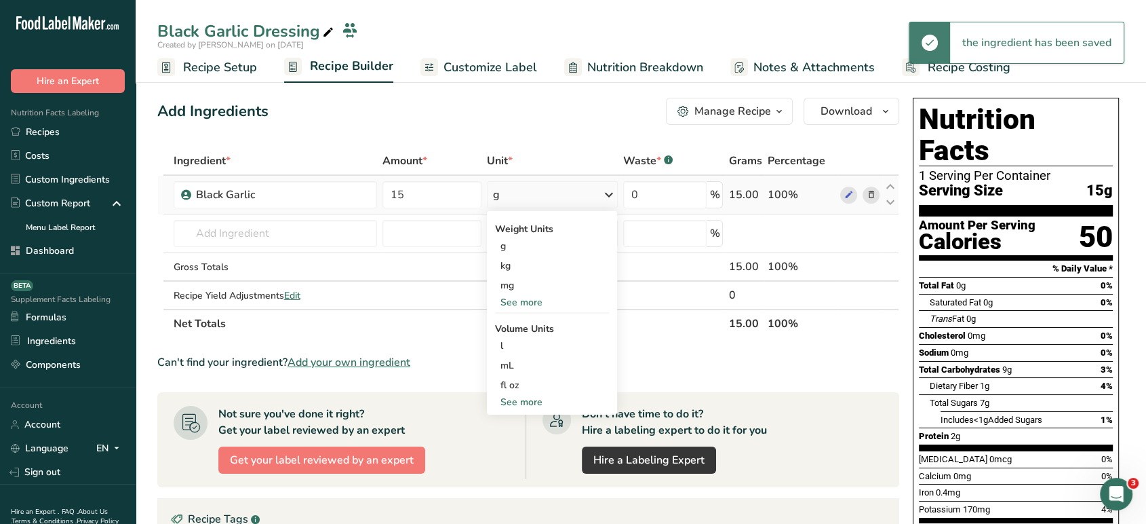
click at [534, 308] on div "See more" at bounding box center [552, 302] width 114 height 14
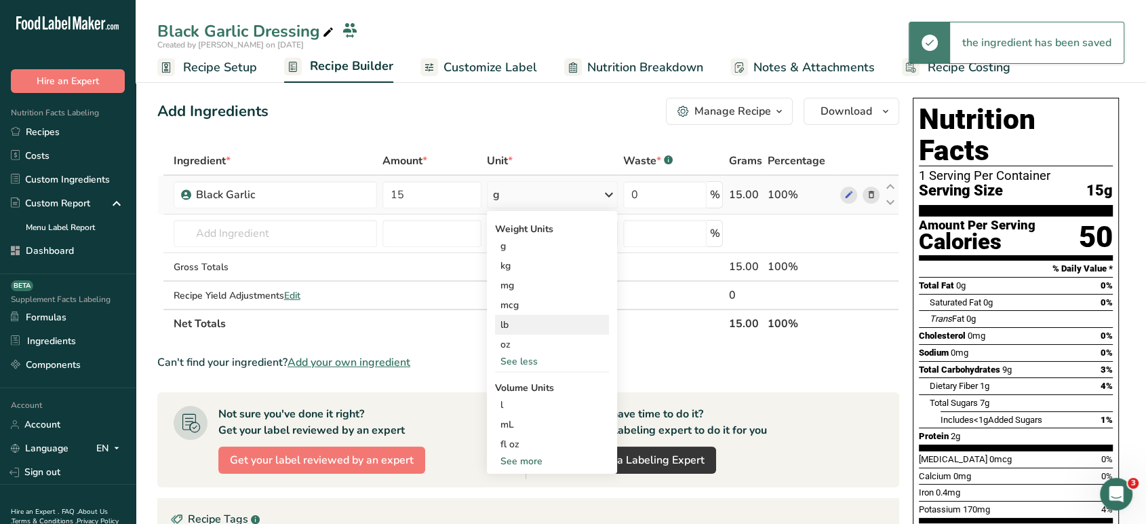
click at [529, 326] on div "lb" at bounding box center [552, 325] width 114 height 20
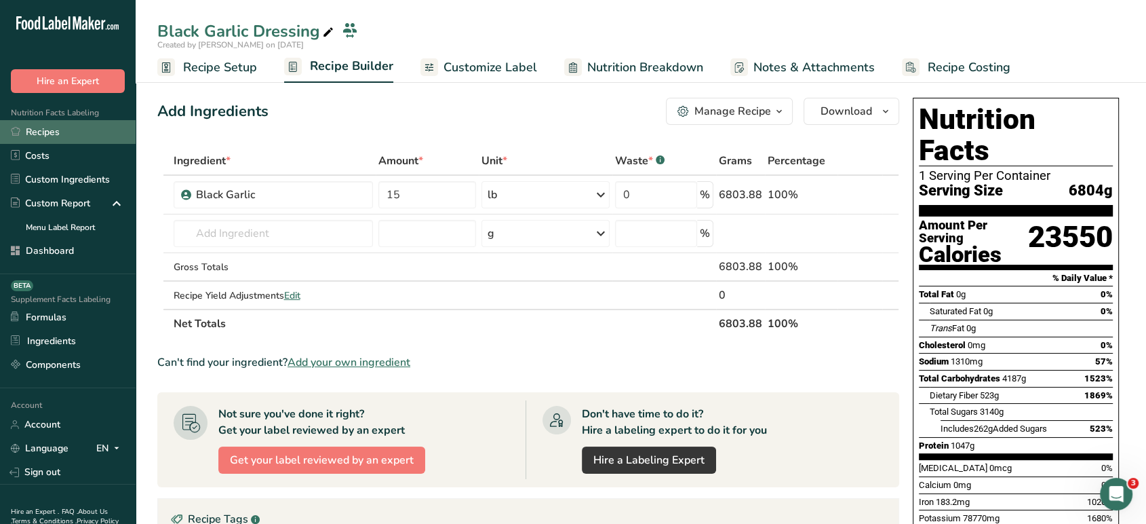
click at [52, 128] on link "Recipes" at bounding box center [68, 132] width 136 height 24
